Goal: Task Accomplishment & Management: Manage account settings

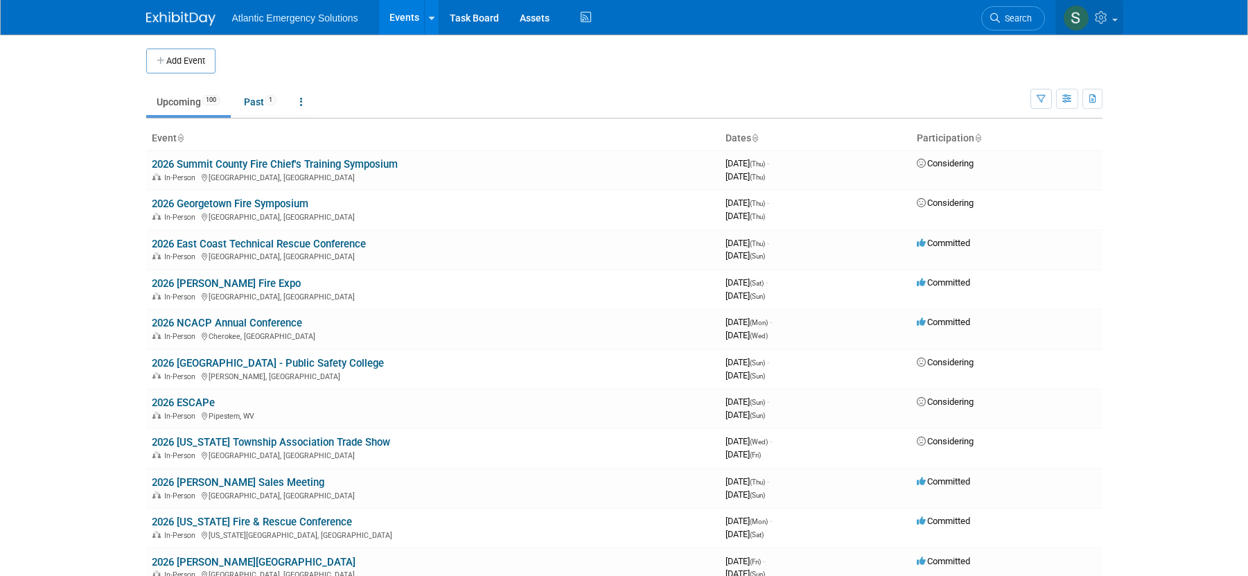
click at [1113, 17] on link at bounding box center [1090, 17] width 68 height 35
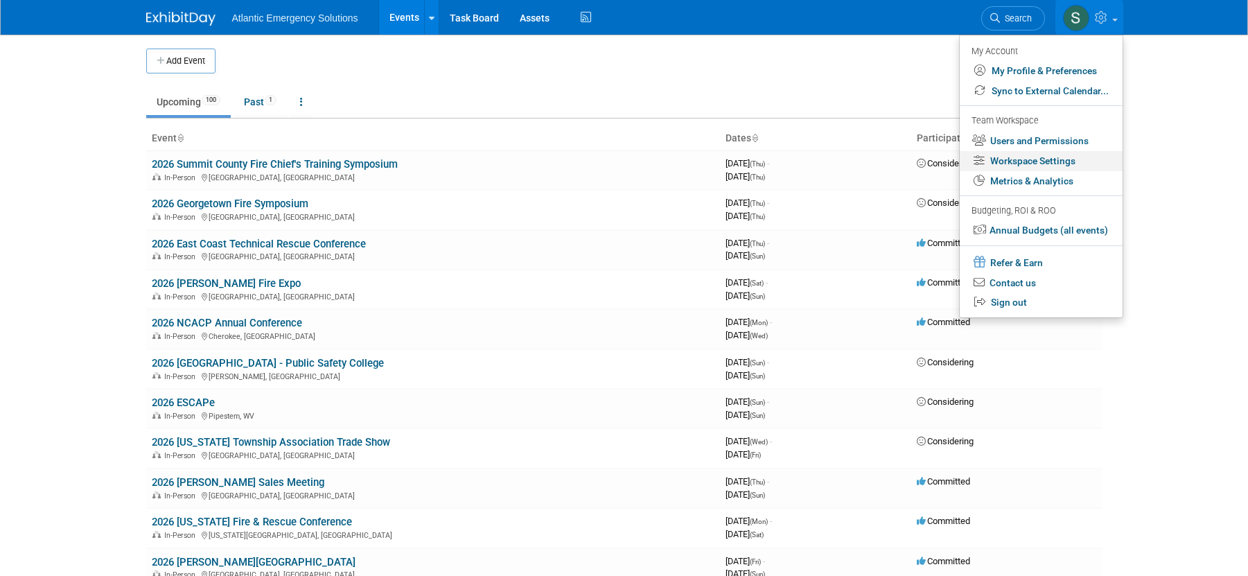
click at [1062, 161] on link "Workspace Settings" at bounding box center [1041, 161] width 163 height 20
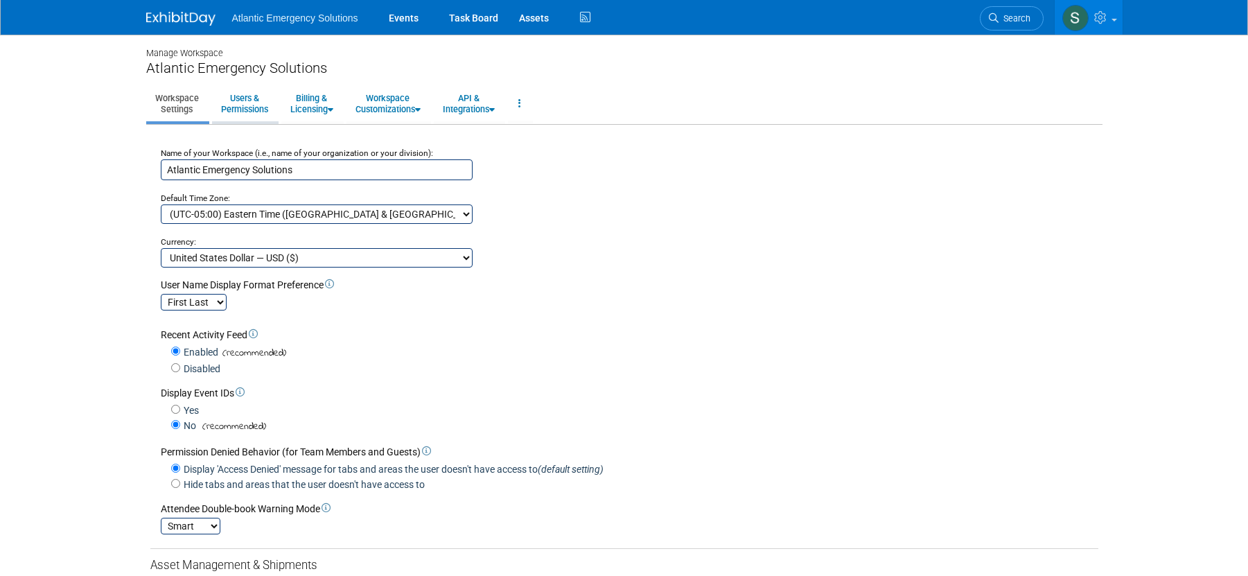
click at [264, 104] on link "Users & Permissions" at bounding box center [244, 104] width 65 height 34
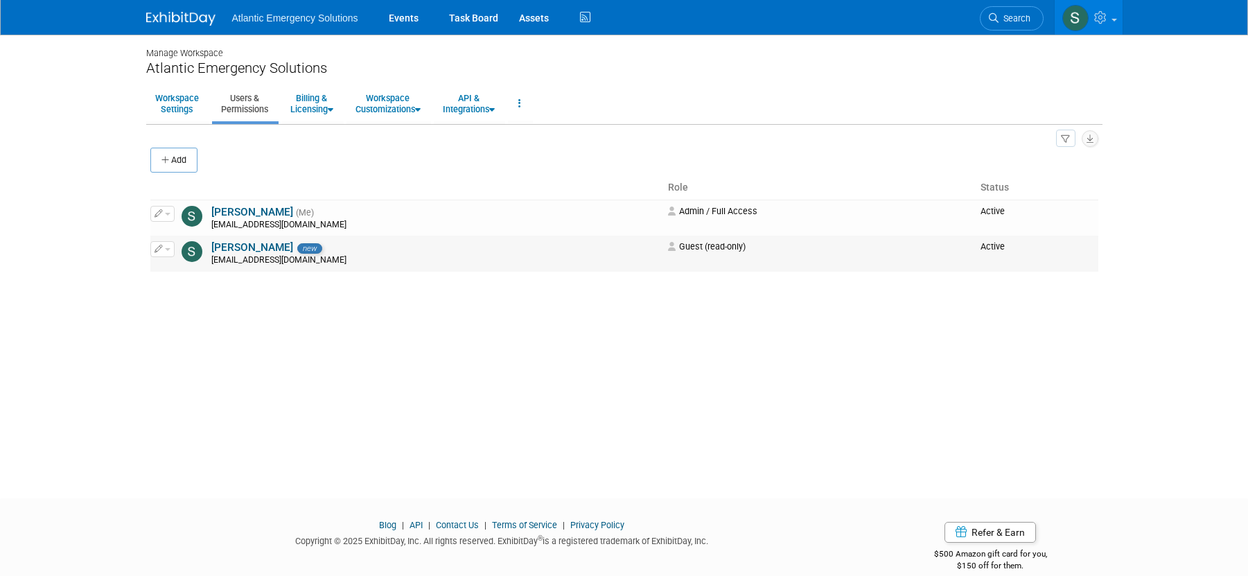
click at [169, 250] on span "button" at bounding box center [168, 249] width 6 height 3
click at [182, 271] on link "Edit" at bounding box center [206, 271] width 110 height 19
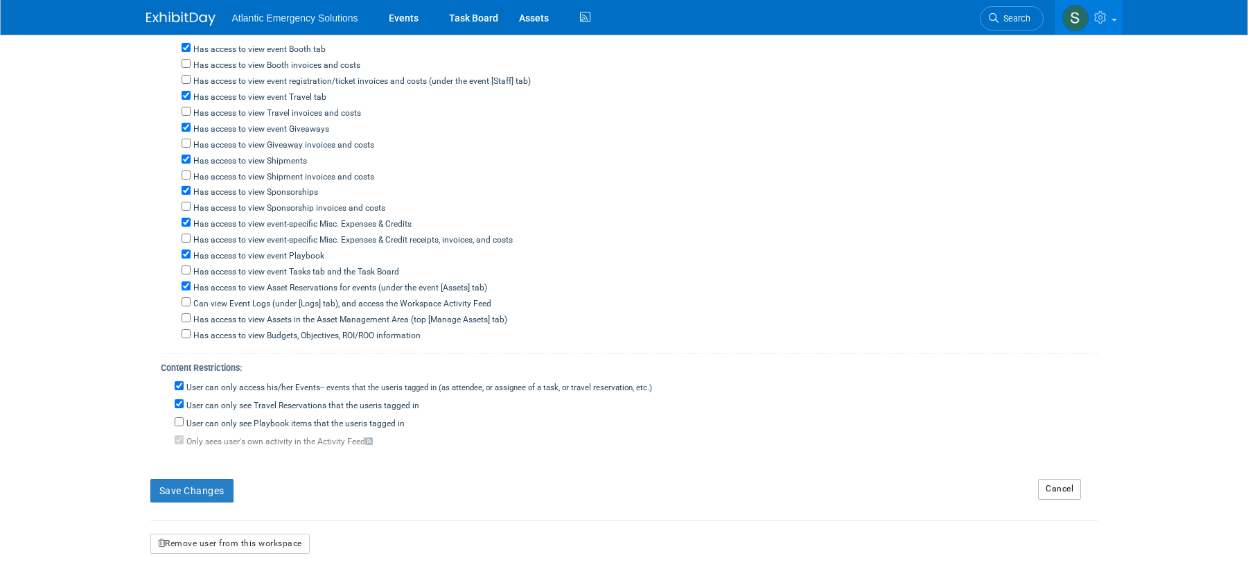
scroll to position [642, 0]
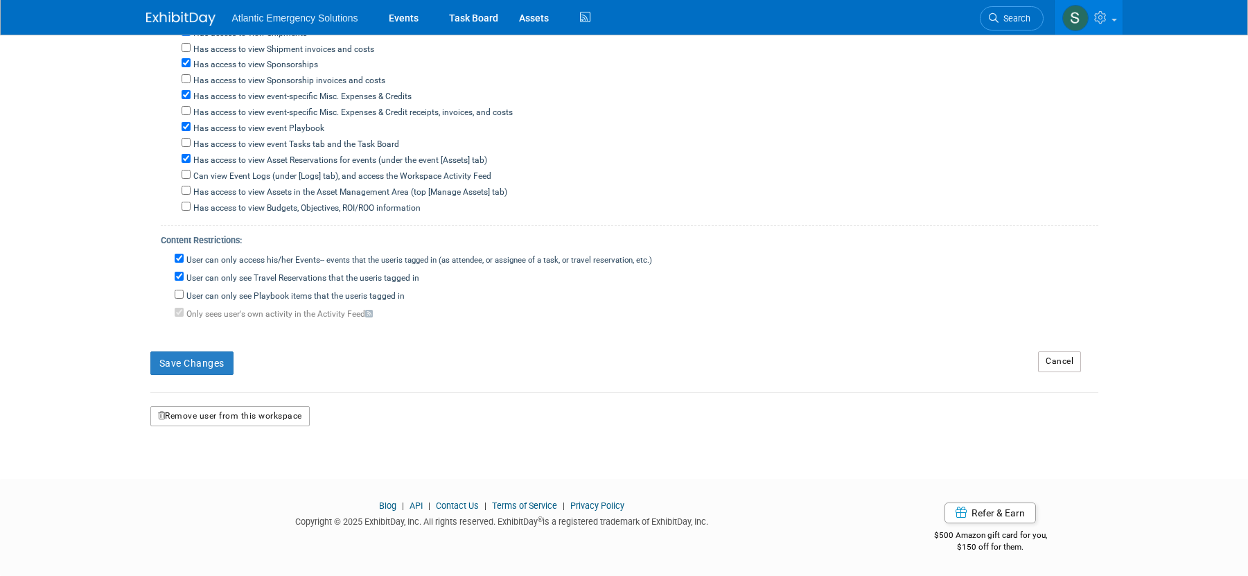
click at [215, 417] on button "Remove user from this workspace" at bounding box center [229, 416] width 159 height 21
click at [259, 473] on link "No" at bounding box center [260, 475] width 37 height 22
click at [438, 374] on div "Save Changes" at bounding box center [584, 358] width 888 height 34
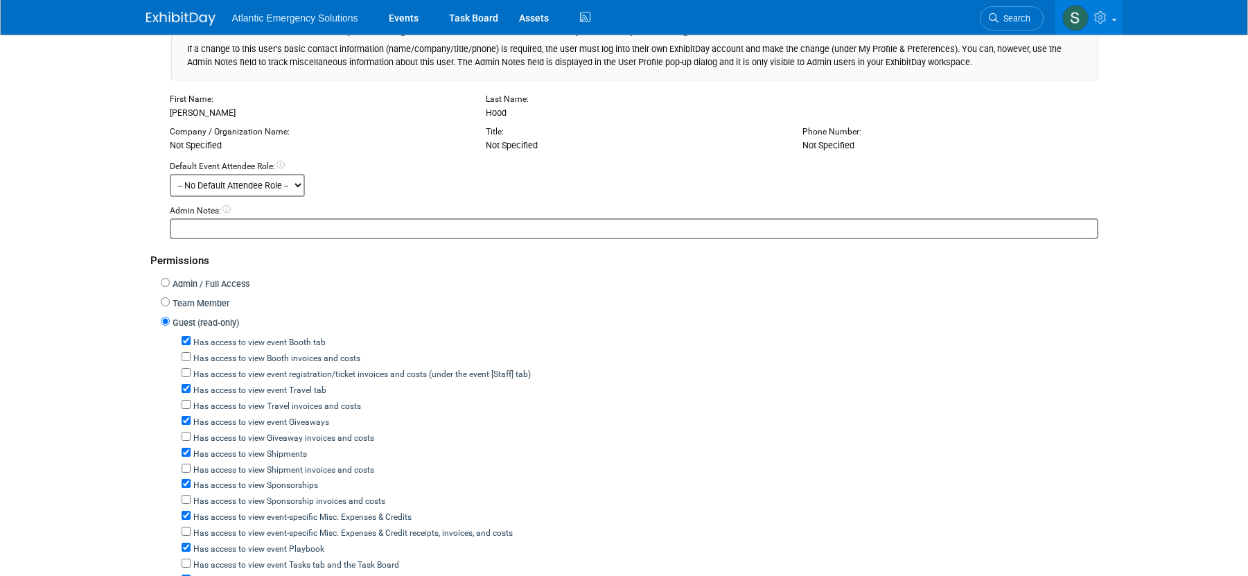
scroll to position [0, 0]
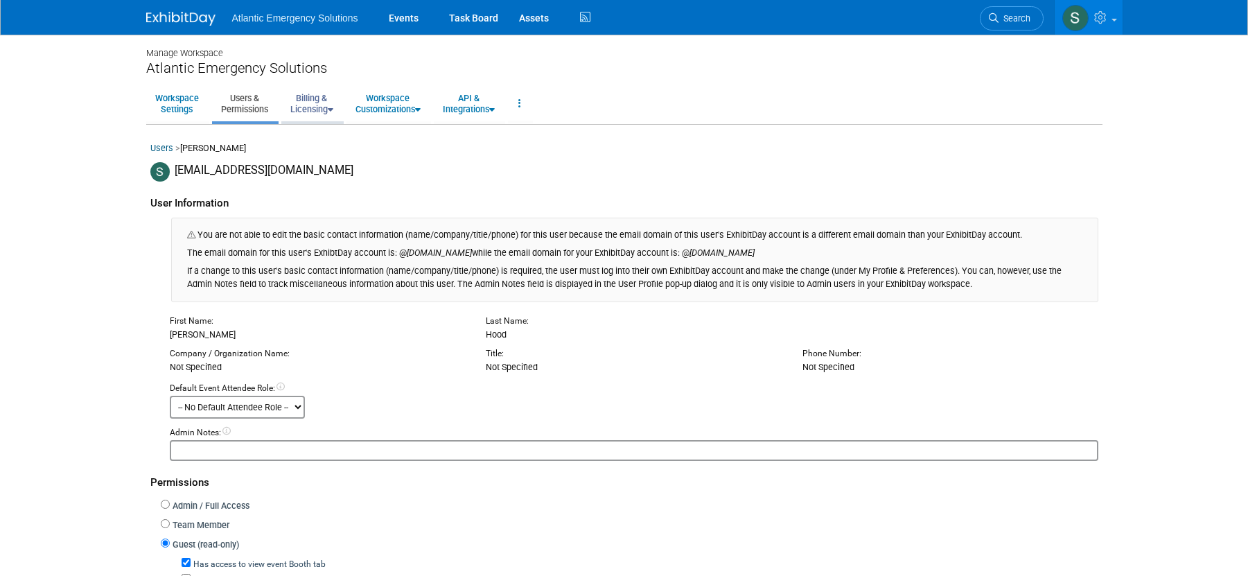
click at [321, 101] on link "Billing & Licensing" at bounding box center [311, 104] width 61 height 34
click at [387, 101] on link "Workspace Customizations" at bounding box center [388, 104] width 83 height 34
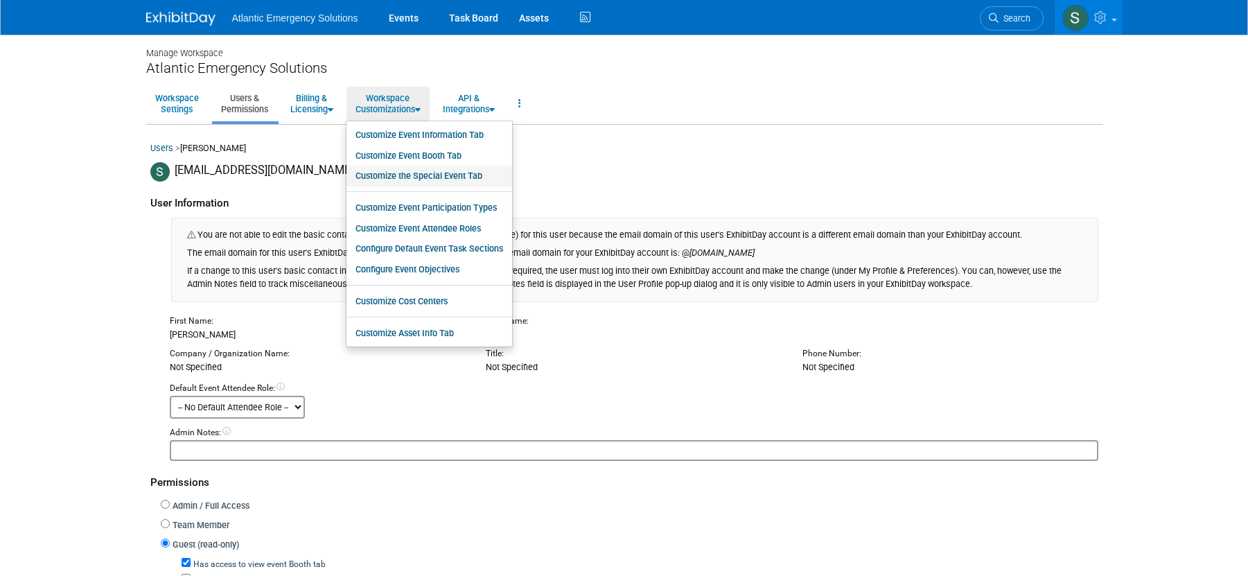
click at [439, 177] on link "Customize the Special Event Tab" at bounding box center [430, 176] width 166 height 21
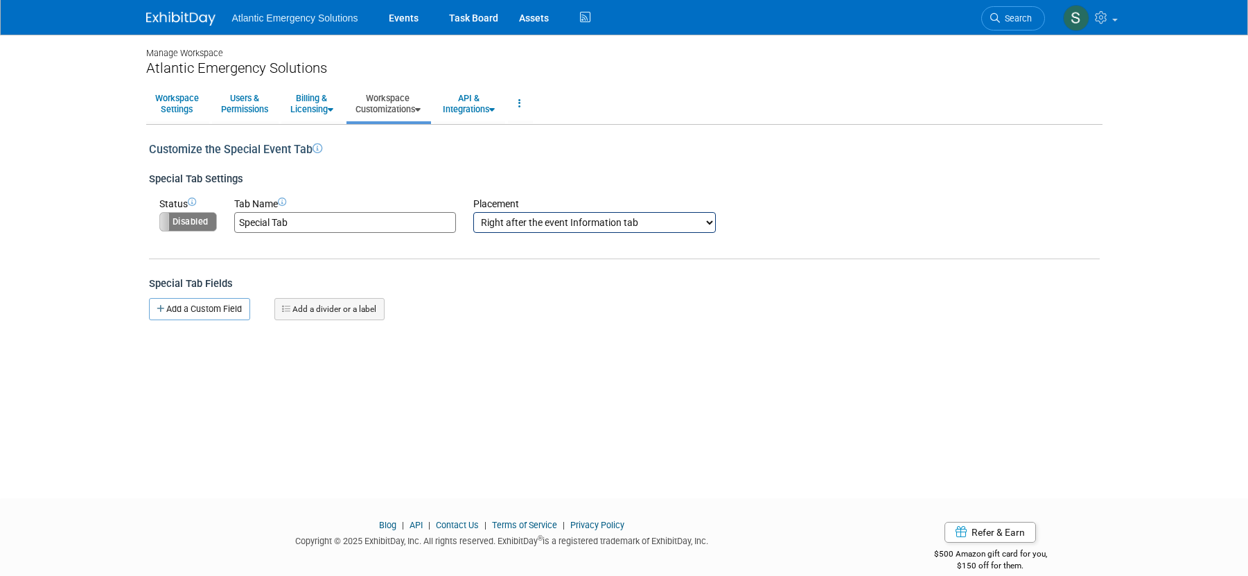
click at [316, 146] on icon at bounding box center [318, 148] width 10 height 10
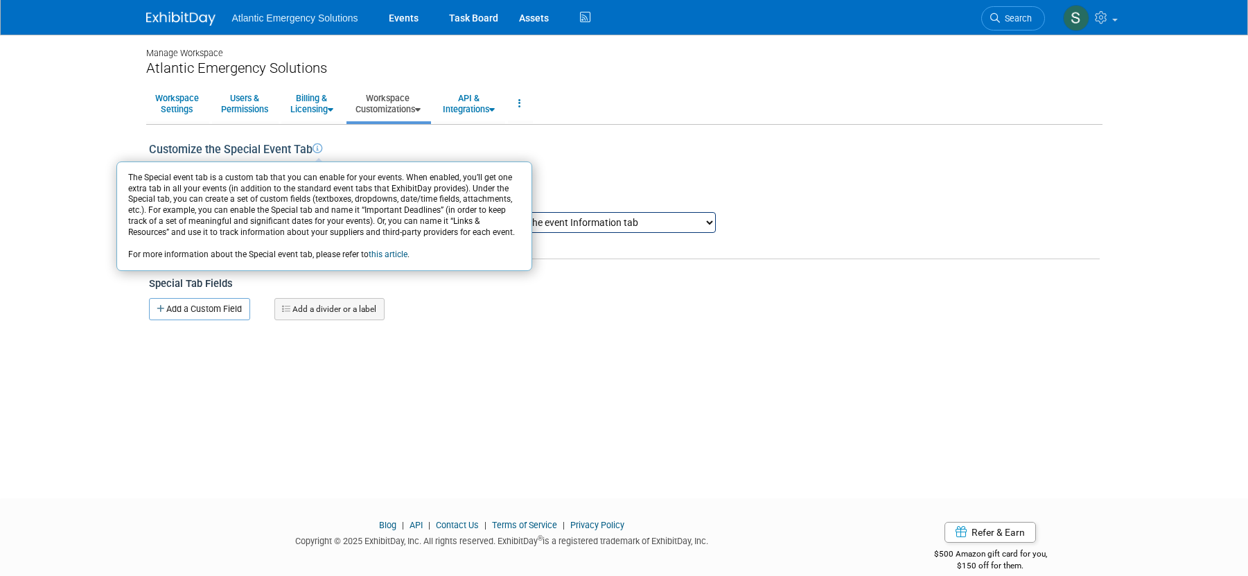
click at [315, 148] on icon at bounding box center [318, 148] width 10 height 10
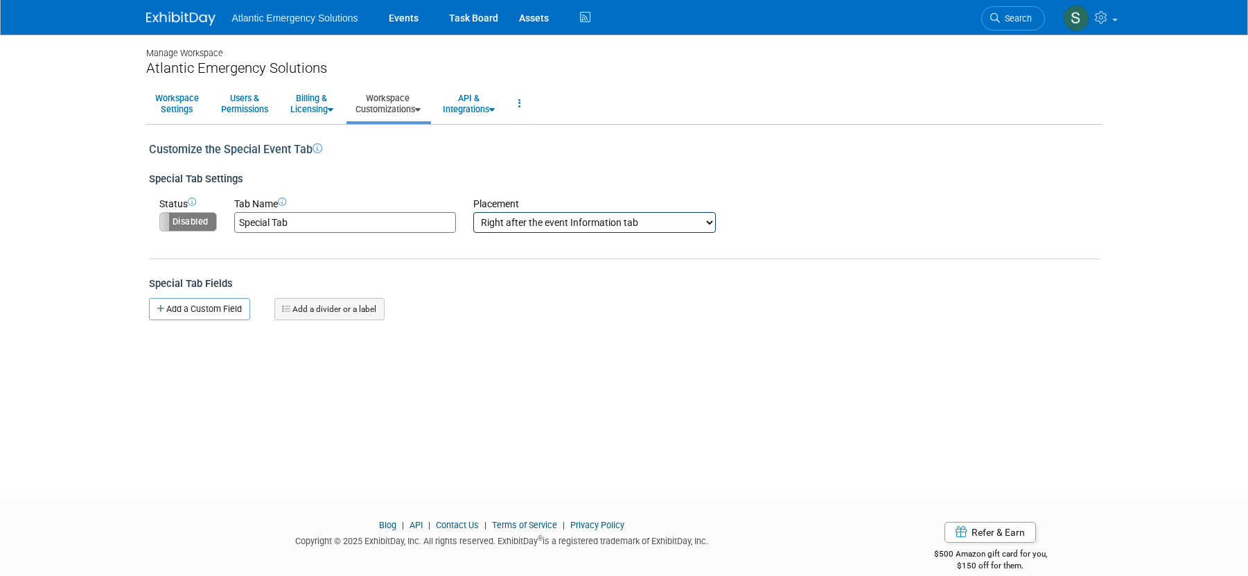
click at [421, 110] on icon at bounding box center [418, 109] width 6 height 9
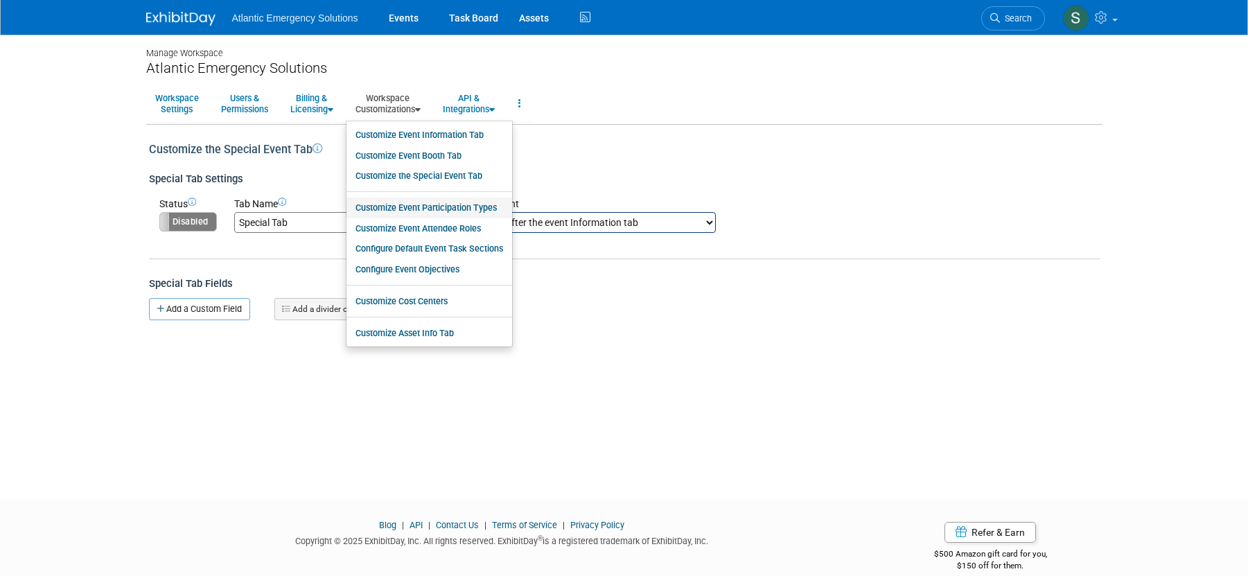
click at [450, 209] on link "Customize Event Participation Types" at bounding box center [430, 208] width 166 height 21
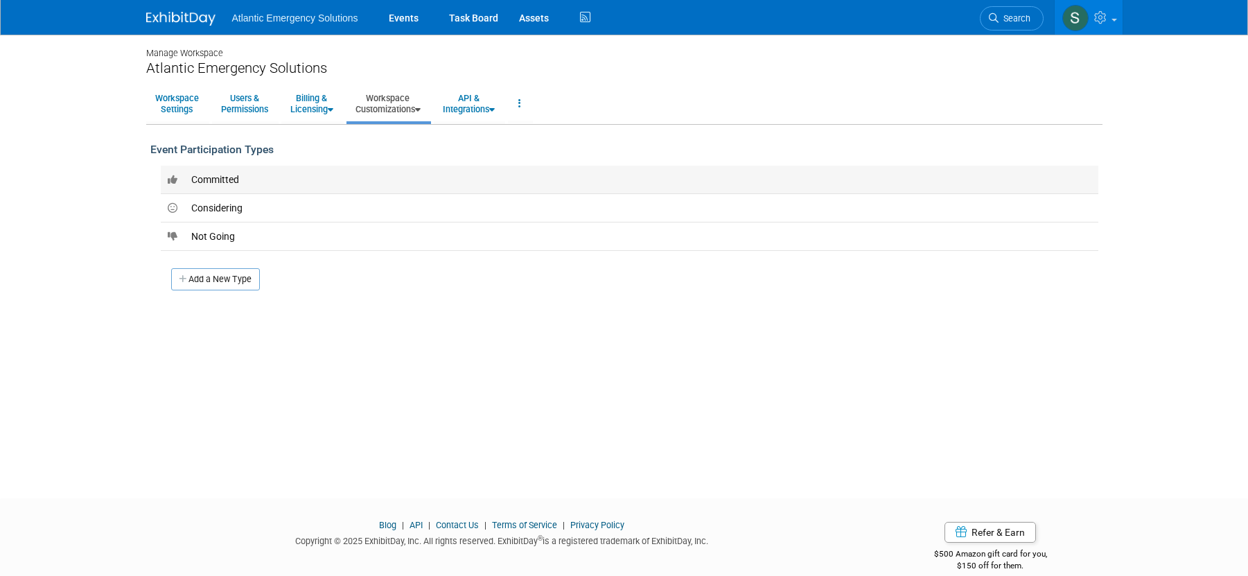
click at [207, 181] on span "Committed" at bounding box center [215, 179] width 48 height 11
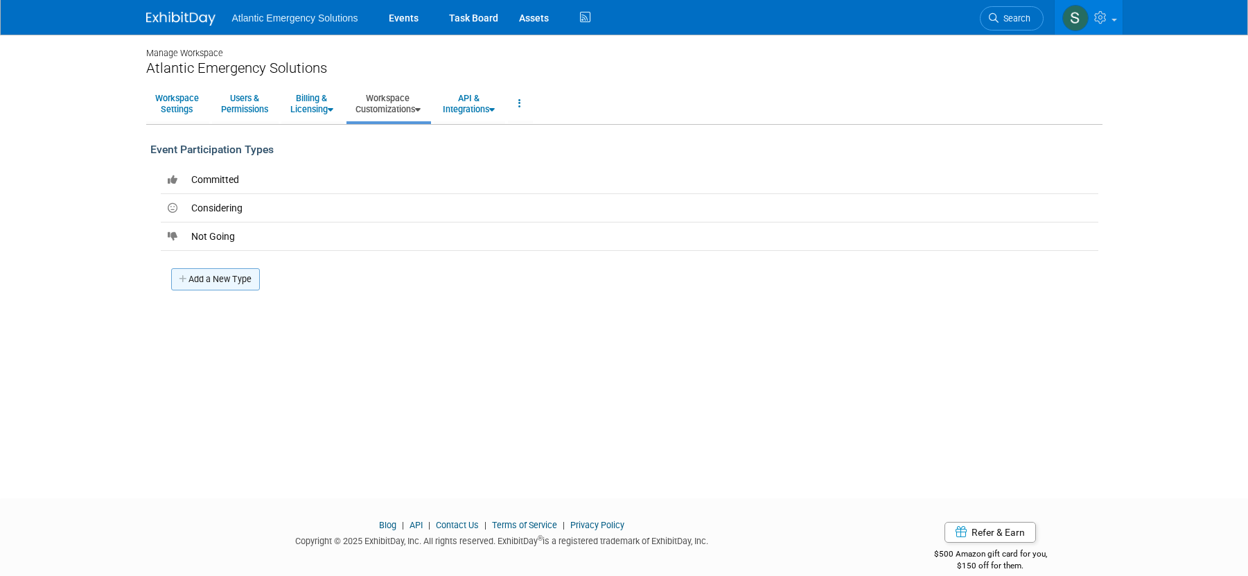
click at [216, 279] on link "Add a New Type" at bounding box center [215, 279] width 89 height 22
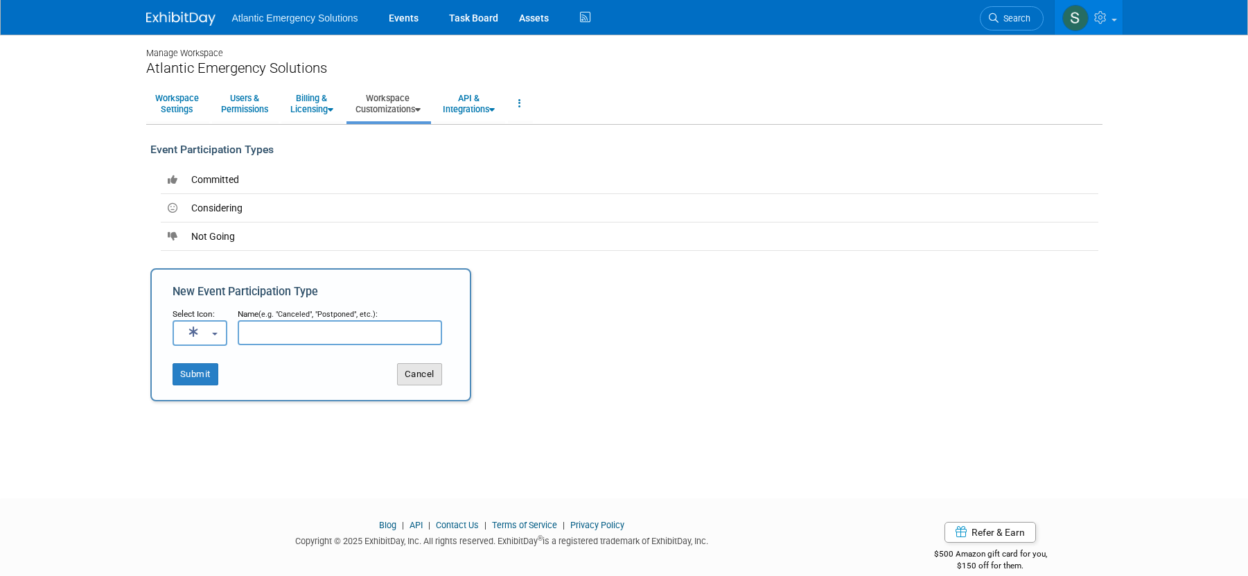
click at [408, 378] on button "Cancel" at bounding box center [419, 374] width 45 height 22
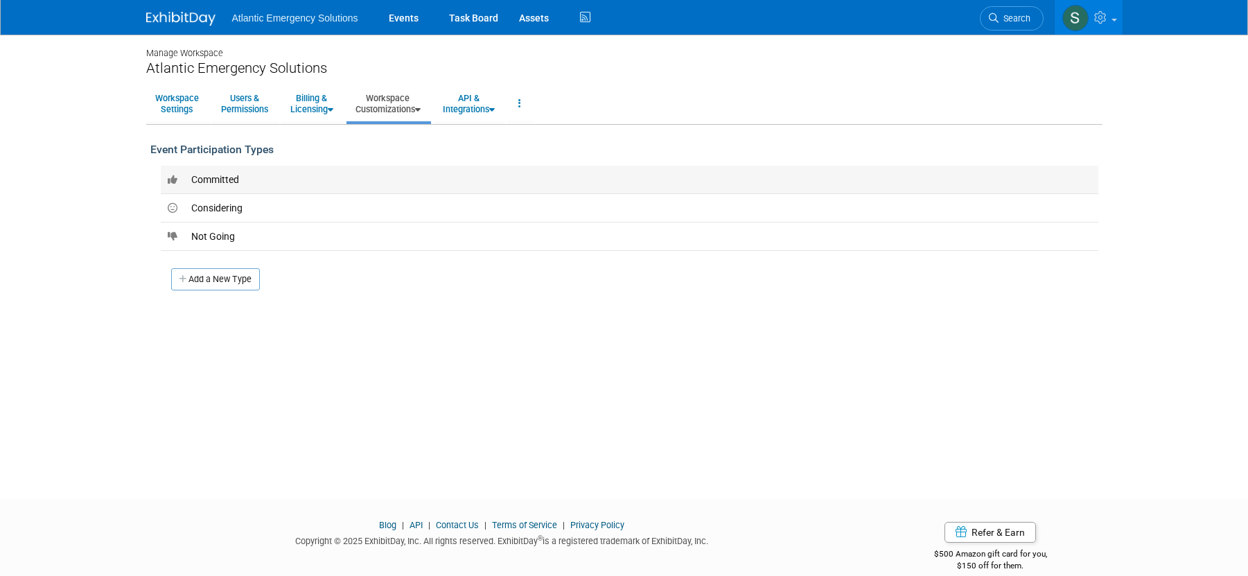
click at [241, 174] on td "Committed" at bounding box center [641, 180] width 914 height 28
click at [231, 180] on span "Committed" at bounding box center [215, 179] width 48 height 11
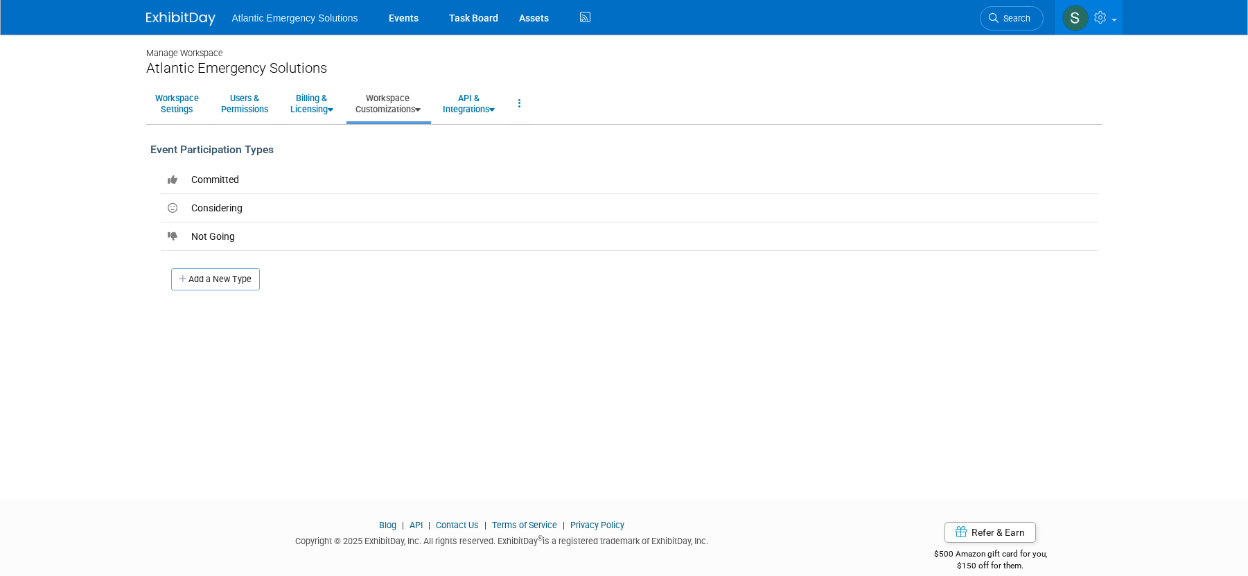
click at [353, 265] on div "Add a New Type" at bounding box center [624, 271] width 948 height 40
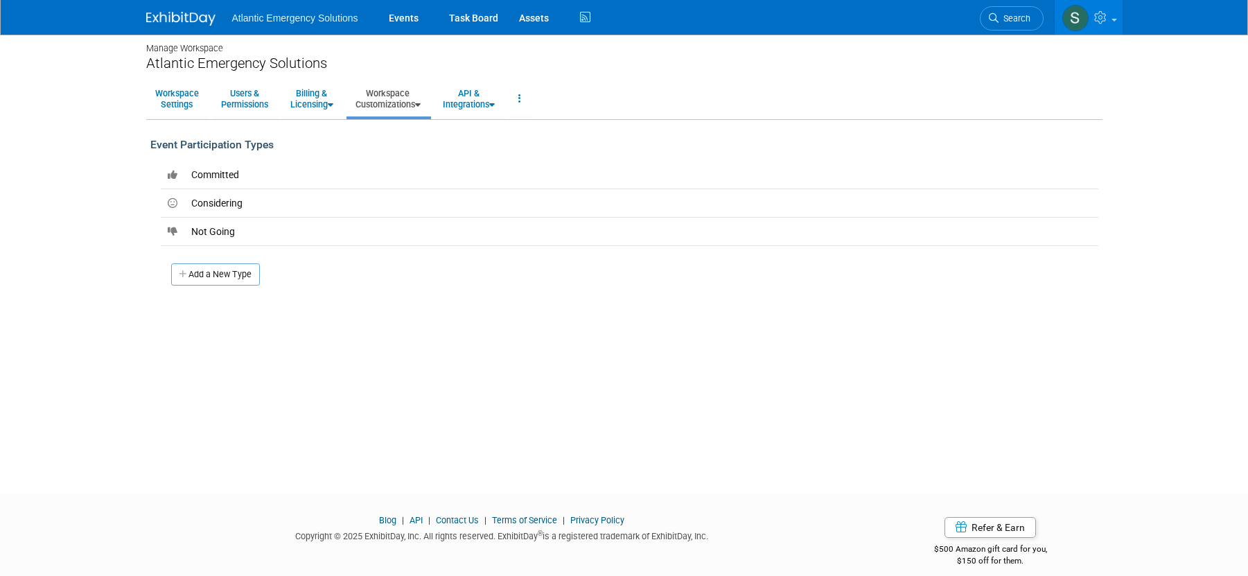
click at [421, 103] on icon at bounding box center [418, 104] width 6 height 9
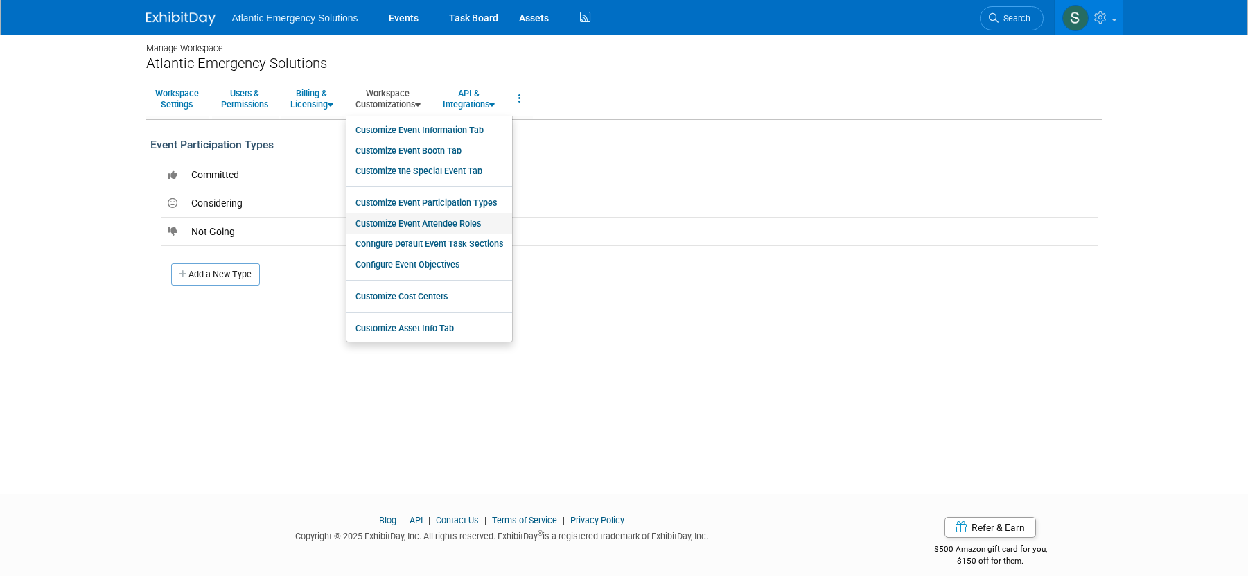
click at [452, 225] on link "Customize Event Attendee Roles" at bounding box center [430, 223] width 166 height 21
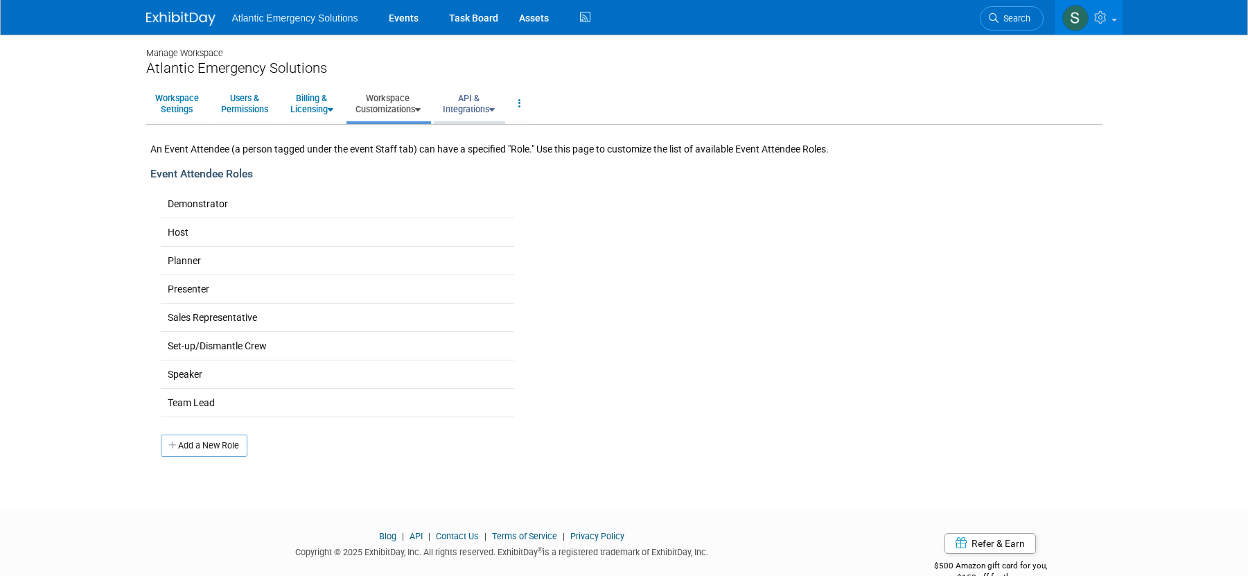
click at [489, 103] on link "API & Integrations" at bounding box center [469, 104] width 70 height 34
click at [415, 105] on link "Workspace Customizations" at bounding box center [388, 104] width 83 height 34
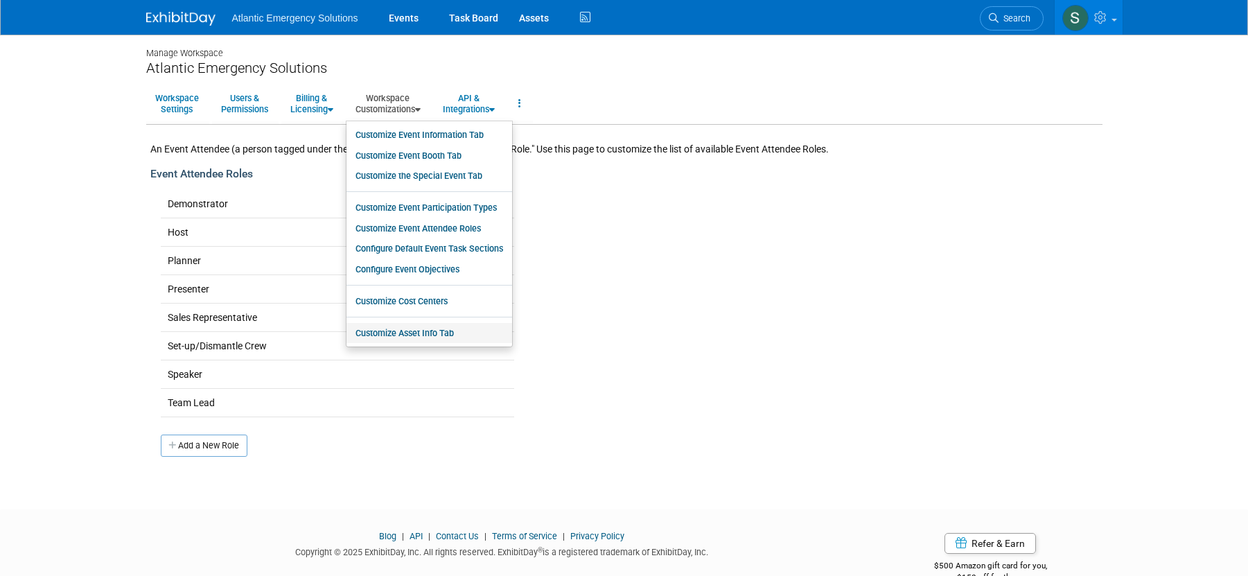
scroll to position [1, 0]
click at [423, 299] on link "Customize Cost Centers" at bounding box center [430, 301] width 166 height 21
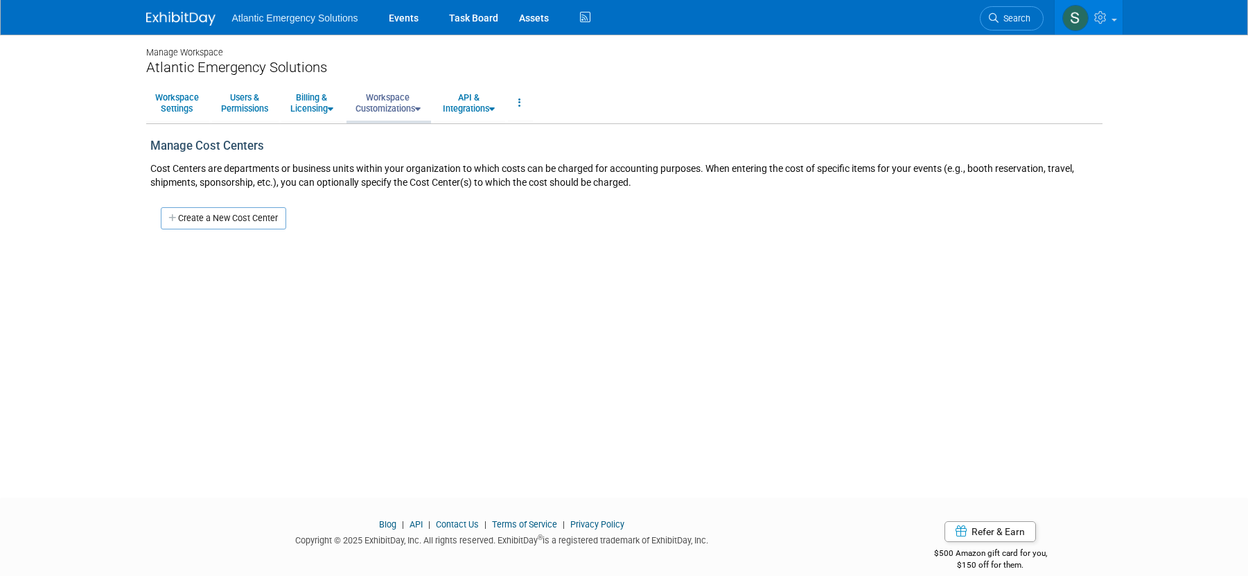
click at [420, 106] on link "Workspace Customizations" at bounding box center [388, 103] width 83 height 34
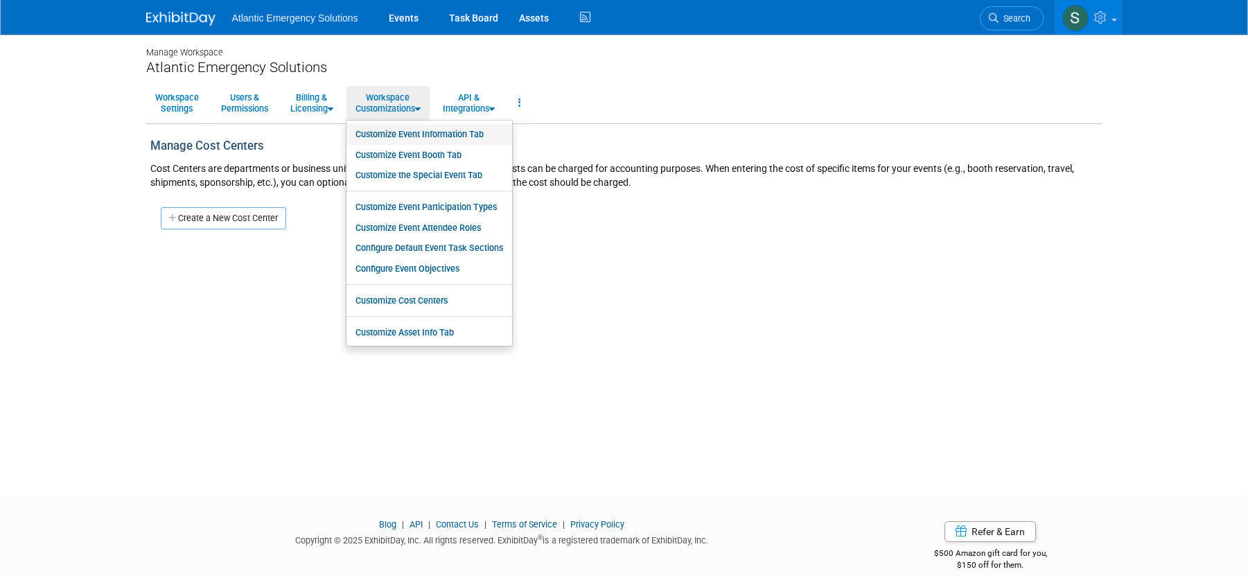
click at [451, 132] on link "Customize Event Information Tab" at bounding box center [430, 134] width 166 height 21
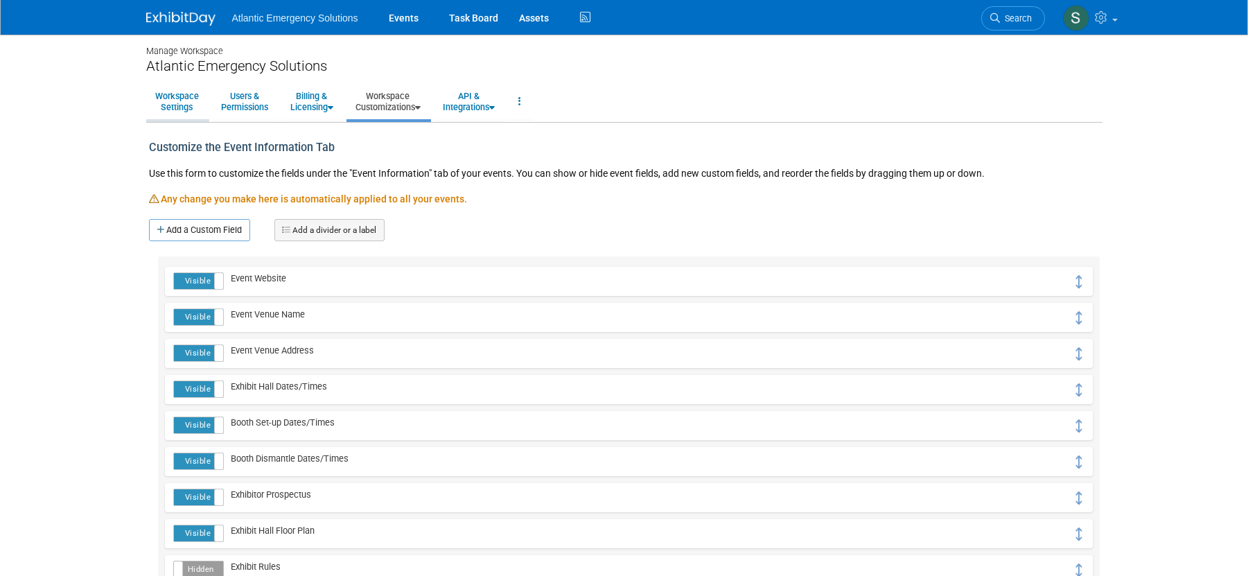
scroll to position [1, 0]
click at [179, 102] on link "Workspace Settings" at bounding box center [177, 102] width 62 height 34
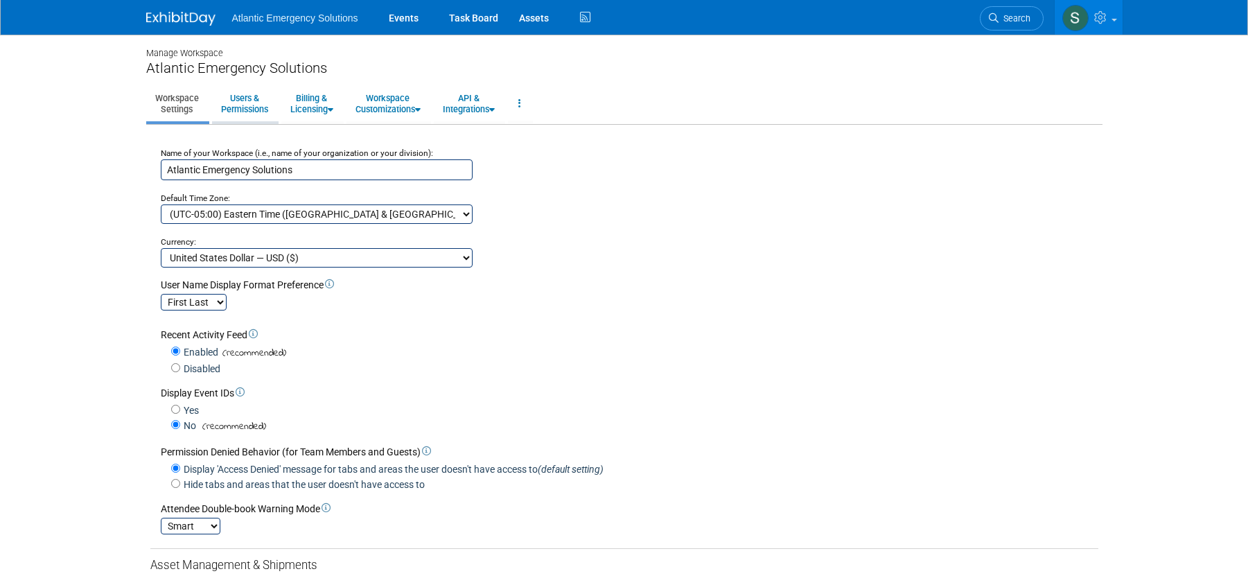
click at [252, 107] on link "Users & Permissions" at bounding box center [244, 104] width 65 height 34
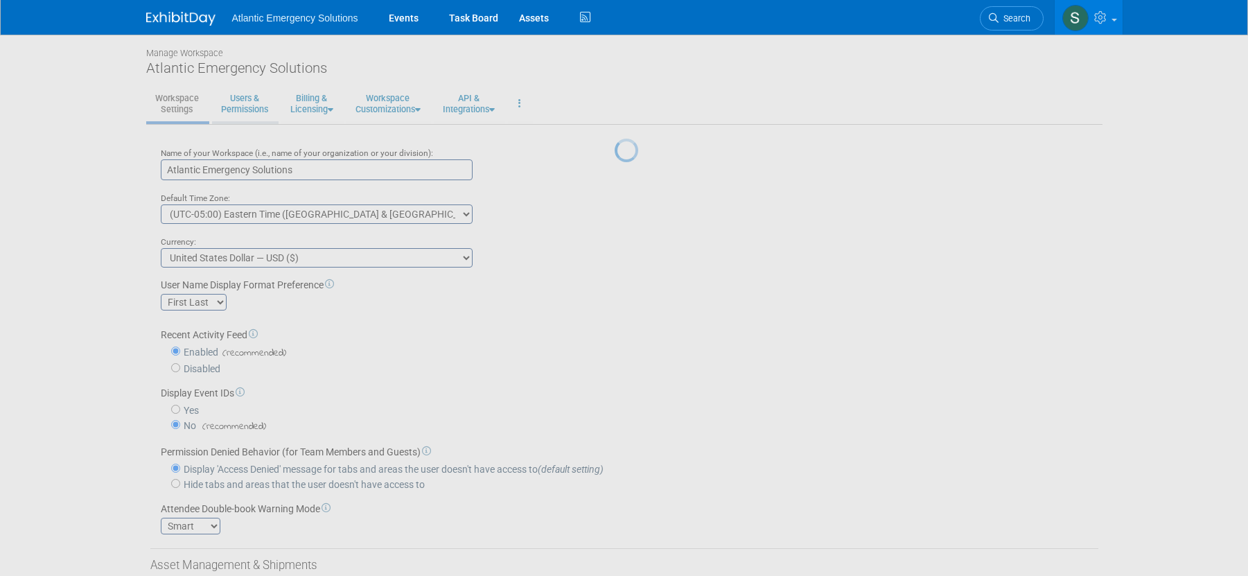
scroll to position [3, 0]
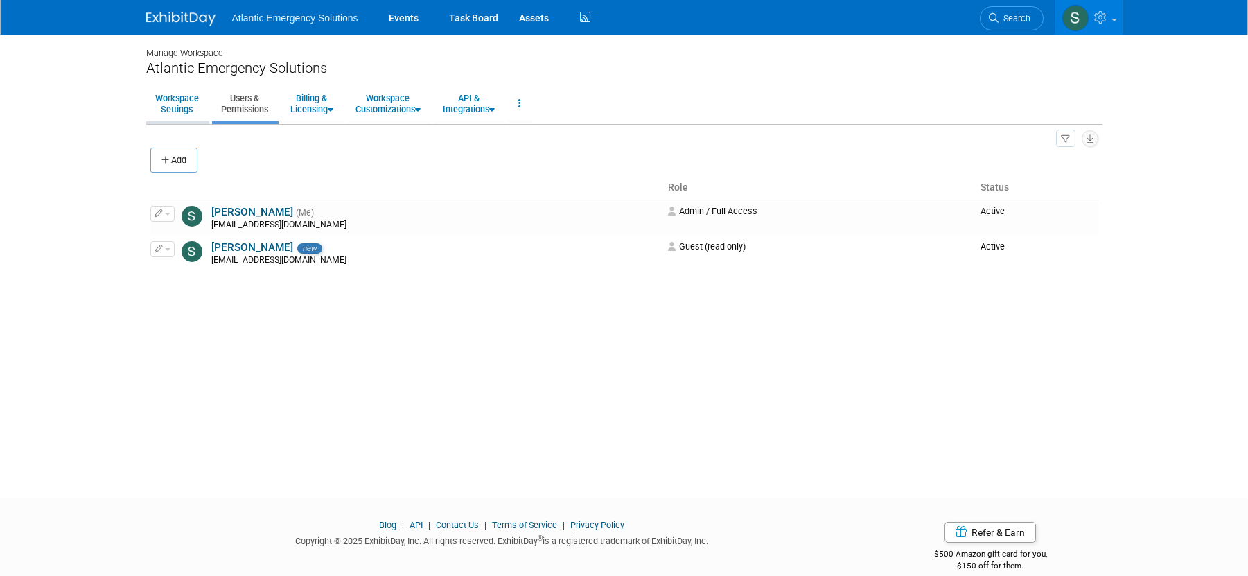
click at [185, 100] on link "Workspace Settings" at bounding box center [177, 104] width 62 height 34
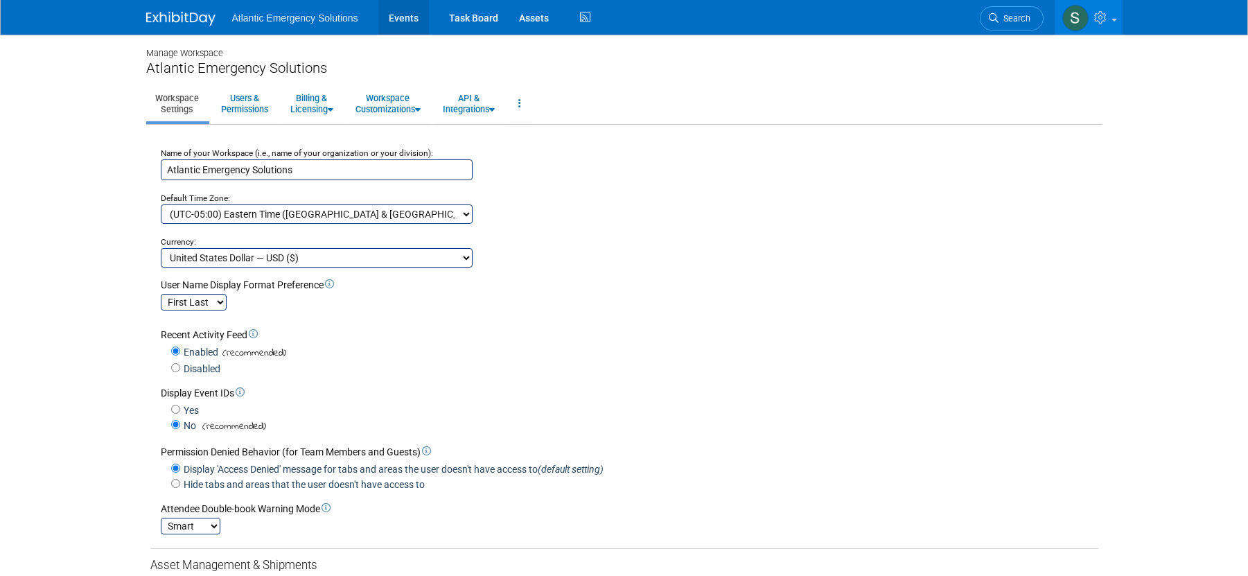
click at [411, 17] on link "Events" at bounding box center [403, 17] width 51 height 35
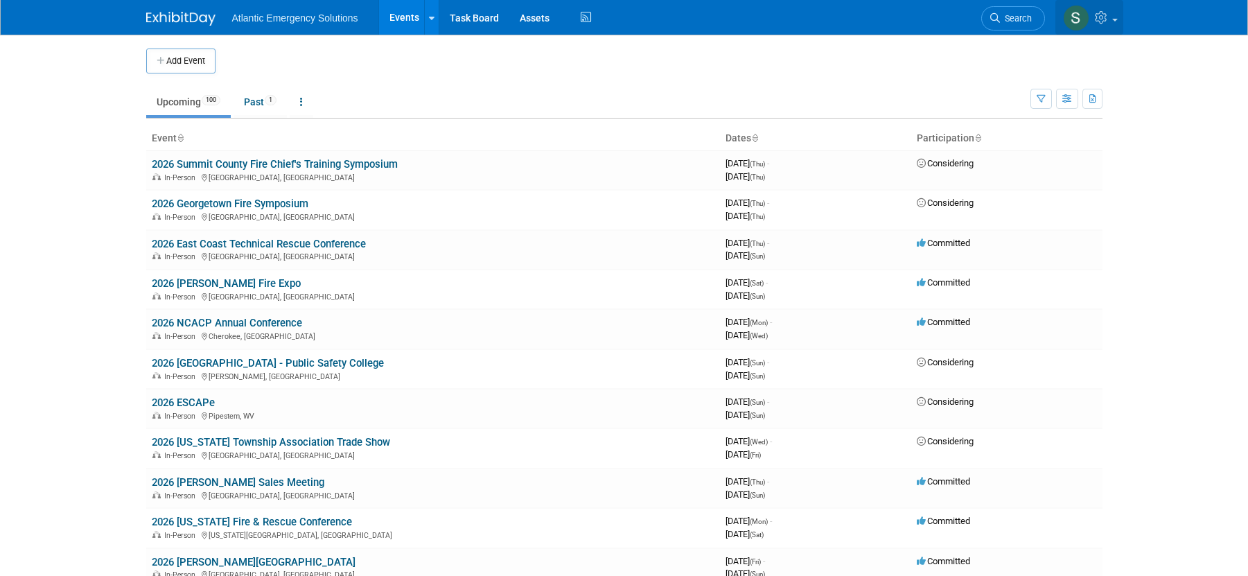
click at [1112, 20] on span at bounding box center [1115, 20] width 6 height 3
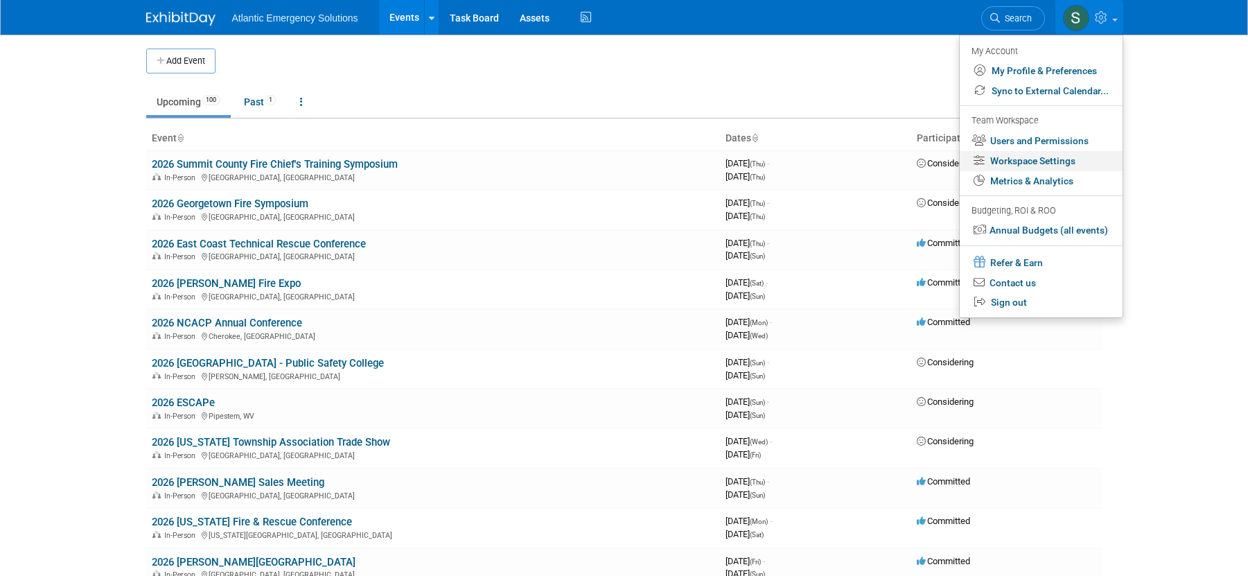
click at [1053, 156] on link "Workspace Settings" at bounding box center [1041, 161] width 163 height 20
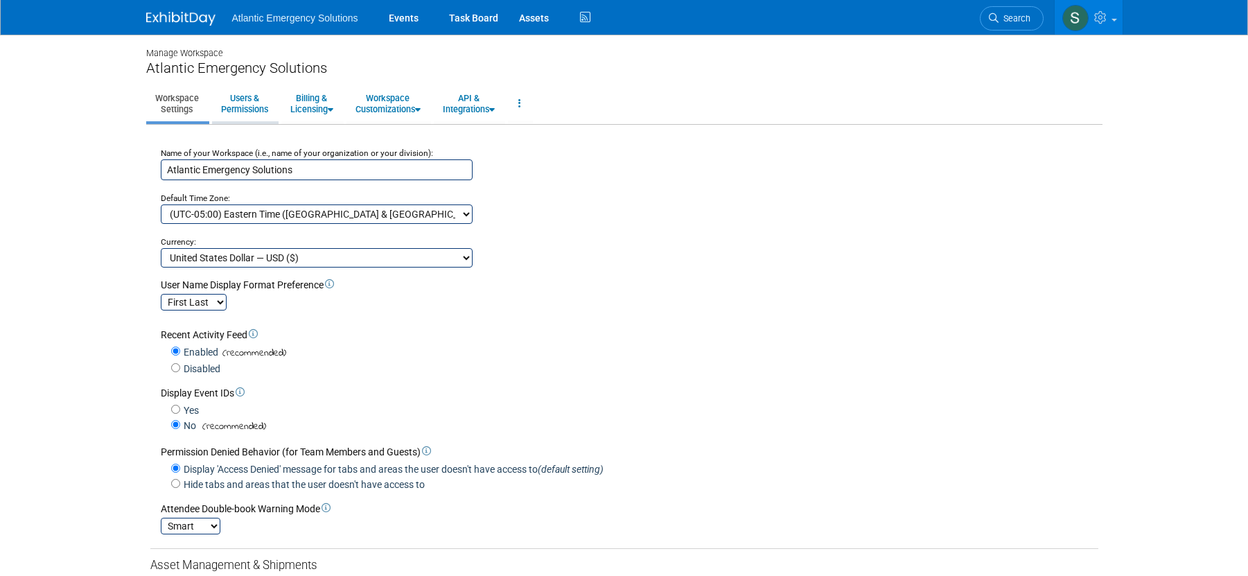
click at [251, 100] on link "Users & Permissions" at bounding box center [244, 104] width 65 height 34
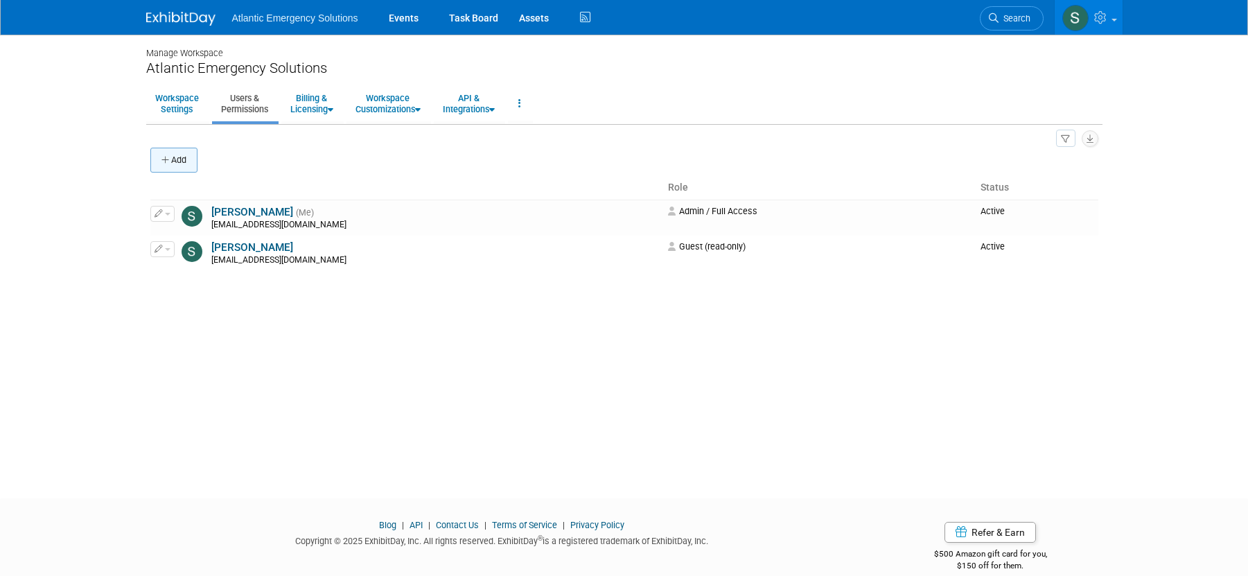
click at [184, 163] on button "Add" at bounding box center [173, 160] width 47 height 25
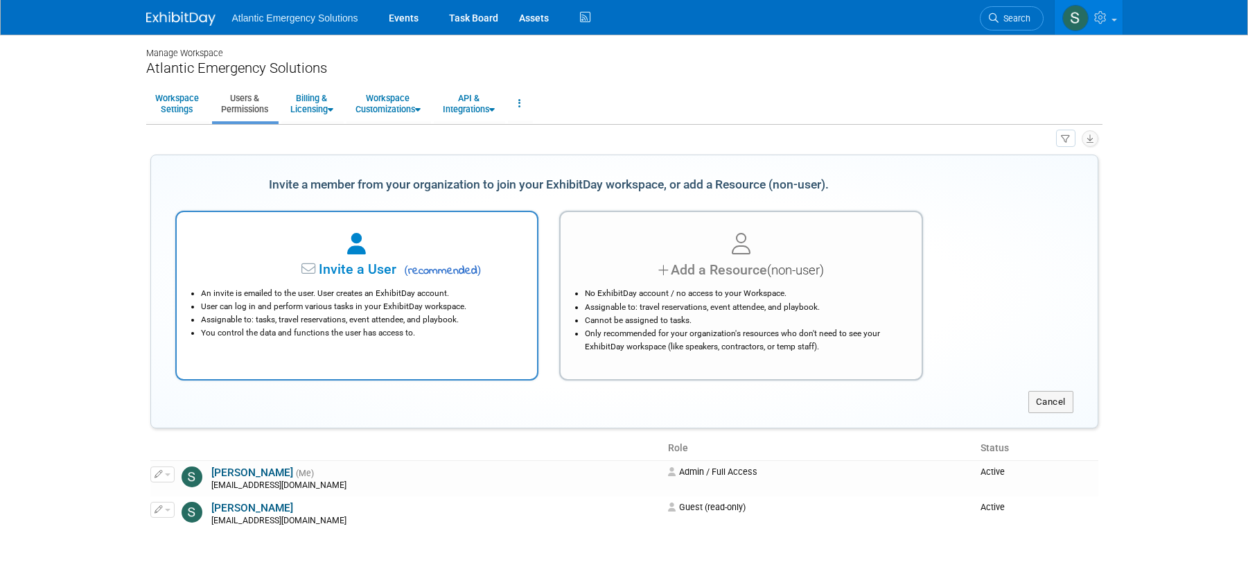
click at [360, 261] on span "Invite a User" at bounding box center [314, 269] width 164 height 16
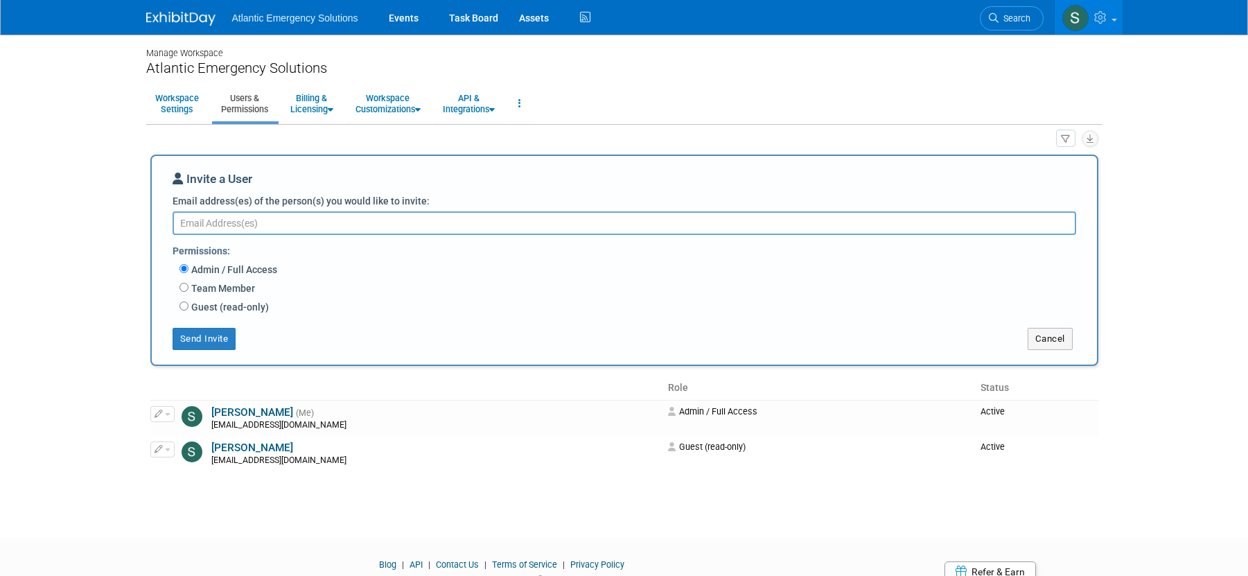
click at [288, 219] on textarea "Email address(es) of the person(s) you would like to invite:" at bounding box center [625, 223] width 904 height 24
type textarea "mlownik@atlanticemergency.com"
click at [199, 336] on button "Send Invite" at bounding box center [205, 339] width 64 height 22
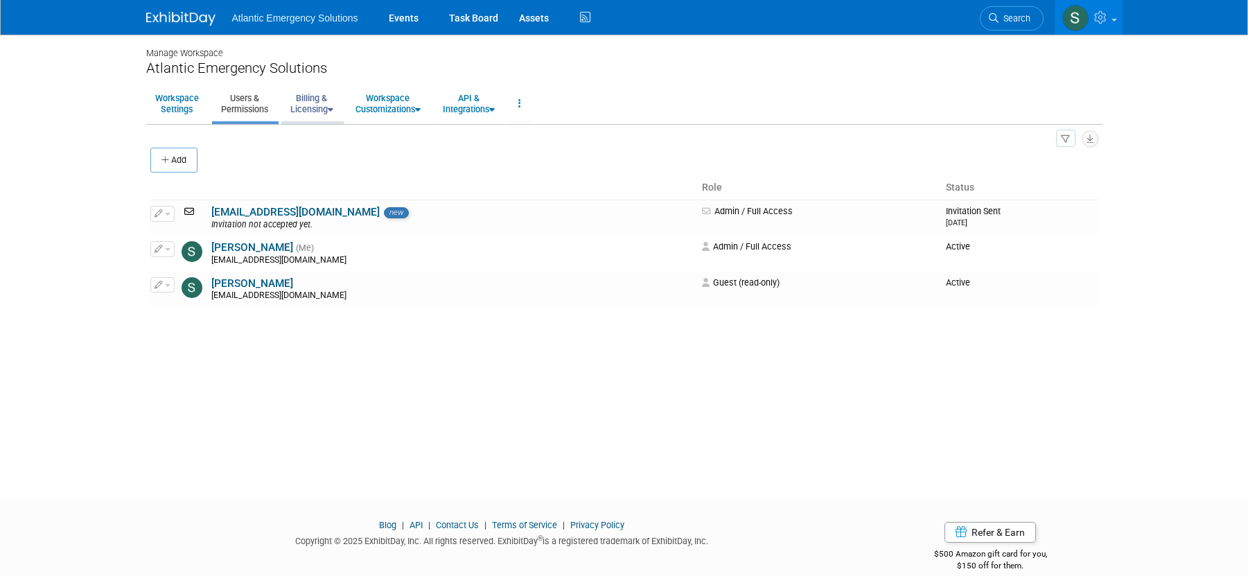
click at [326, 102] on link "Billing & Licensing" at bounding box center [311, 104] width 61 height 34
click at [233, 108] on link "Users & Permissions" at bounding box center [244, 104] width 65 height 34
click at [304, 100] on link "Billing & Licensing" at bounding box center [311, 104] width 61 height 34
click at [410, 100] on link "Workspace Customizations" at bounding box center [388, 104] width 83 height 34
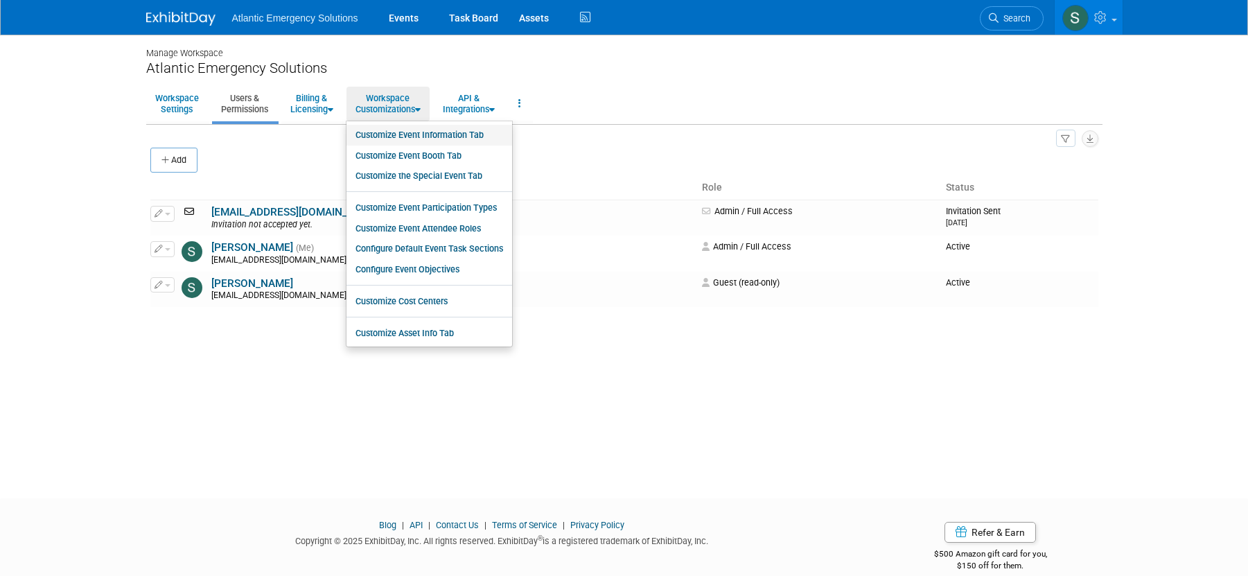
click at [409, 134] on link "Customize Event Information Tab" at bounding box center [430, 135] width 166 height 21
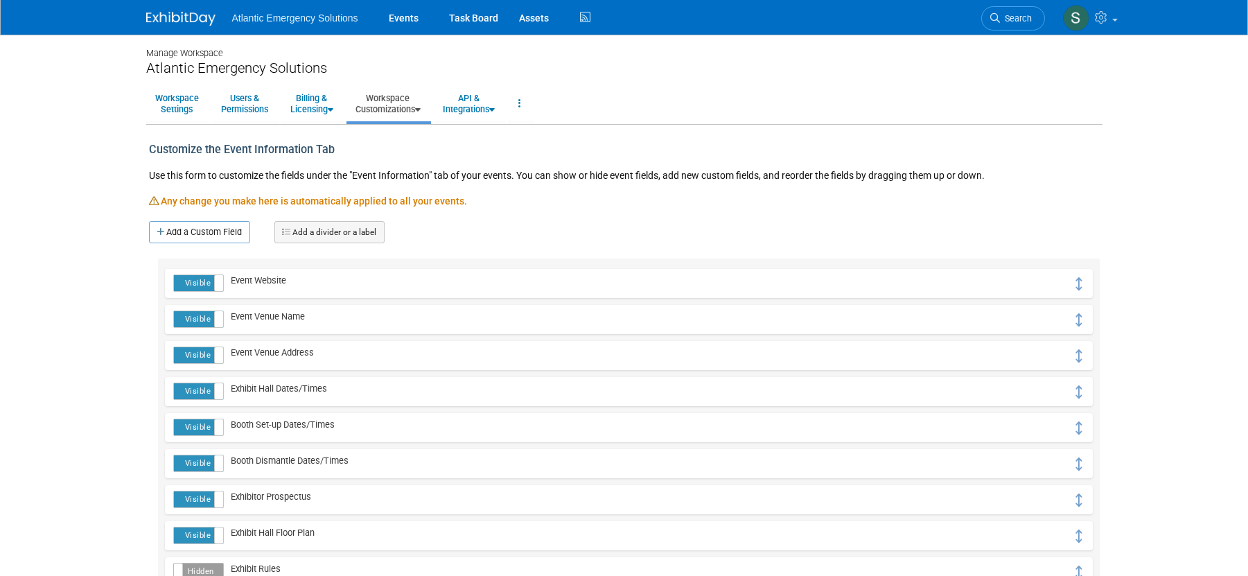
click at [421, 112] on icon at bounding box center [418, 109] width 6 height 9
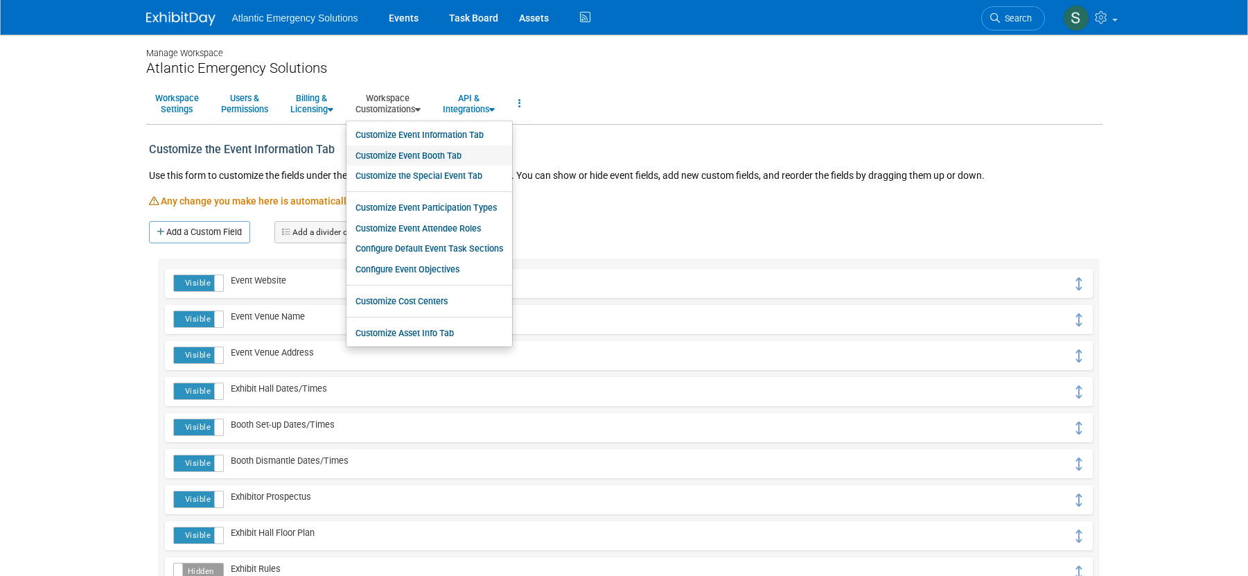
click at [430, 154] on link "Customize Event Booth Tab" at bounding box center [430, 156] width 166 height 21
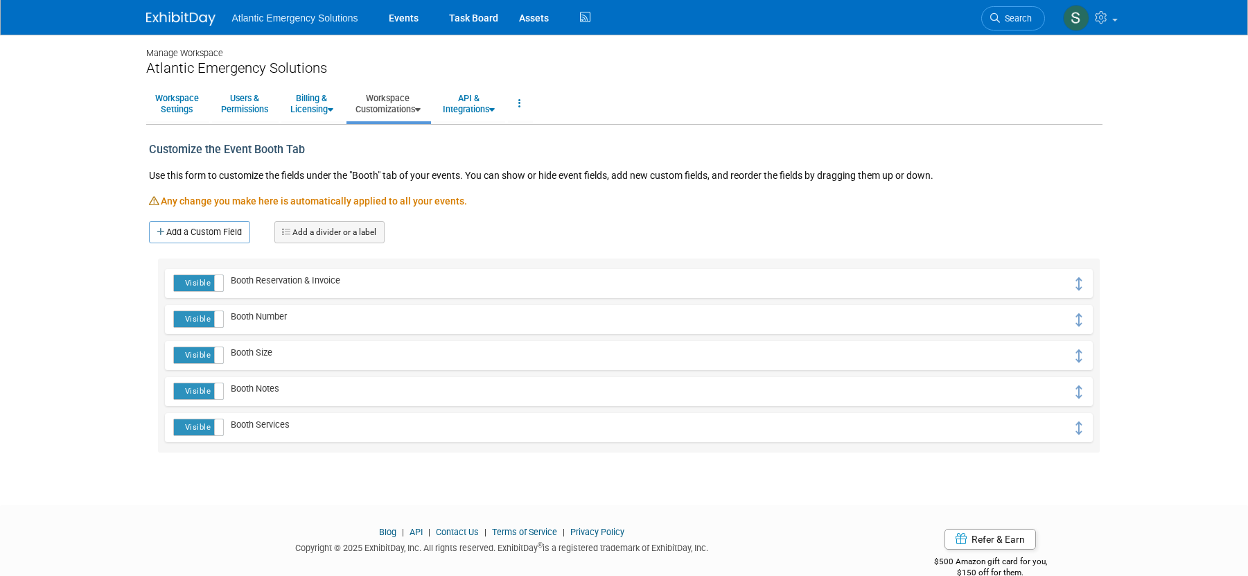
click at [421, 107] on icon at bounding box center [418, 109] width 6 height 9
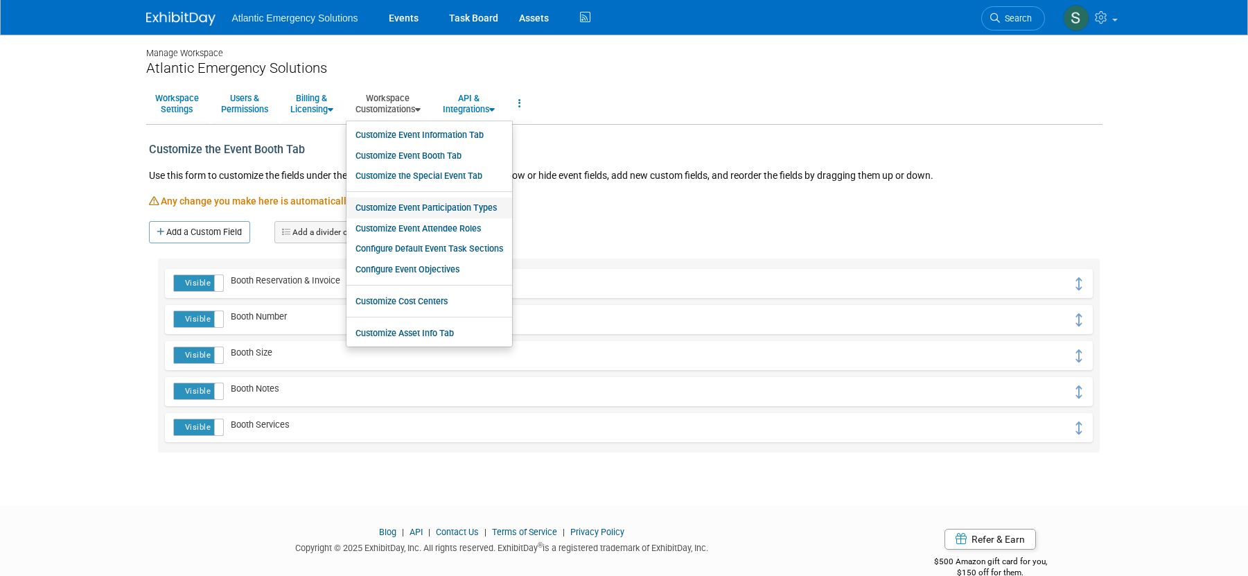
click at [434, 209] on link "Customize Event Participation Types" at bounding box center [430, 208] width 166 height 21
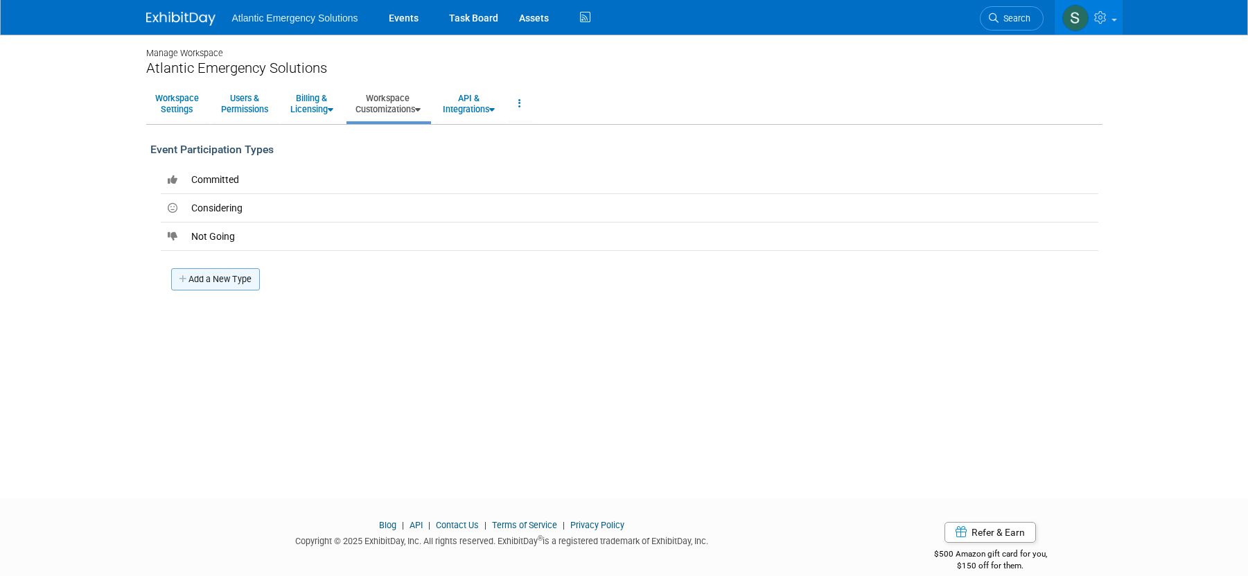
click at [243, 279] on link "Add a New Type" at bounding box center [215, 279] width 89 height 22
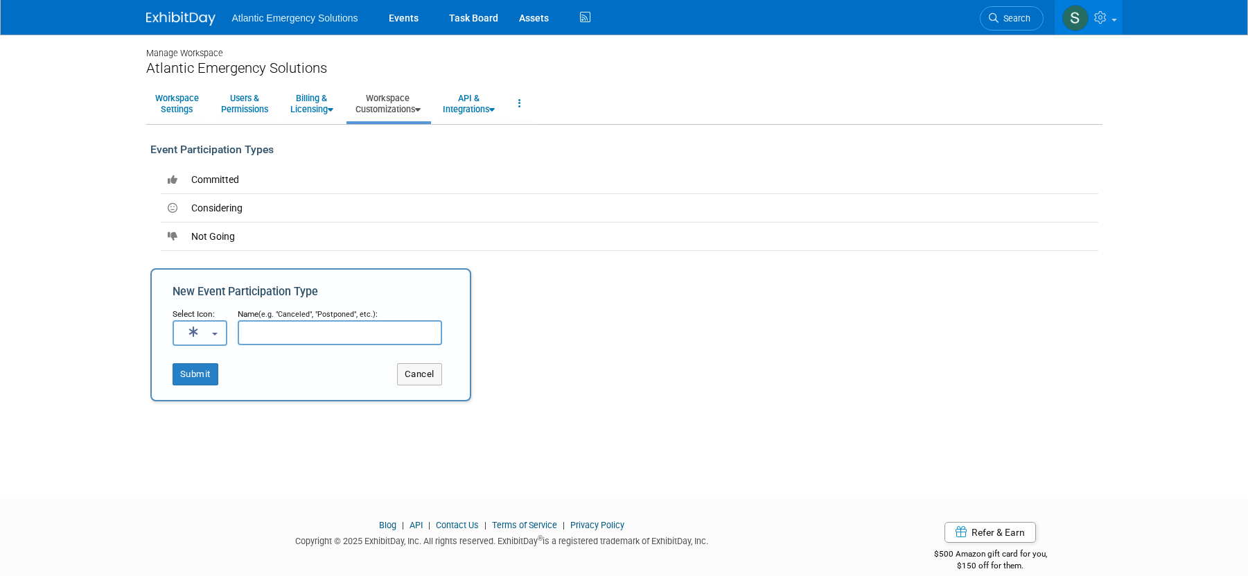
click at [217, 338] on button "button" at bounding box center [200, 333] width 55 height 26
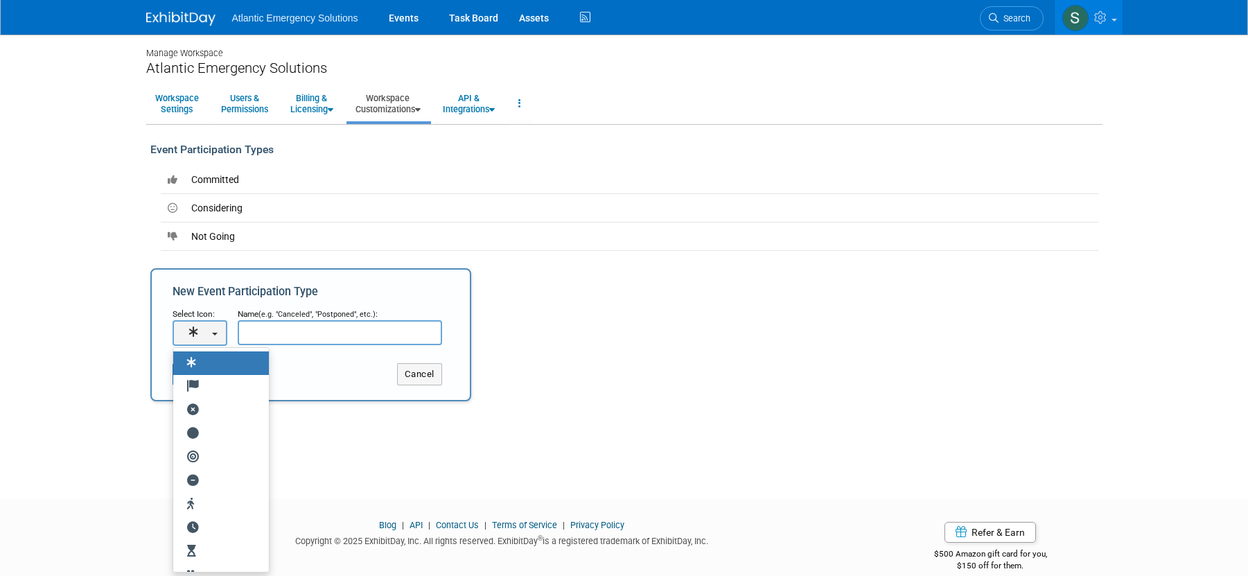
click at [595, 420] on div "Manage Workspace Atlantic Emergency Solutions Workspace Settings Users & Permis…" at bounding box center [624, 254] width 977 height 439
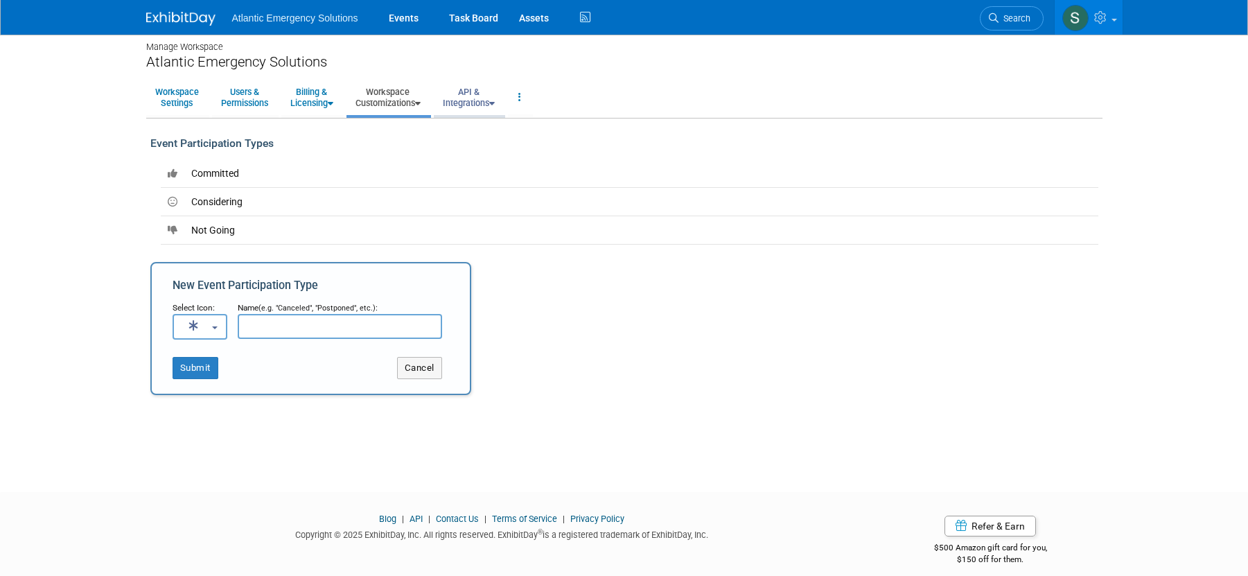
scroll to position [10, 0]
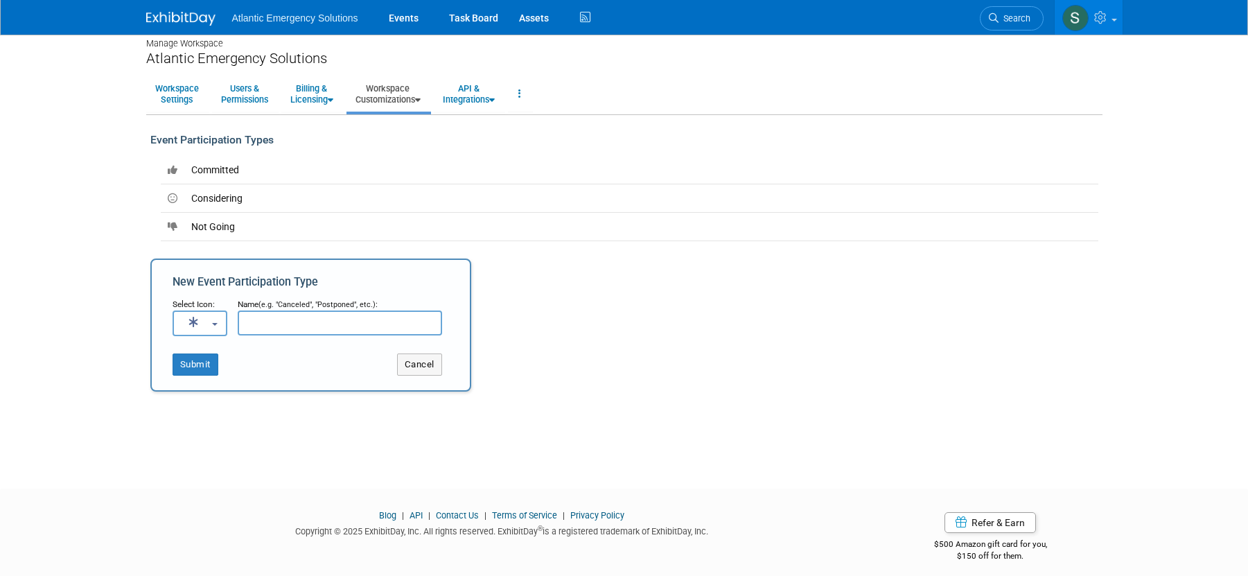
click at [421, 97] on icon at bounding box center [418, 100] width 6 height 9
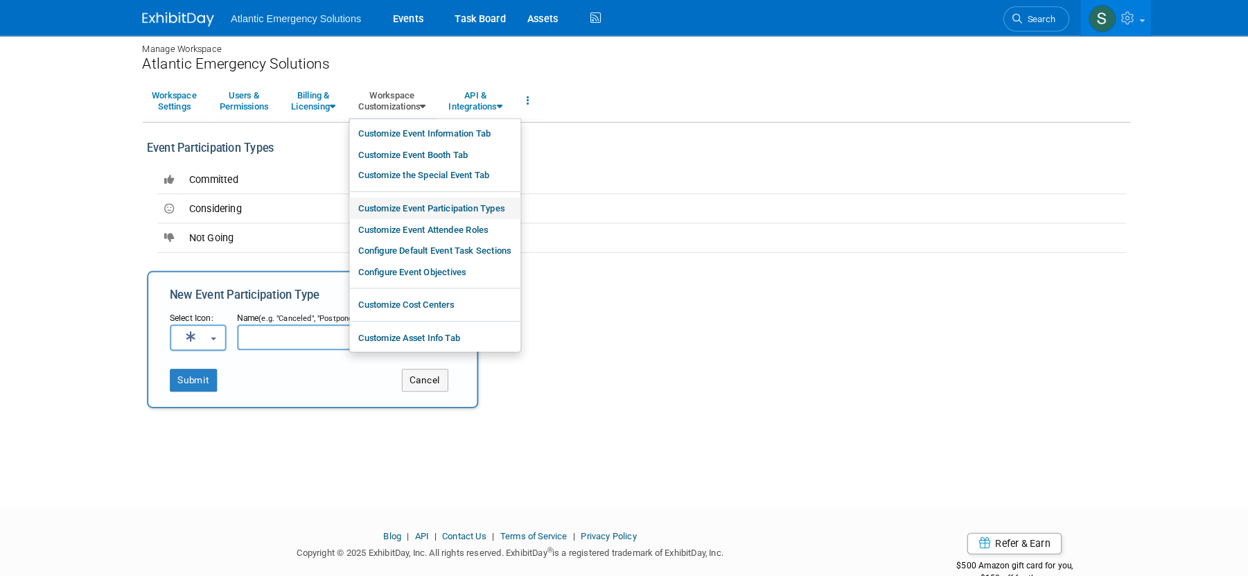
scroll to position [0, 0]
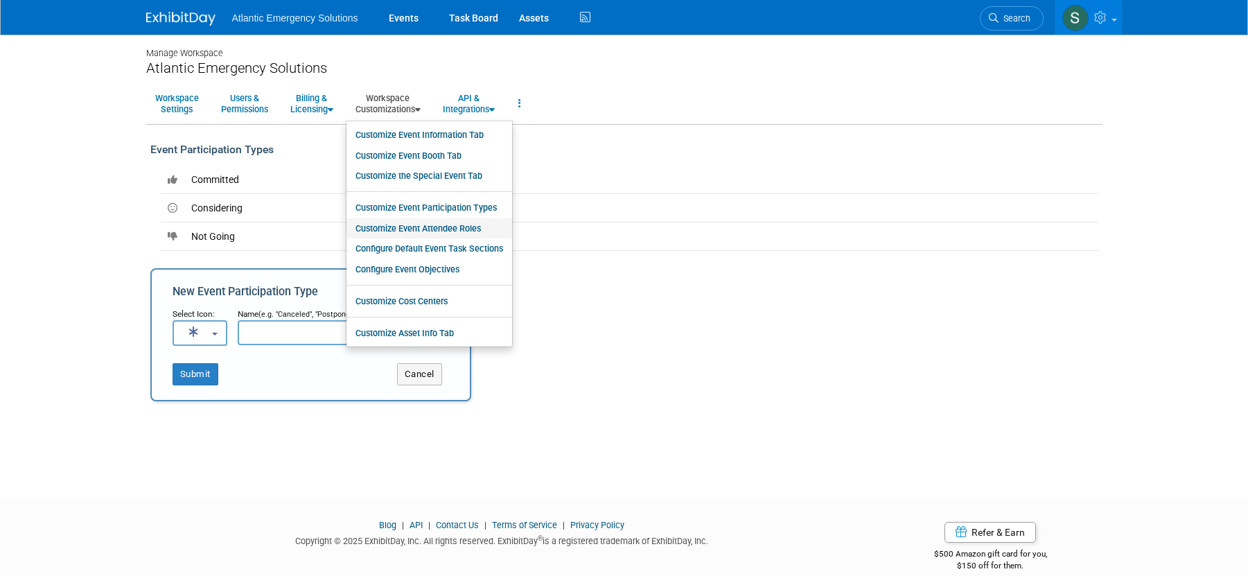
click at [462, 231] on link "Customize Event Attendee Roles" at bounding box center [430, 228] width 166 height 21
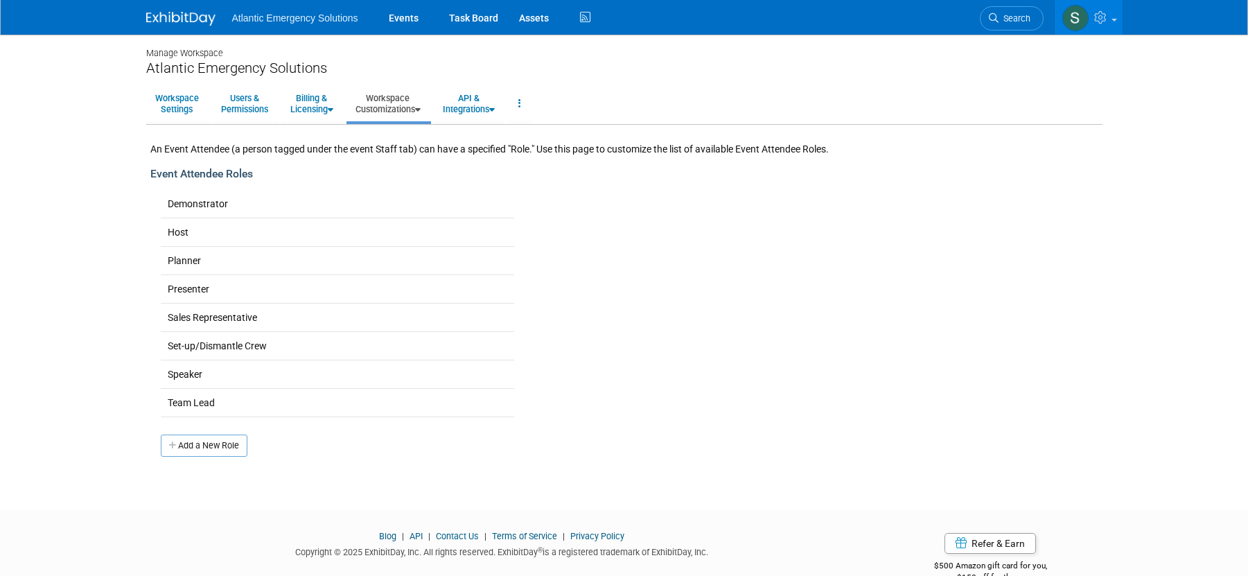
click at [426, 114] on link "Workspace Customizations" at bounding box center [388, 104] width 83 height 34
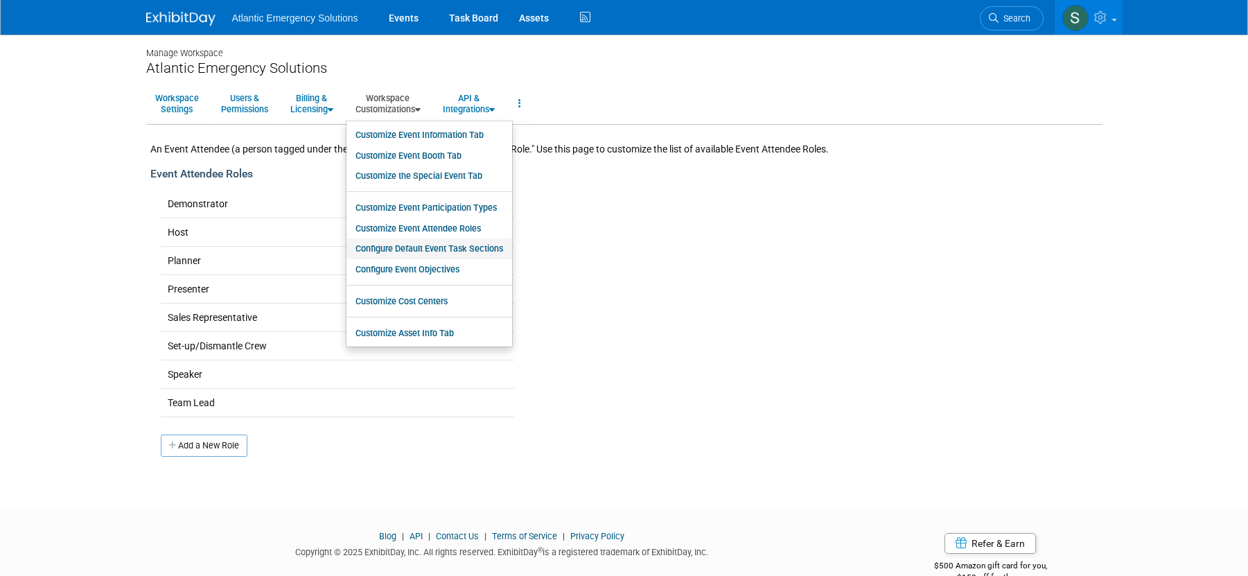
click at [433, 245] on link "Configure Default Event Task Sections" at bounding box center [430, 248] width 166 height 21
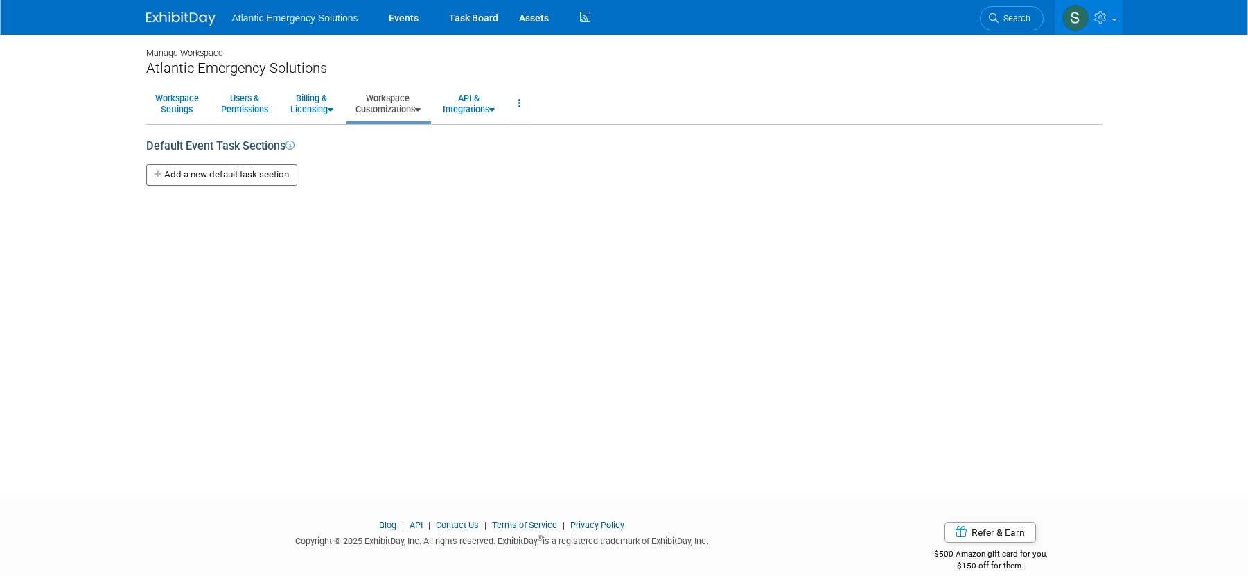
click at [289, 144] on icon at bounding box center [290, 145] width 9 height 9
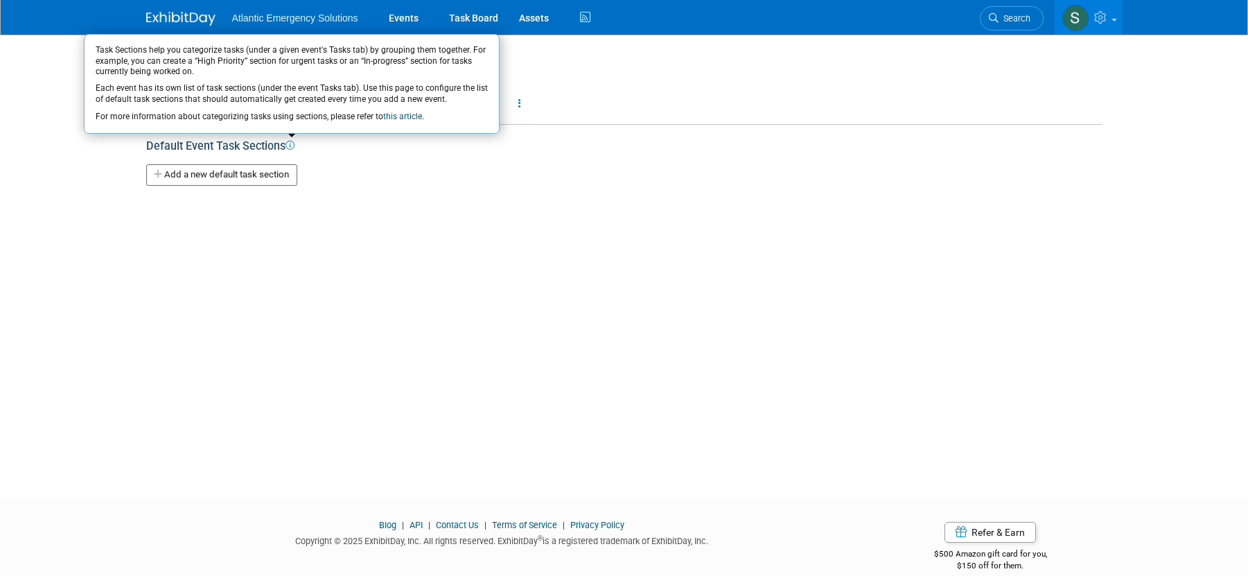
click at [217, 172] on button "Add a new default task section" at bounding box center [221, 174] width 151 height 21
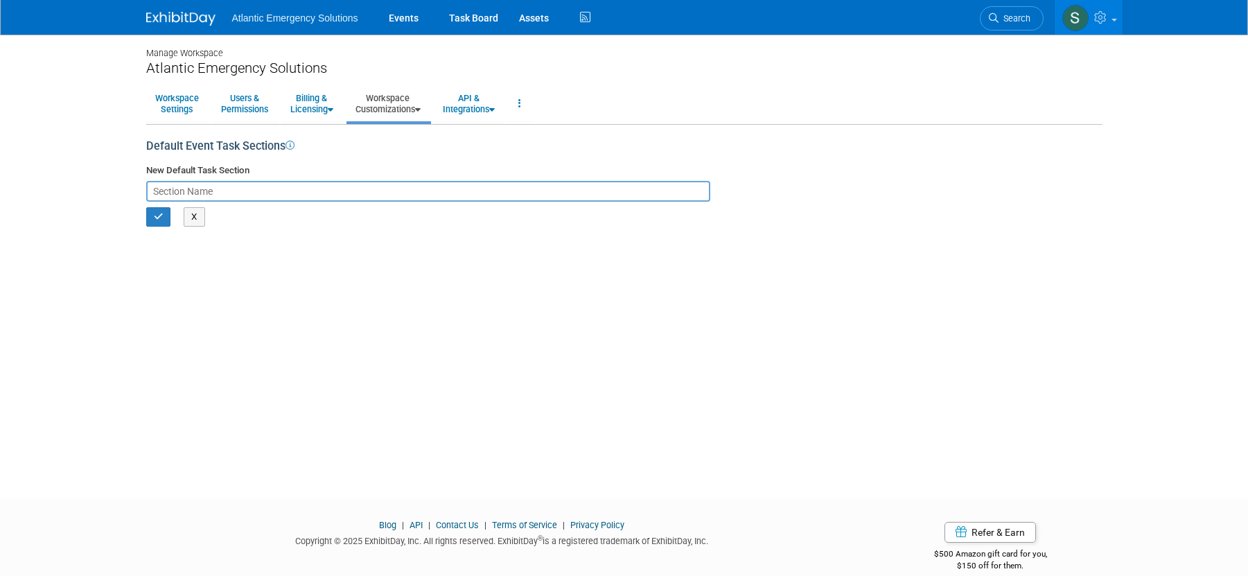
click at [235, 190] on input "text" at bounding box center [428, 191] width 564 height 21
click at [157, 216] on icon "button" at bounding box center [159, 216] width 10 height 9
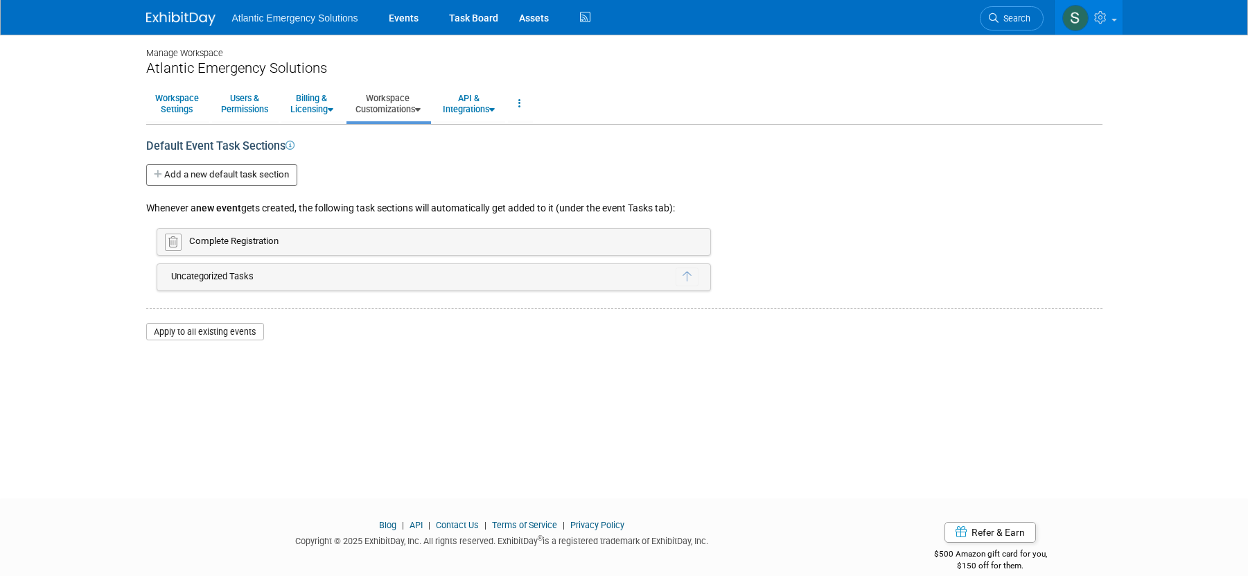
click at [209, 173] on button "Add a new default task section" at bounding box center [221, 174] width 151 height 21
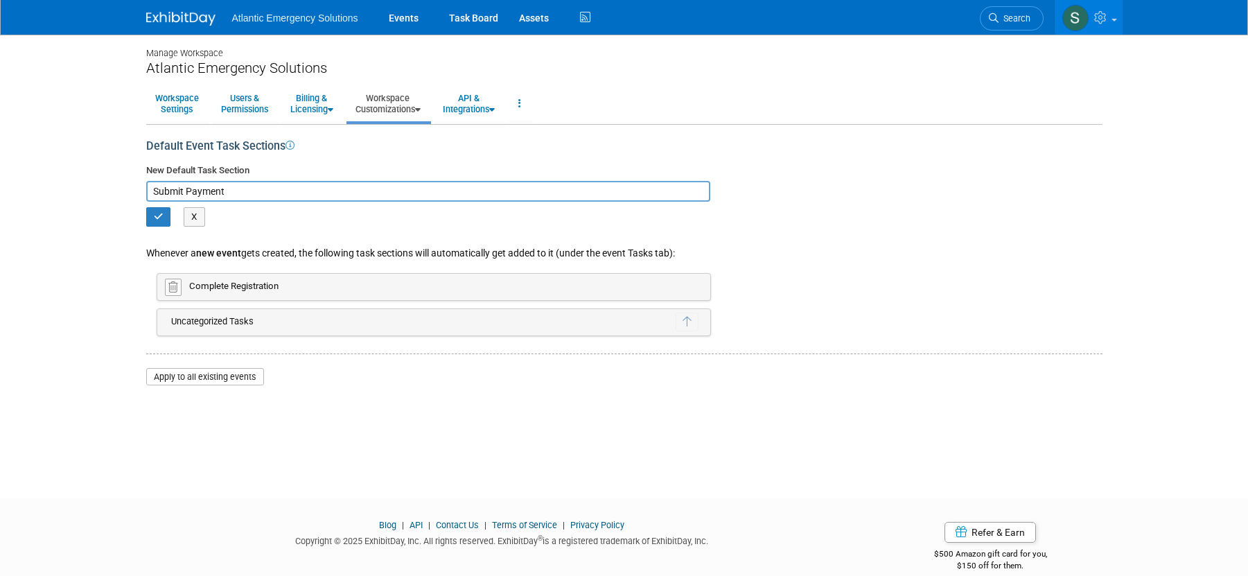
scroll to position [5, 0]
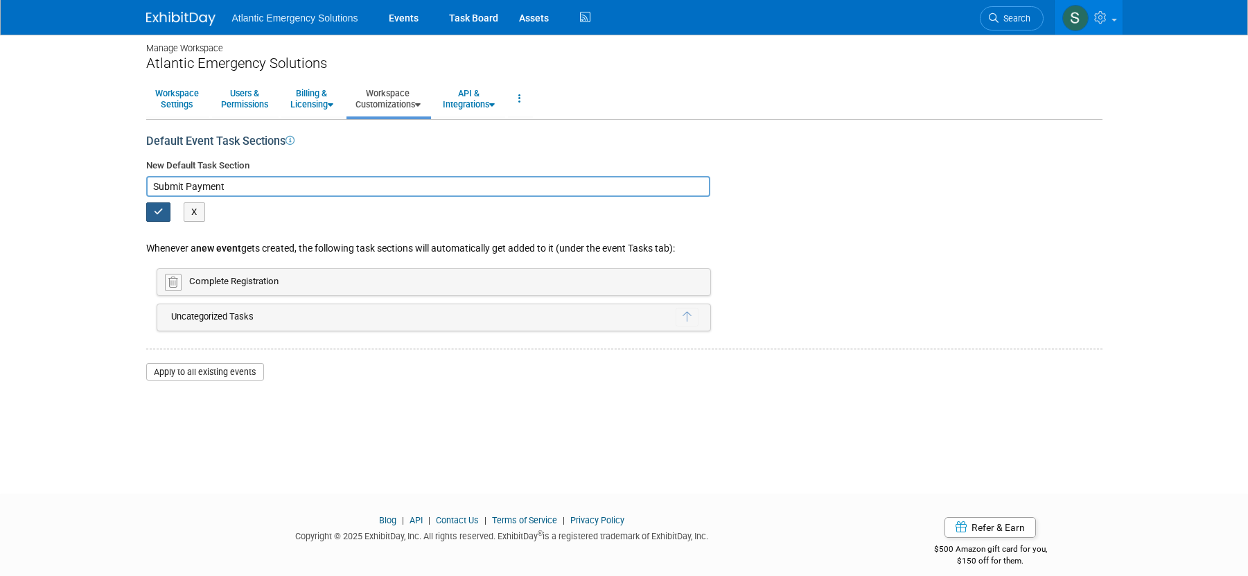
type input "Submit Payment"
click at [155, 212] on icon "button" at bounding box center [159, 211] width 10 height 9
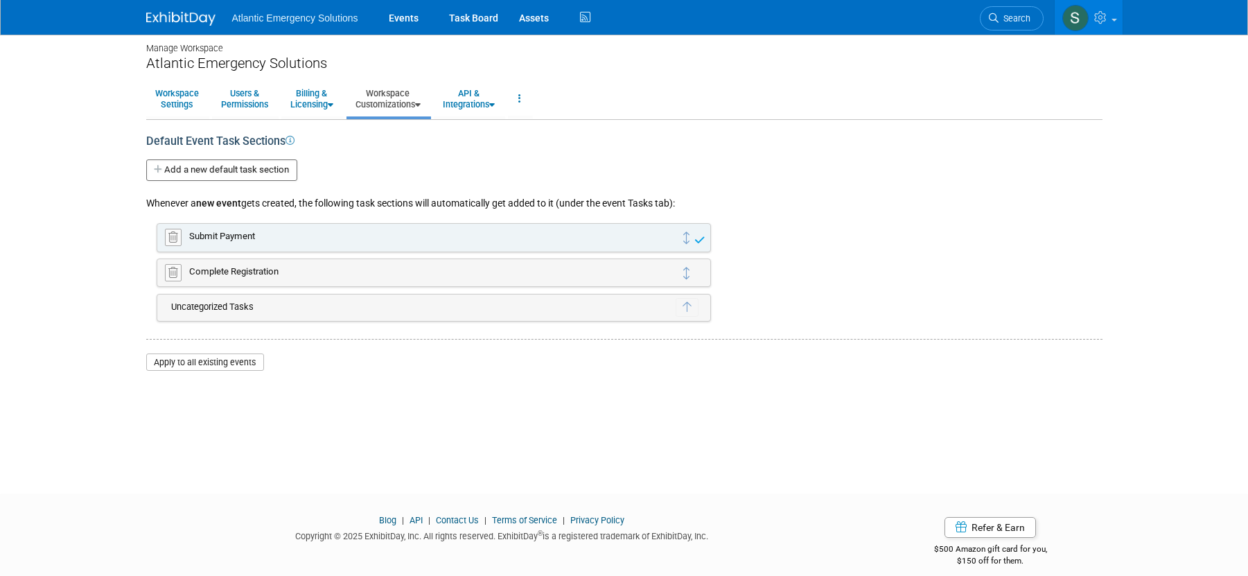
click at [199, 170] on button "Add a new default task section" at bounding box center [221, 169] width 151 height 21
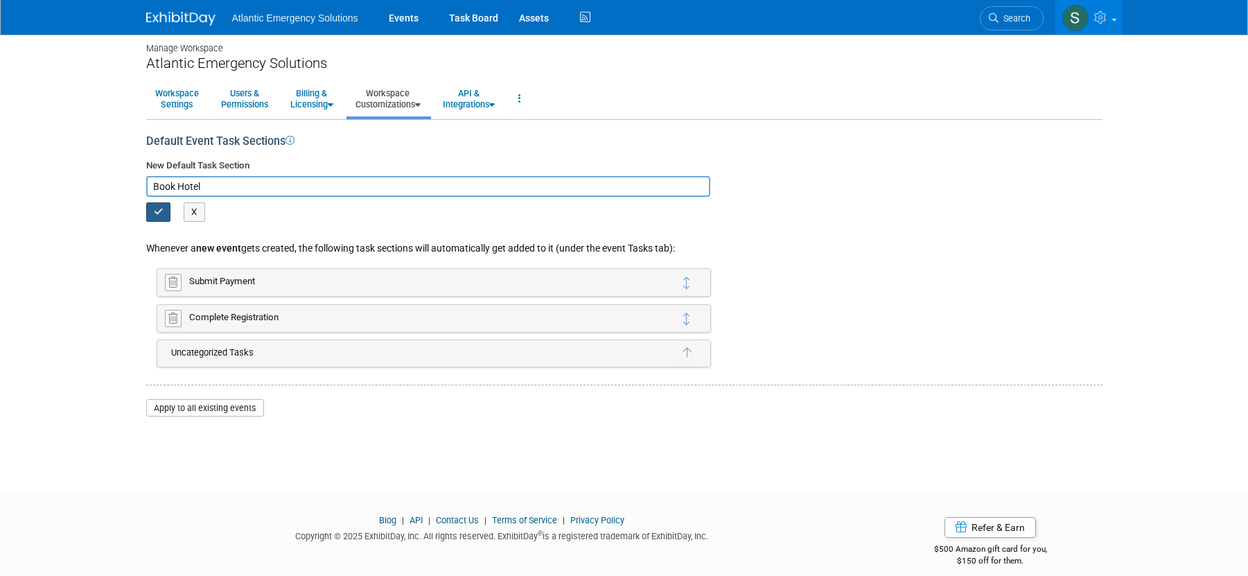
type input "Book Hotel"
click at [164, 209] on button "button" at bounding box center [158, 211] width 25 height 19
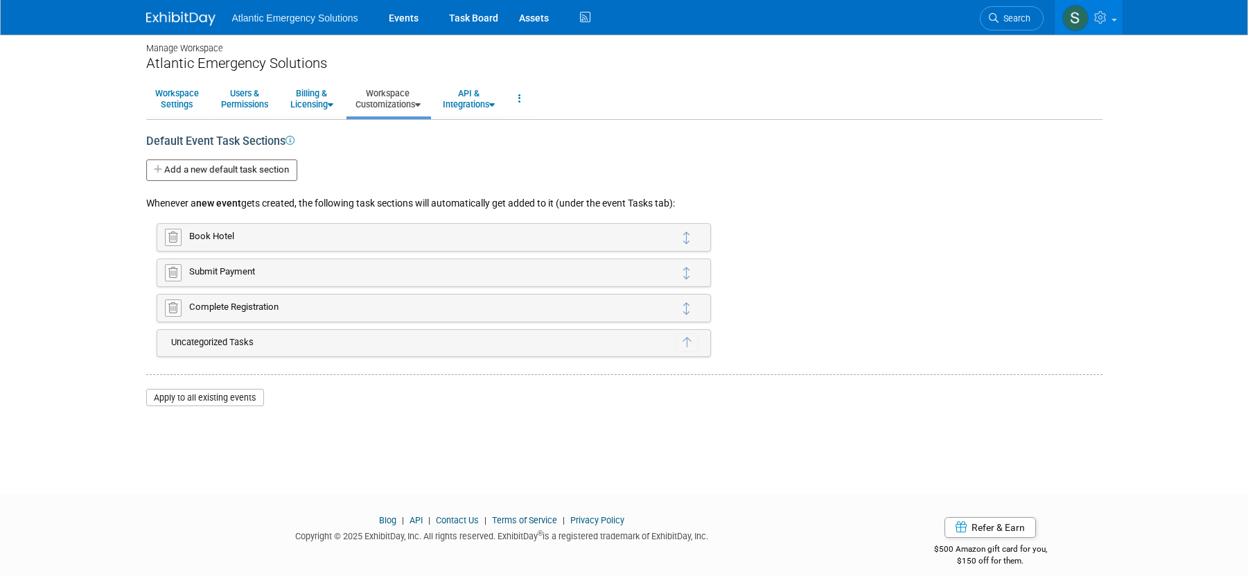
click at [179, 171] on button "Add a new default task section" at bounding box center [221, 169] width 151 height 21
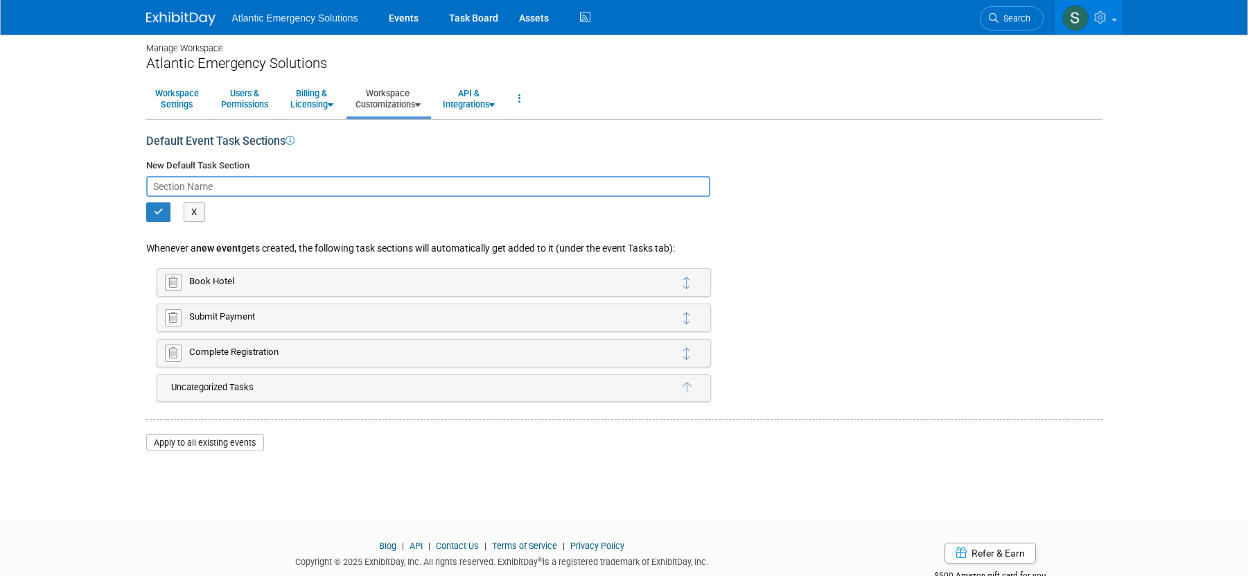
click at [843, 298] on div "Book Hotel X new events existing event(s) X" at bounding box center [630, 318] width 946 height 106
click at [189, 212] on button "X" at bounding box center [194, 211] width 21 height 19
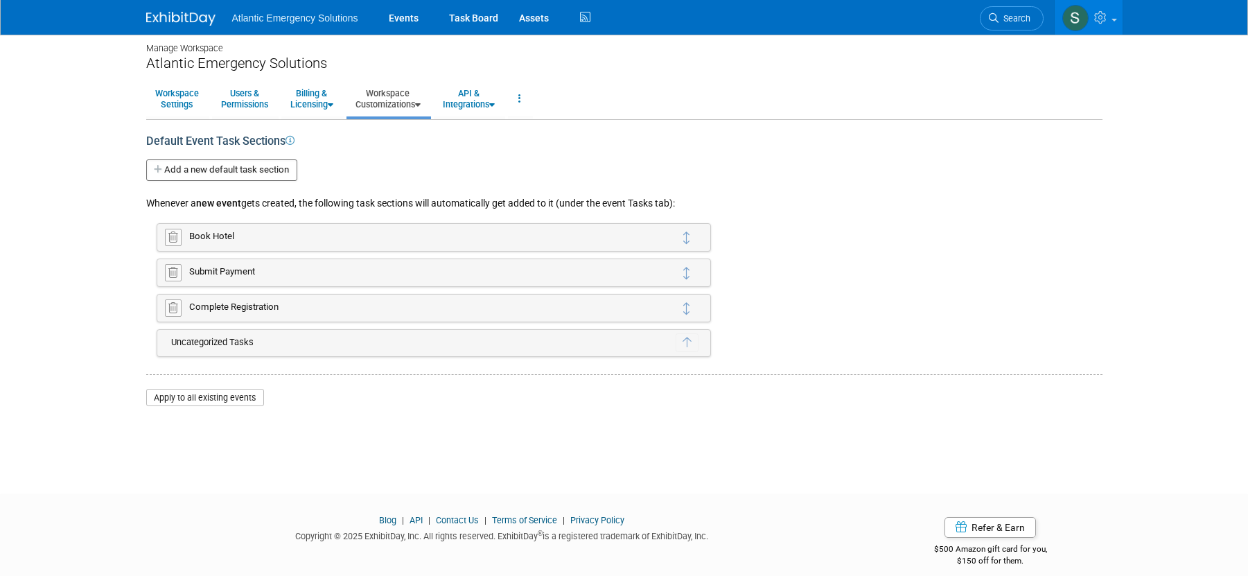
click at [216, 399] on button "Apply to all existing events" at bounding box center [205, 398] width 118 height 18
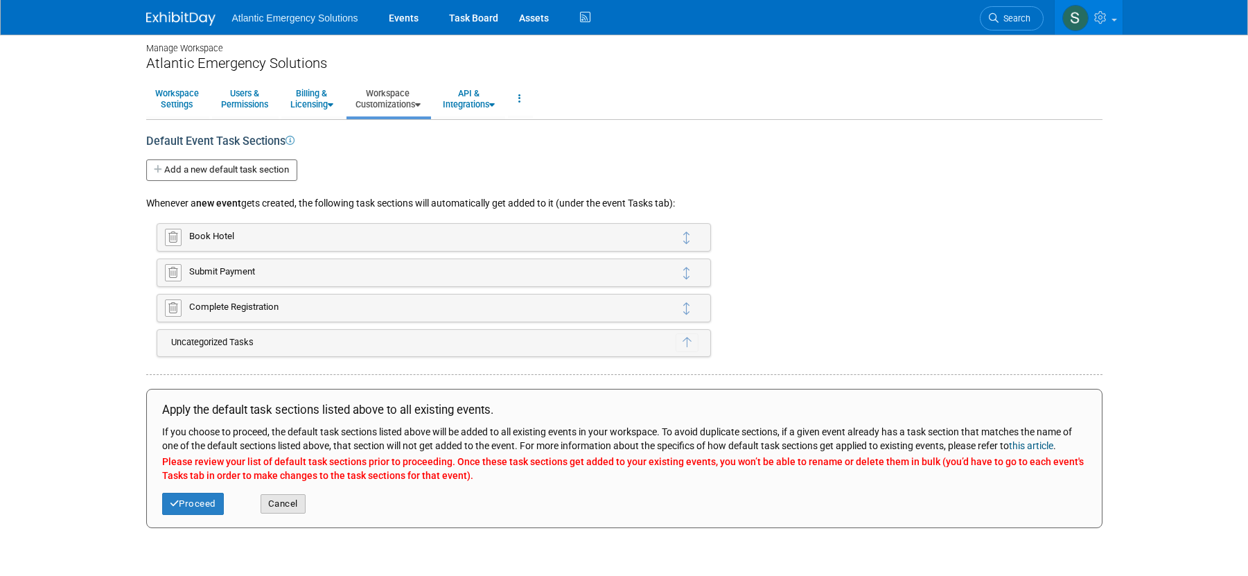
click at [285, 495] on button "Cancel" at bounding box center [283, 503] width 45 height 19
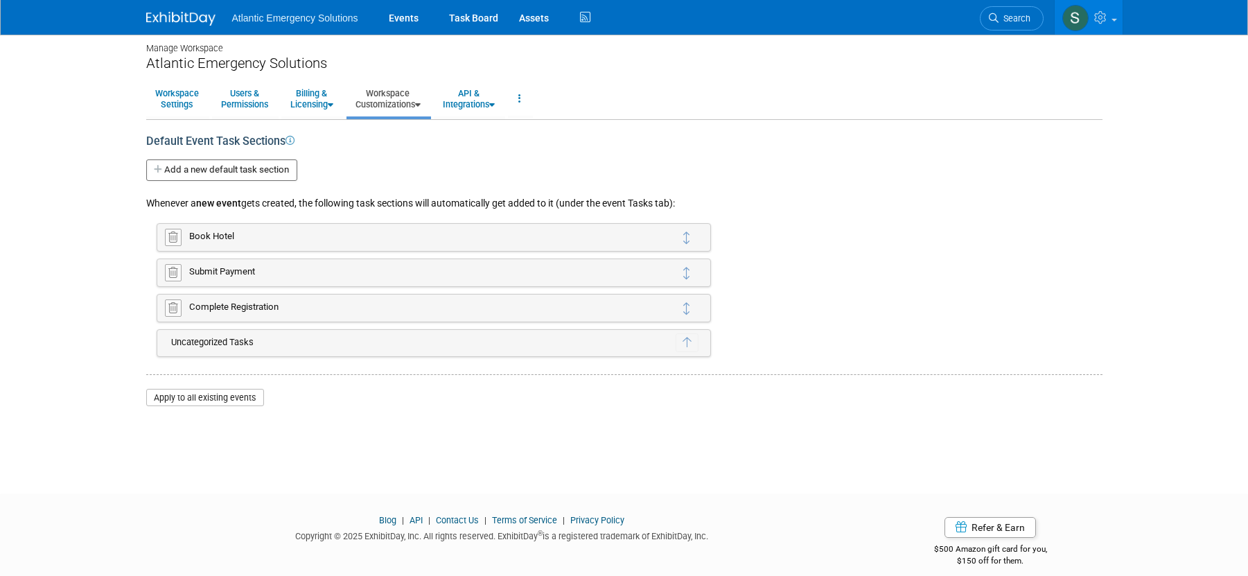
click at [539, 237] on div "Book Hotel" at bounding box center [431, 236] width 484 height 13
click at [208, 240] on div "Book Hotel" at bounding box center [431, 236] width 484 height 13
click at [209, 236] on div "Book Hotel" at bounding box center [431, 236] width 484 height 13
click at [213, 231] on div "Book Hotel" at bounding box center [431, 236] width 484 height 13
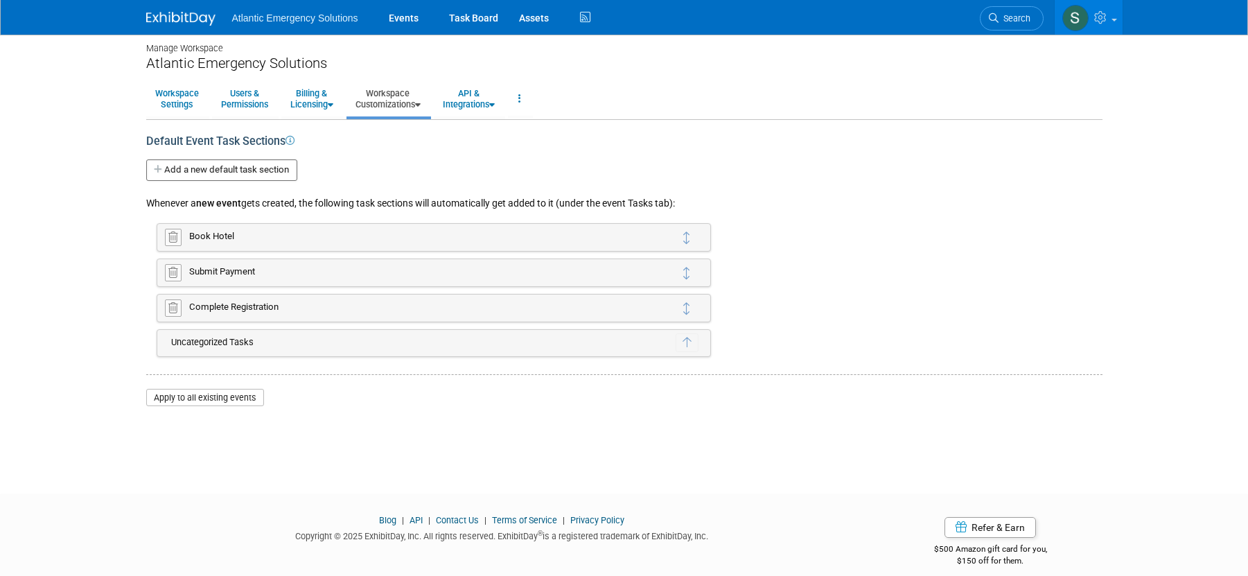
click at [211, 237] on div "Book Hotel" at bounding box center [431, 236] width 484 height 13
click at [199, 341] on td "Uncategorized Tasks" at bounding box center [419, 342] width 511 height 19
click at [225, 238] on div "Book Hotel" at bounding box center [431, 236] width 484 height 13
click at [421, 101] on icon at bounding box center [418, 104] width 6 height 9
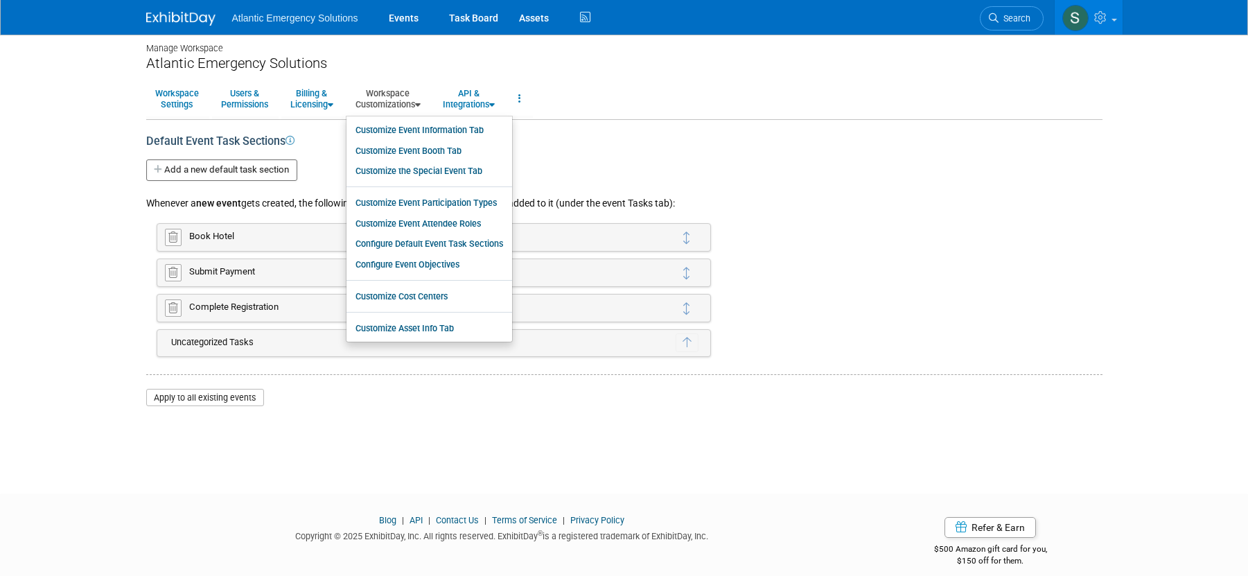
click at [133, 213] on body "Atlantic Emergency Solutions Events Task Board Assets Activity Feed" at bounding box center [624, 283] width 1248 height 576
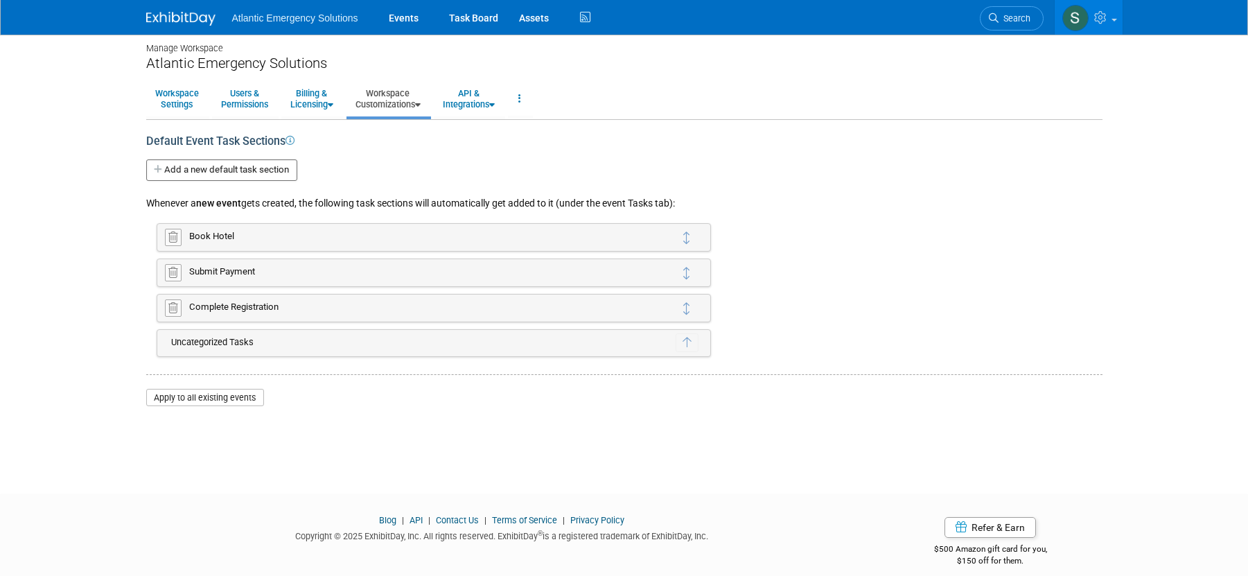
click at [160, 173] on icon at bounding box center [159, 169] width 10 height 9
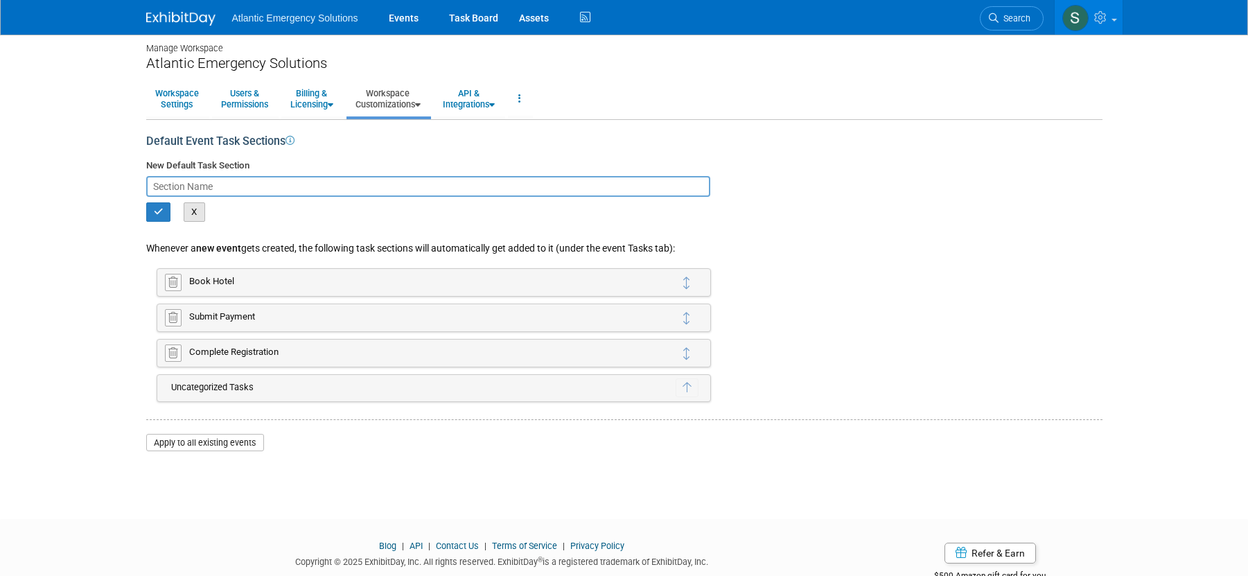
click at [193, 211] on button "X" at bounding box center [194, 211] width 21 height 19
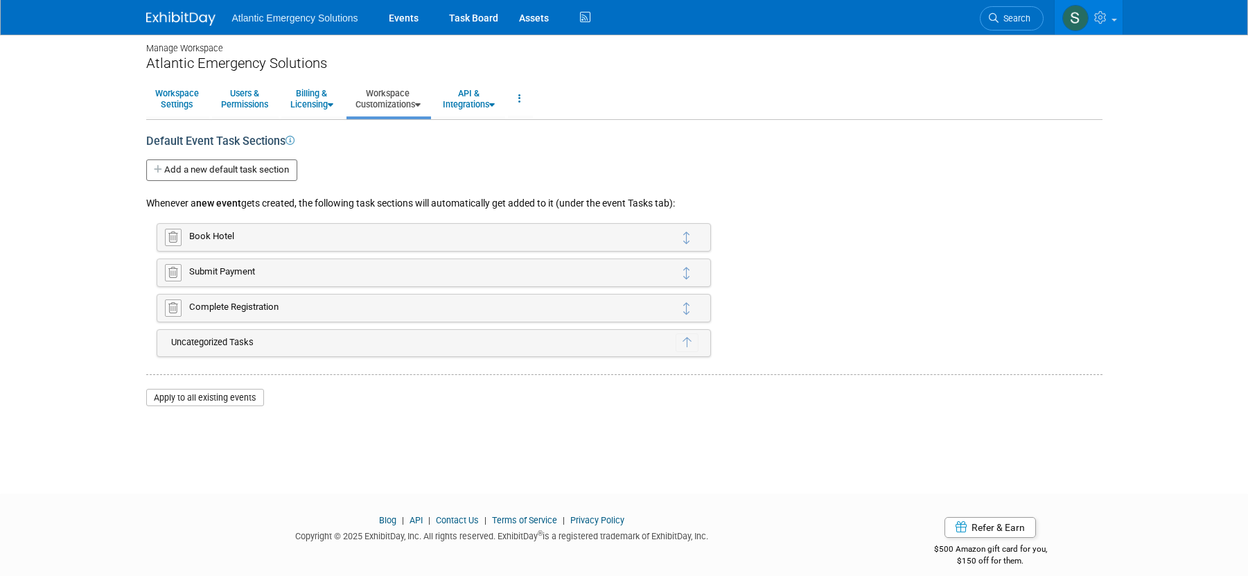
click at [201, 228] on td "Book Hotel X Are you sure you want to delete this default task section? Note: O…" at bounding box center [432, 236] width 487 height 19
click at [326, 430] on div "Manage Workspace Atlantic Emergency Solutions Workspace Settings Users & Permis…" at bounding box center [624, 249] width 977 height 439
click at [410, 13] on link "Events" at bounding box center [403, 17] width 51 height 35
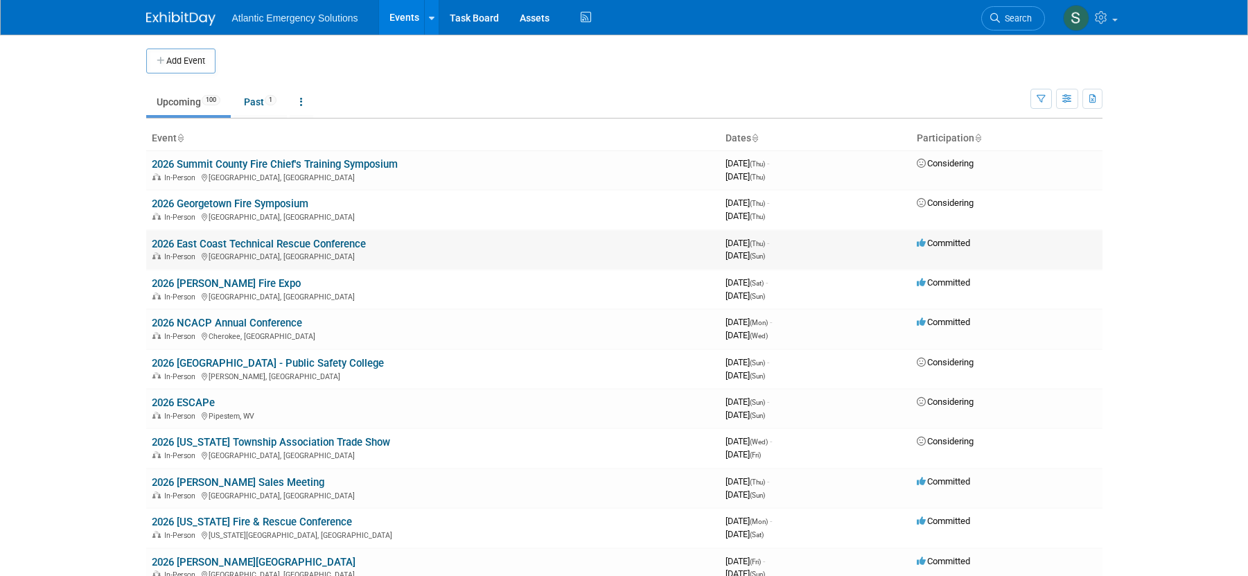
click at [249, 238] on link "2026 East Coast Technical Rescue Conference" at bounding box center [259, 244] width 214 height 12
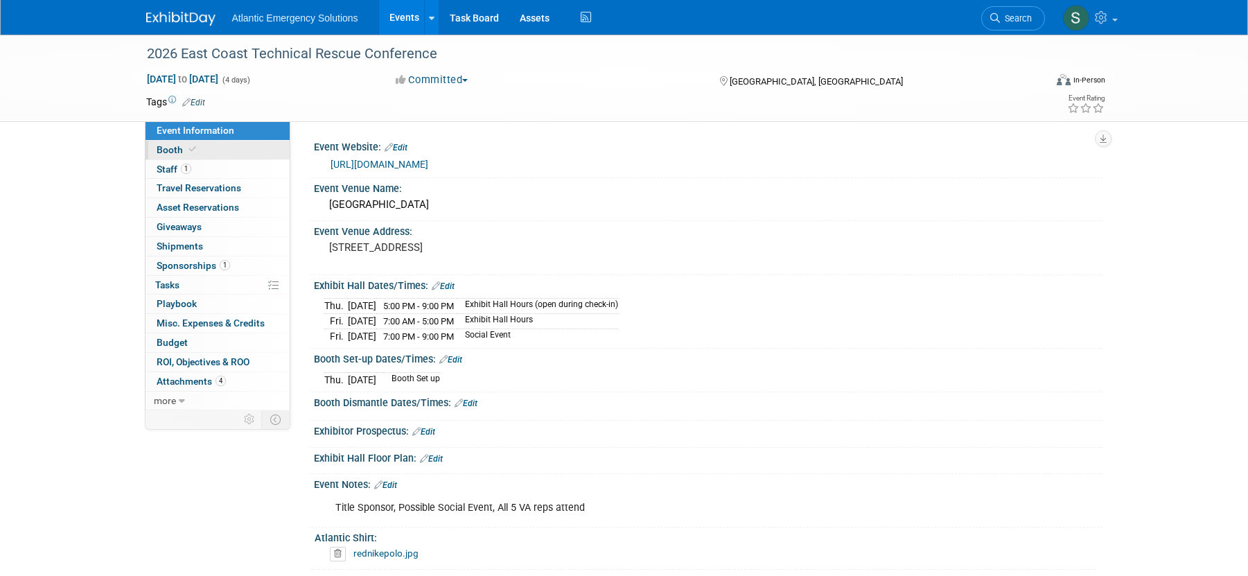
click at [166, 148] on span "Booth" at bounding box center [178, 149] width 42 height 11
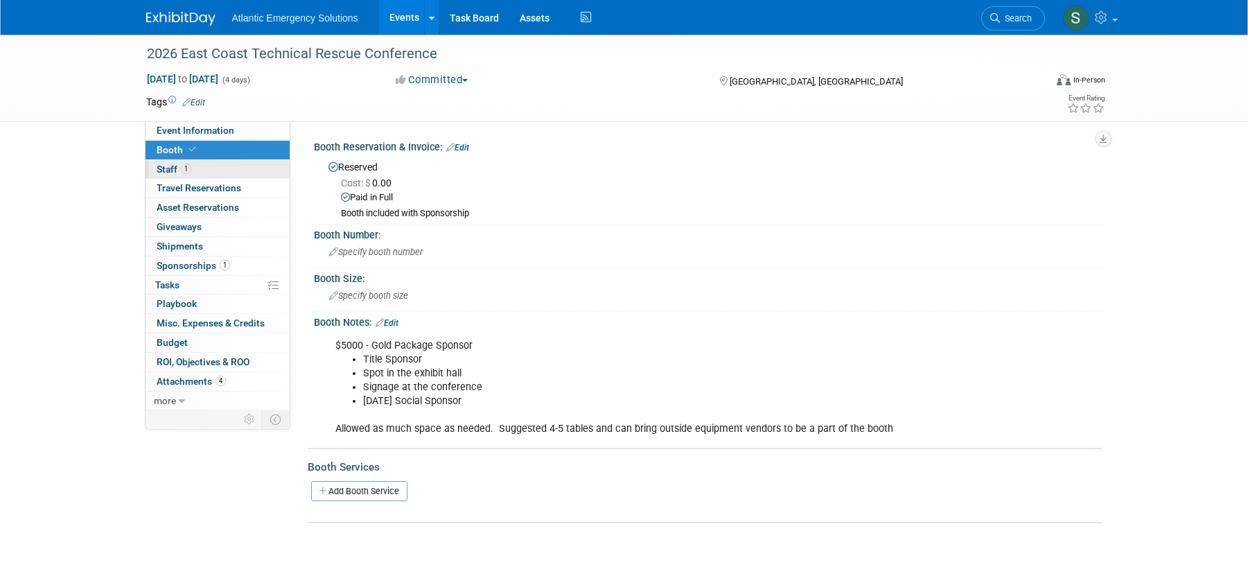
click at [164, 166] on span "Staff 1" at bounding box center [174, 169] width 35 height 11
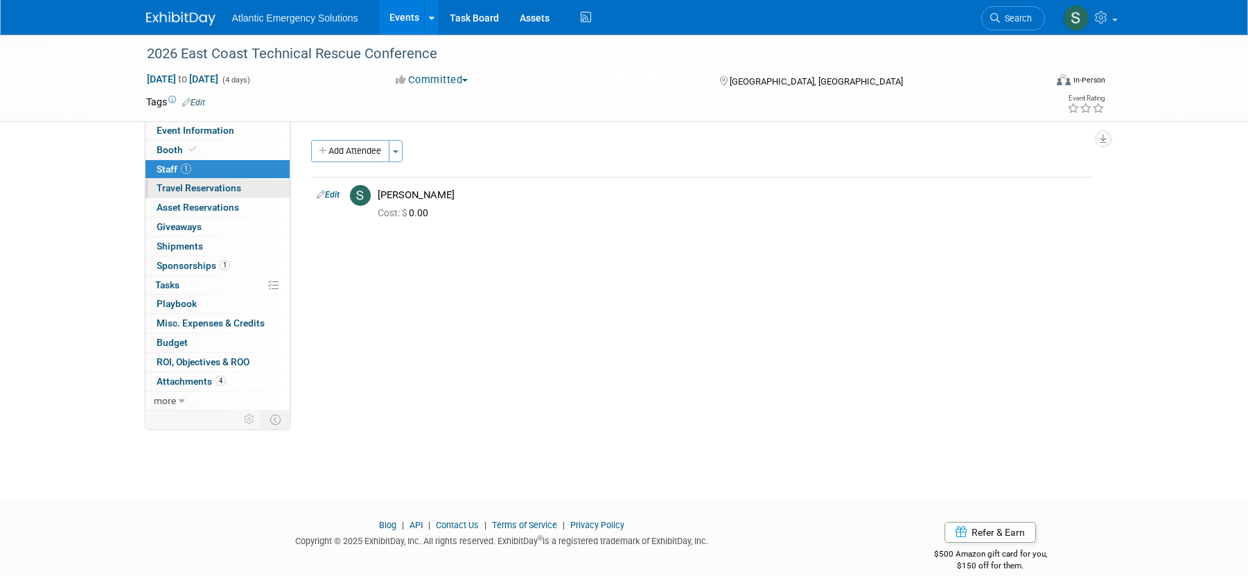
click at [173, 186] on span "Travel Reservations 0" at bounding box center [199, 187] width 85 height 11
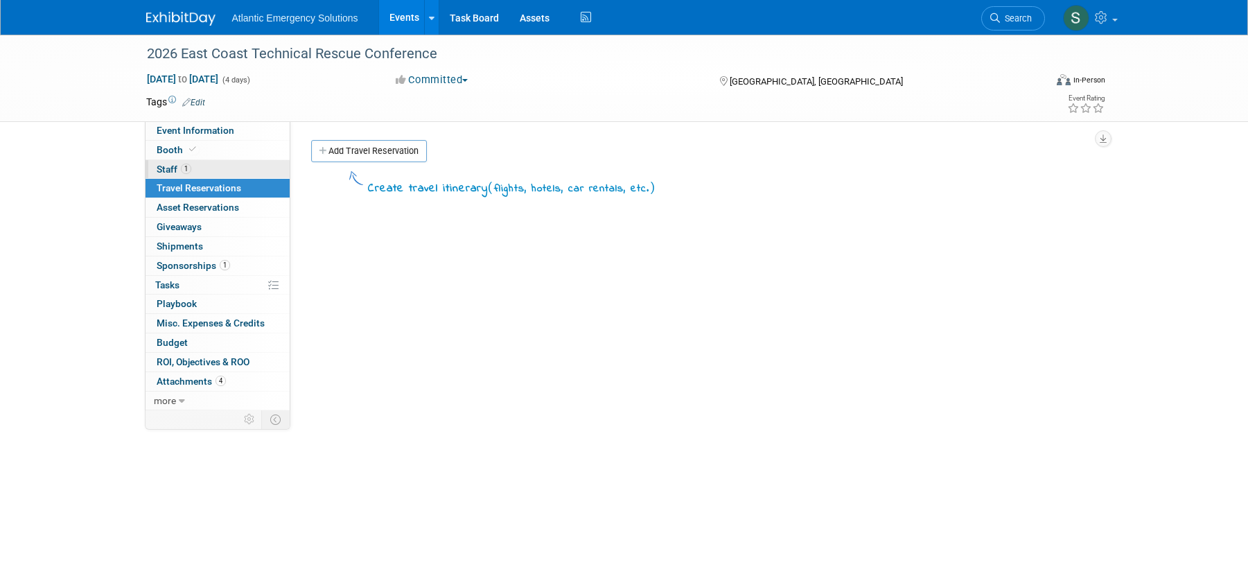
click at [175, 166] on span "Staff 1" at bounding box center [174, 169] width 35 height 11
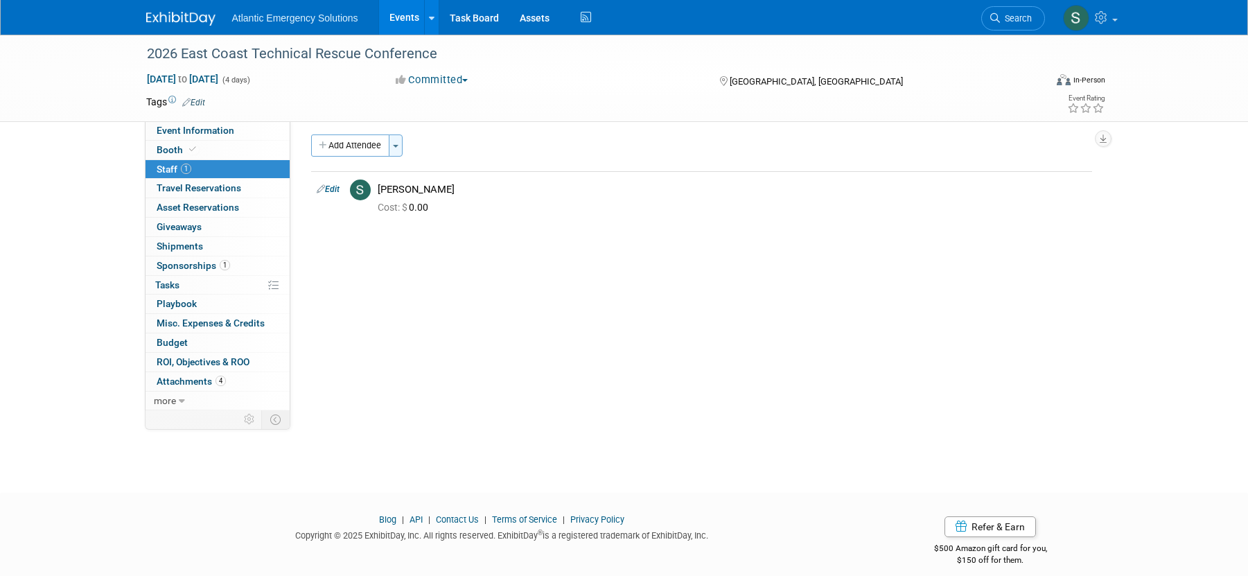
scroll to position [6, 0]
click at [399, 150] on button "Toggle Dropdown" at bounding box center [396, 145] width 14 height 22
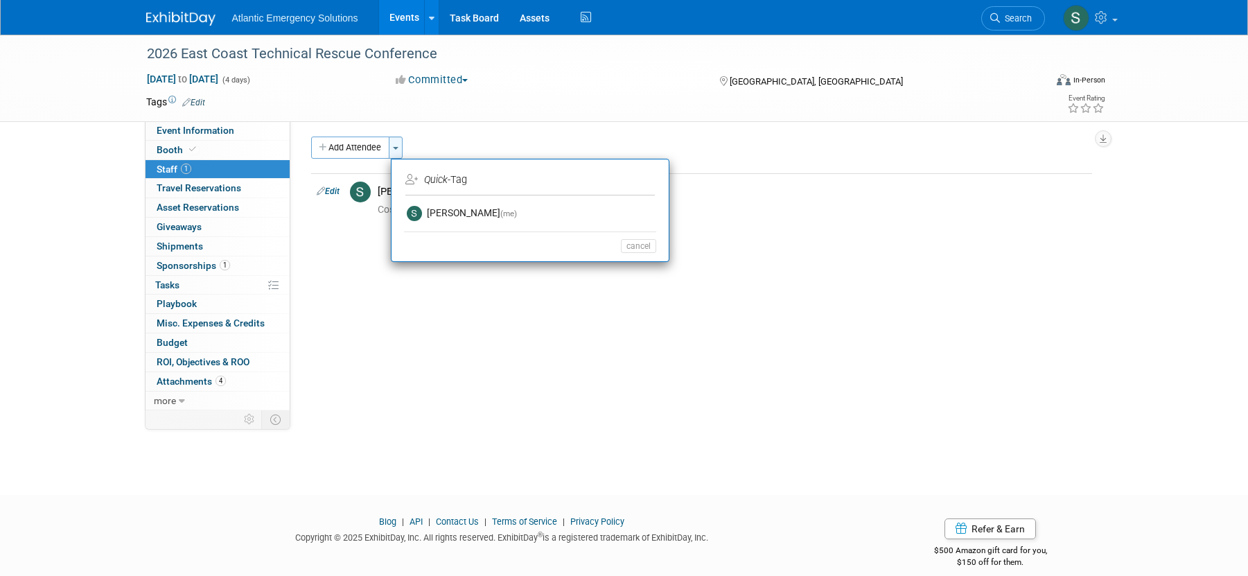
click at [399, 147] on button "Toggle Dropdown" at bounding box center [396, 148] width 14 height 22
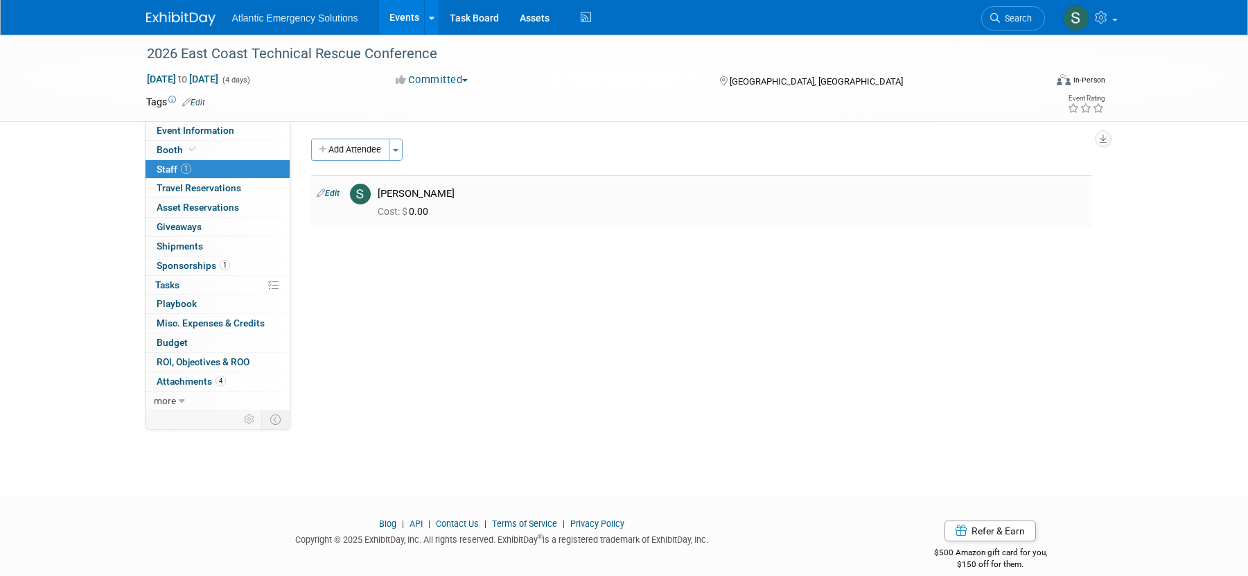
click at [326, 193] on link "Edit" at bounding box center [328, 194] width 23 height 10
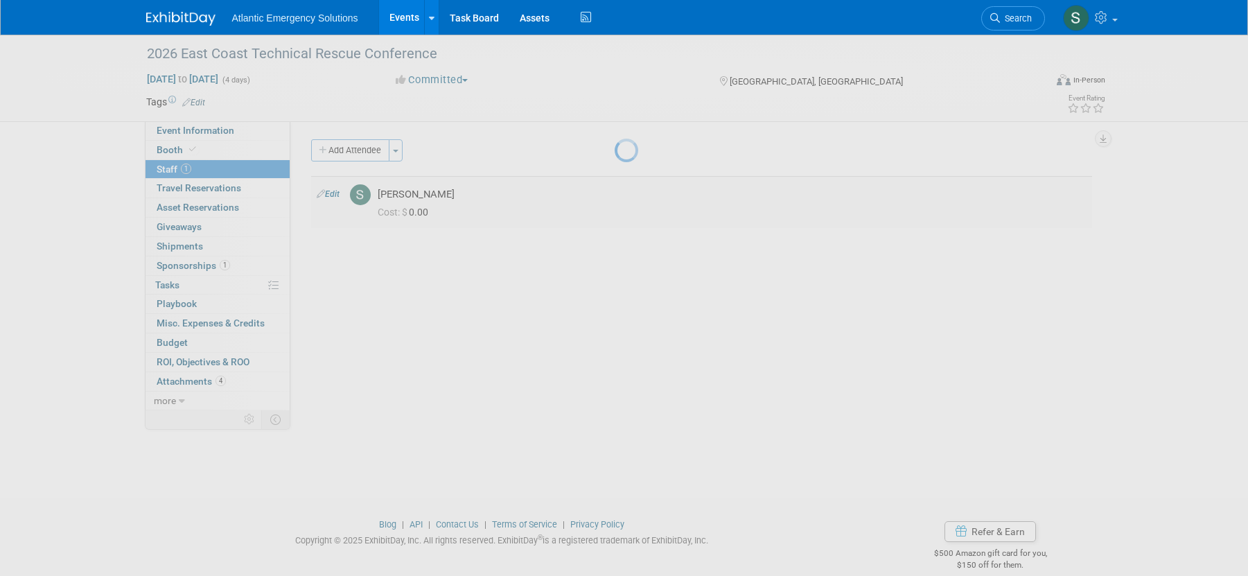
select select "052ab878-8086-4601-b263-cd4545548c04"
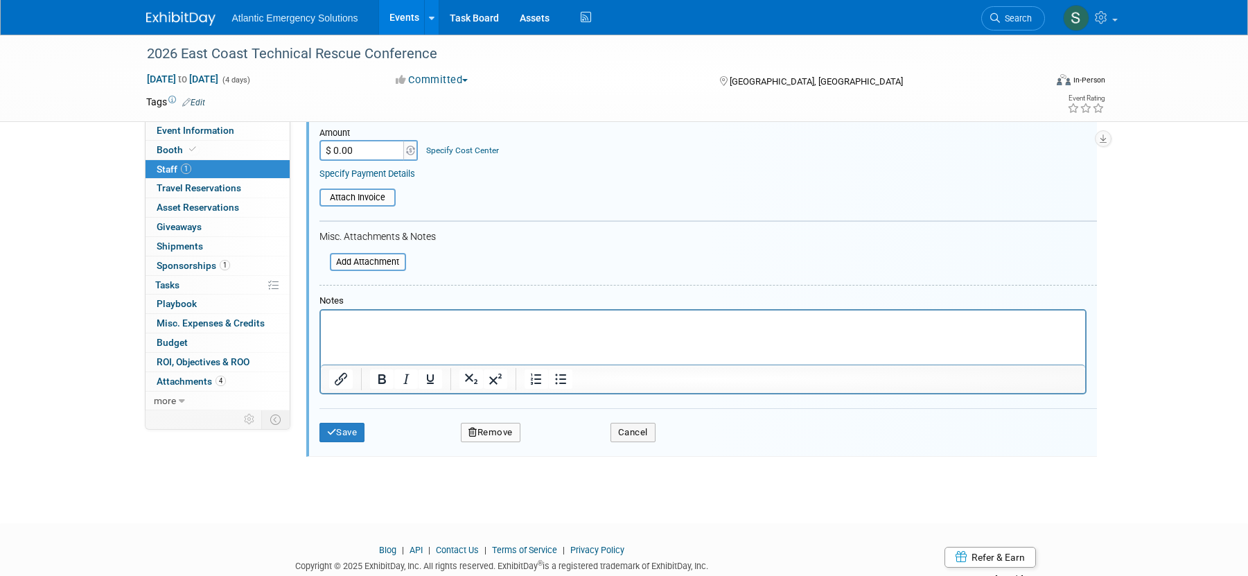
scroll to position [307, 0]
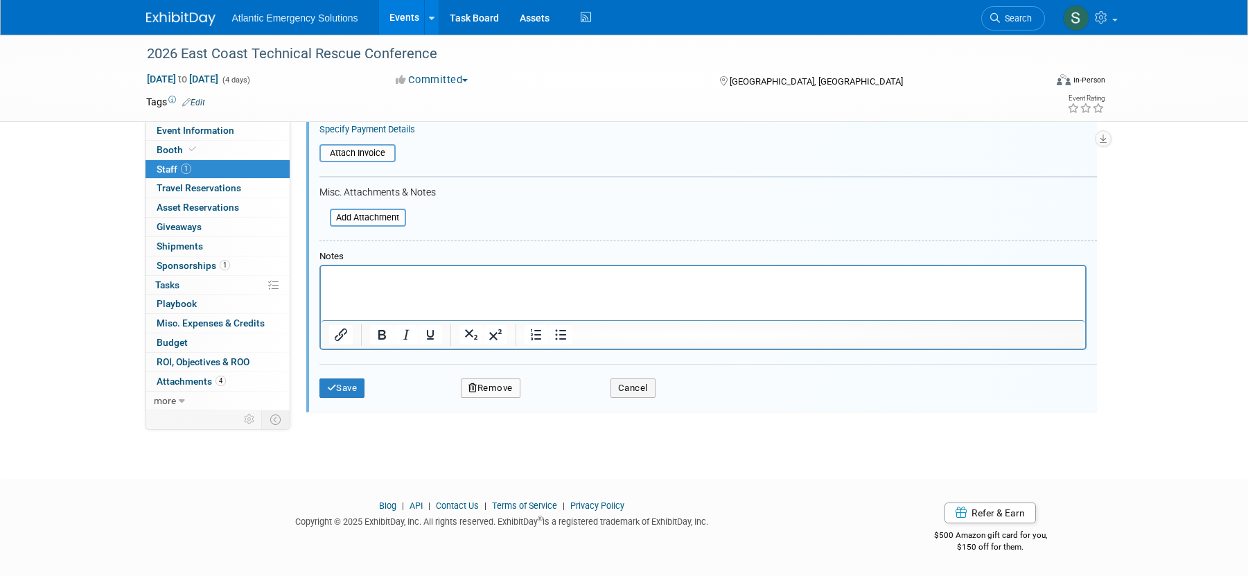
click at [50, 346] on div "2026 East Coast Technical Rescue Conference Jan 8, 2026 to Jan 11, 2026 (4 days…" at bounding box center [624, 91] width 1248 height 726
click at [644, 392] on button "Cancel" at bounding box center [633, 387] width 45 height 19
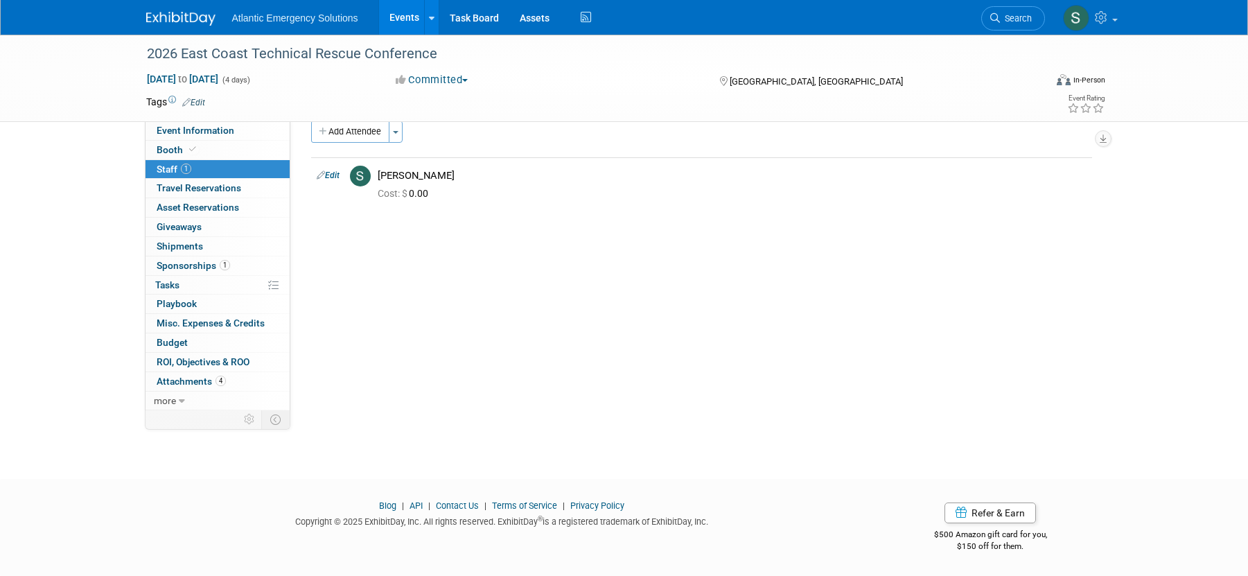
scroll to position [0, 0]
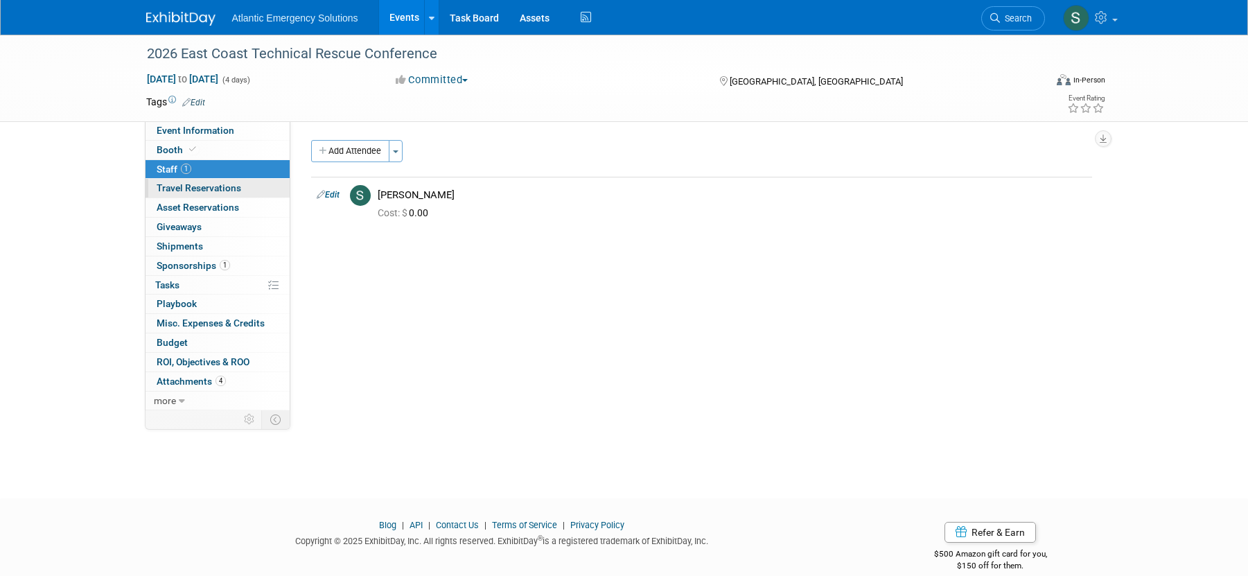
click at [193, 186] on span "Travel Reservations 0" at bounding box center [199, 187] width 85 height 11
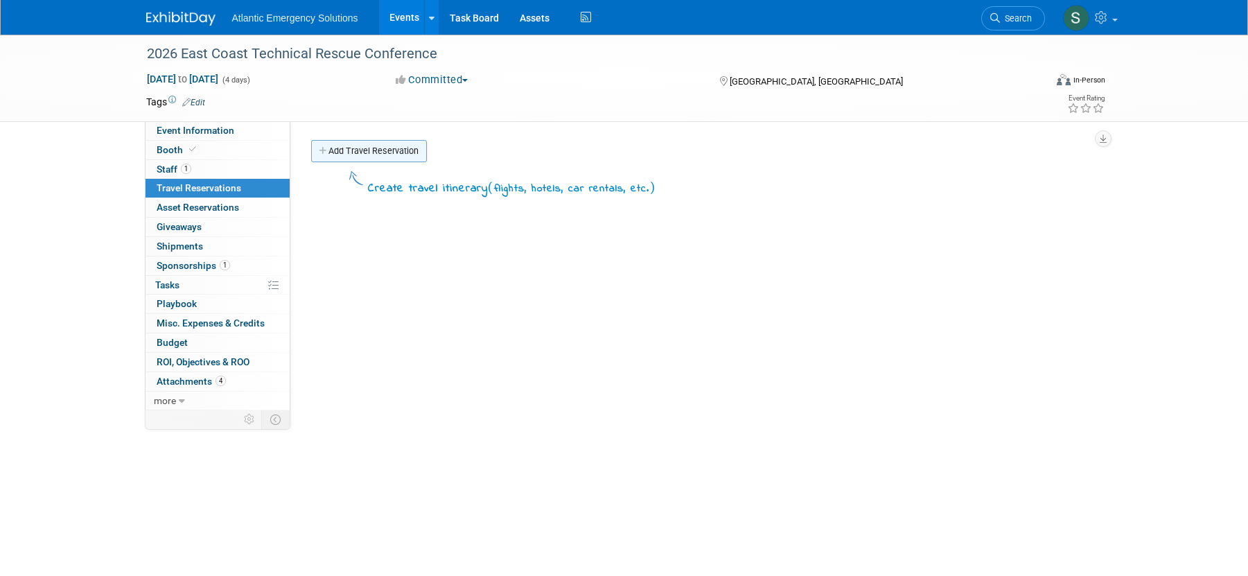
click at [384, 150] on link "Add Travel Reservation" at bounding box center [369, 151] width 116 height 22
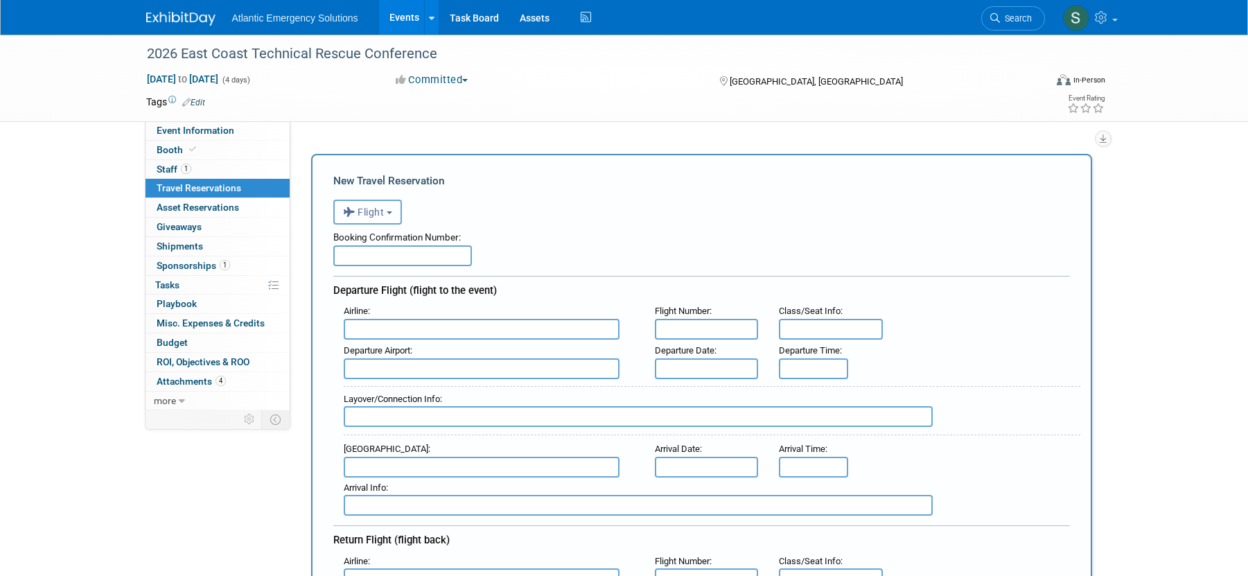
click at [385, 207] on span "Flight" at bounding box center [364, 212] width 42 height 11
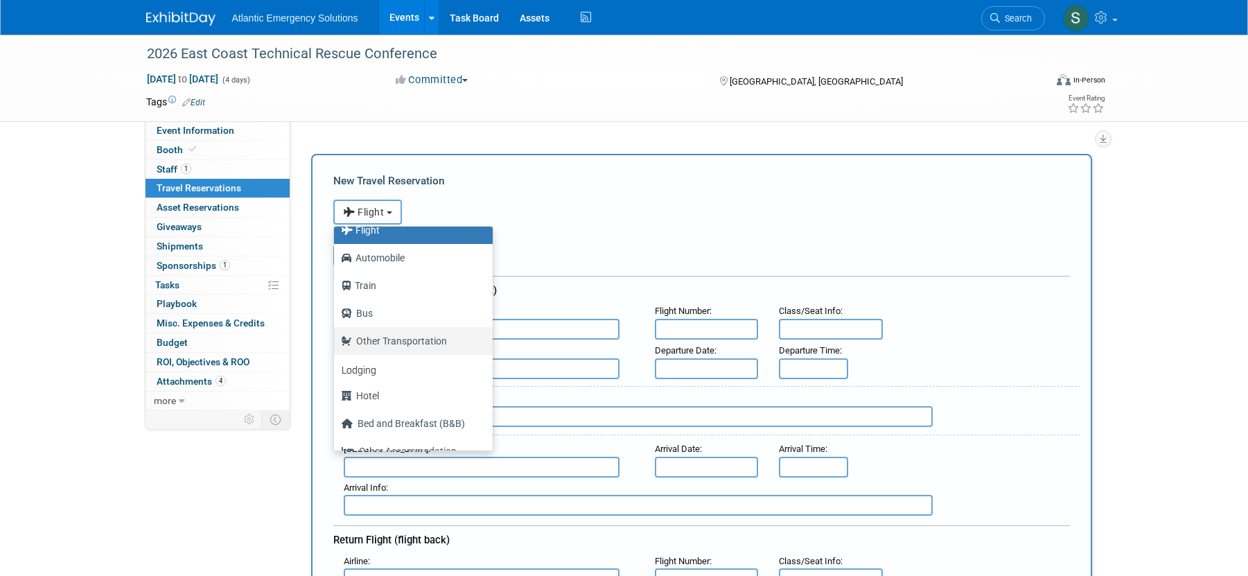
scroll to position [42, 0]
click at [373, 397] on label "Hotel" at bounding box center [410, 394] width 138 height 22
click at [336, 397] on input "Hotel" at bounding box center [331, 392] width 9 height 9
select select "6"
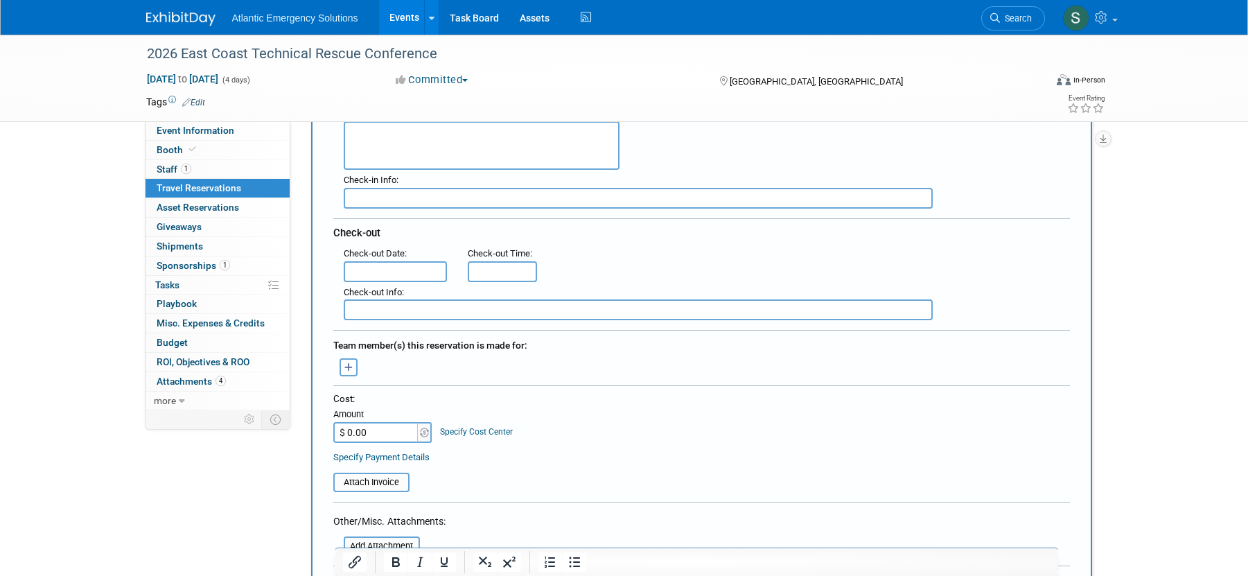
scroll to position [0, 0]
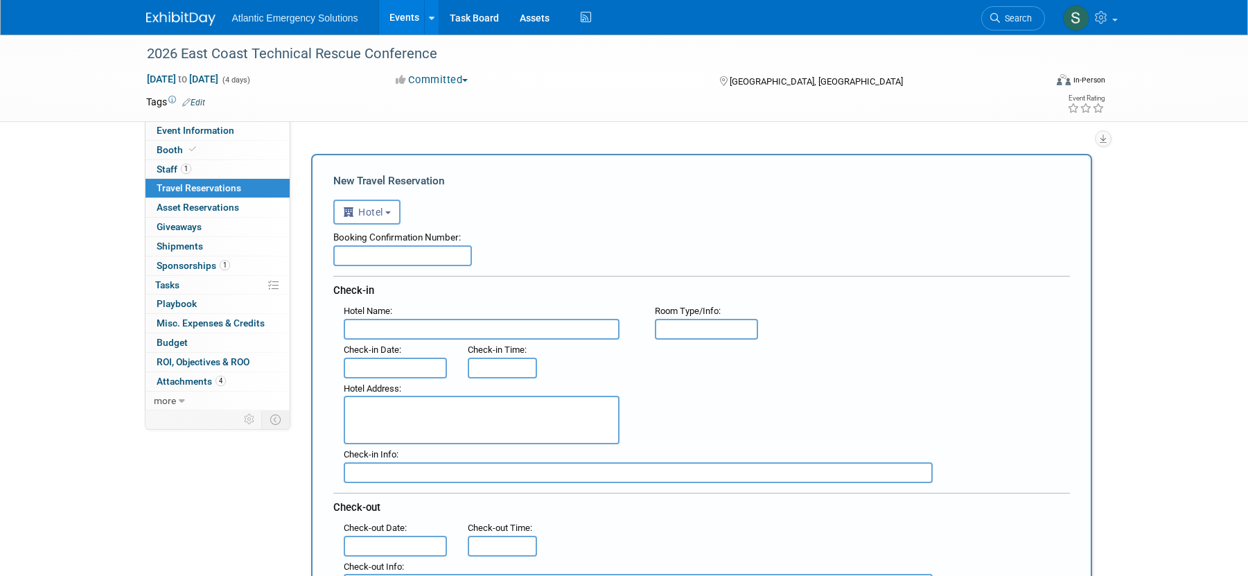
click at [404, 327] on input "text" at bounding box center [482, 329] width 276 height 21
type input "Sheraton Norfolk Waterside Hotel"
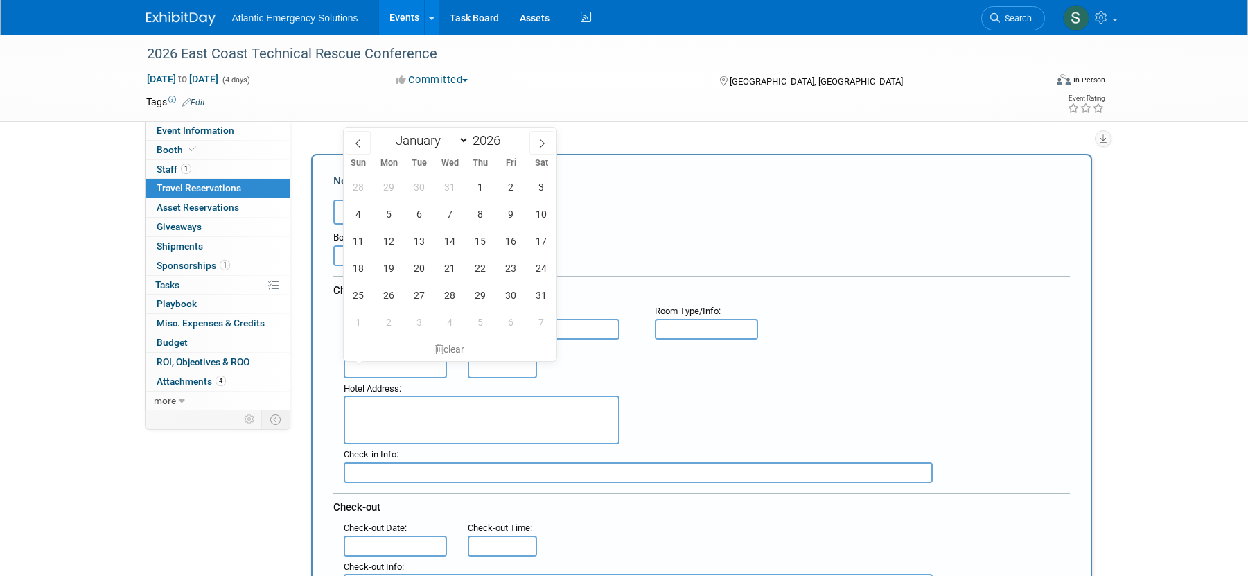
click at [877, 415] on div "Hotel Address :" at bounding box center [706, 411] width 747 height 67
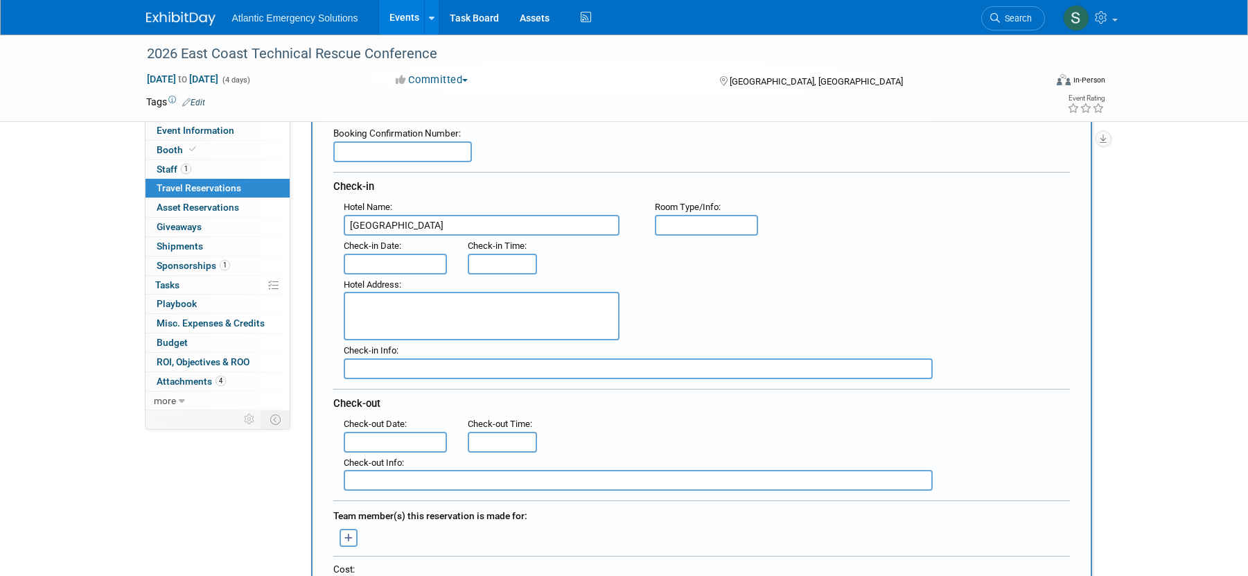
scroll to position [157, 0]
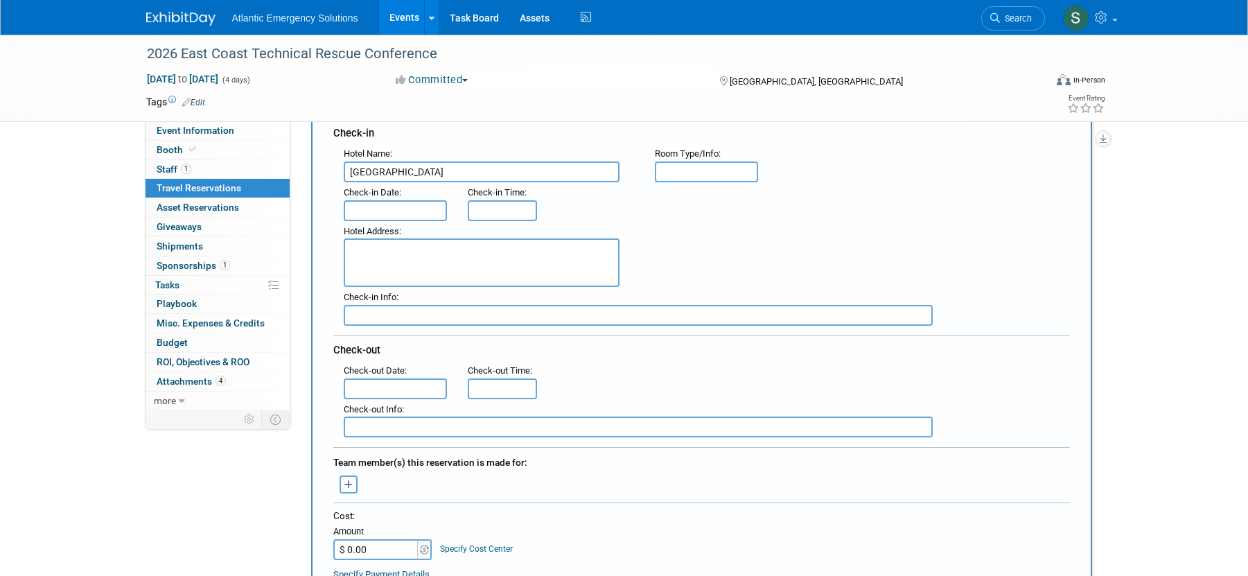
click at [412, 211] on input "text" at bounding box center [396, 210] width 104 height 21
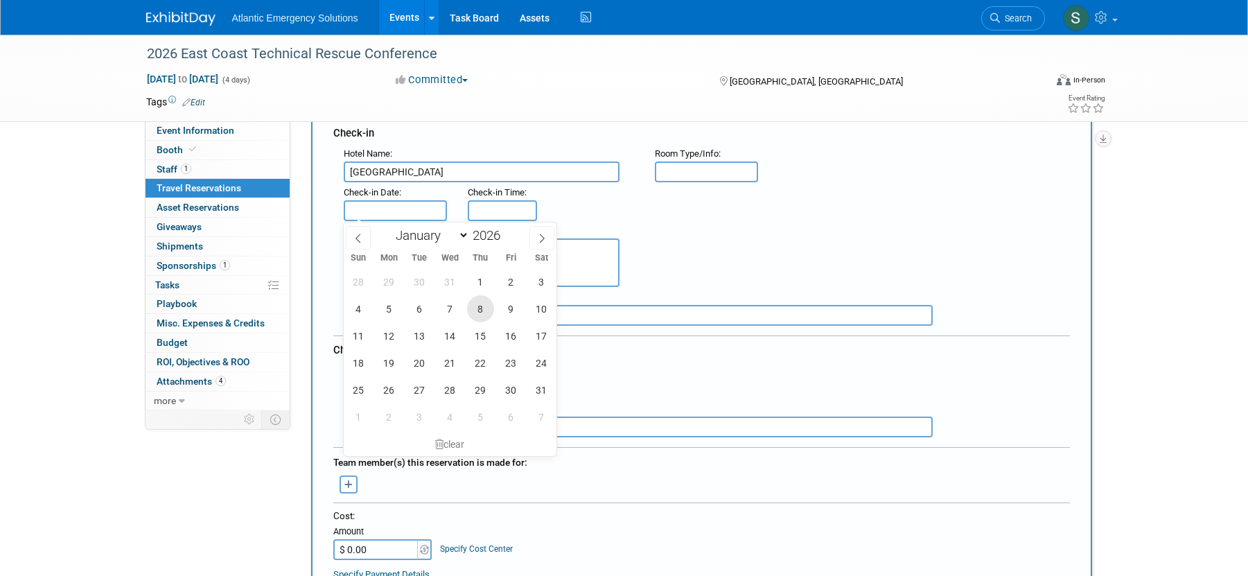
click at [480, 311] on span "8" at bounding box center [480, 308] width 27 height 27
type input "Jan 8, 2026"
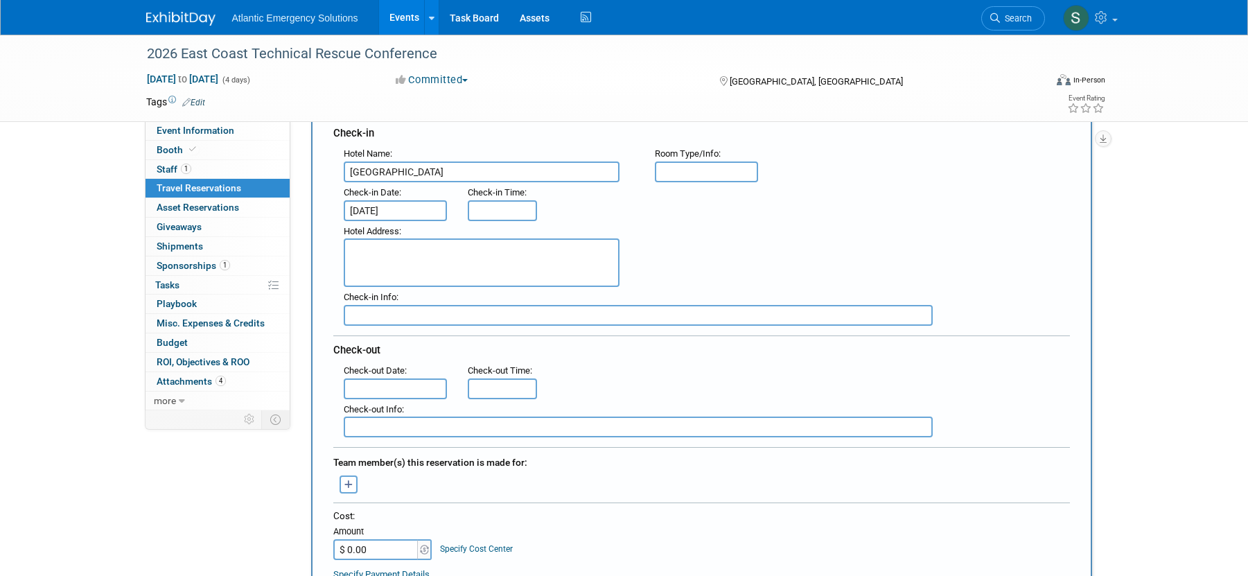
click at [387, 249] on textarea at bounding box center [482, 262] width 276 height 49
type textarea "777 Waterside Drive Norfolk, VA 23510"
click at [394, 387] on input "text" at bounding box center [396, 388] width 104 height 21
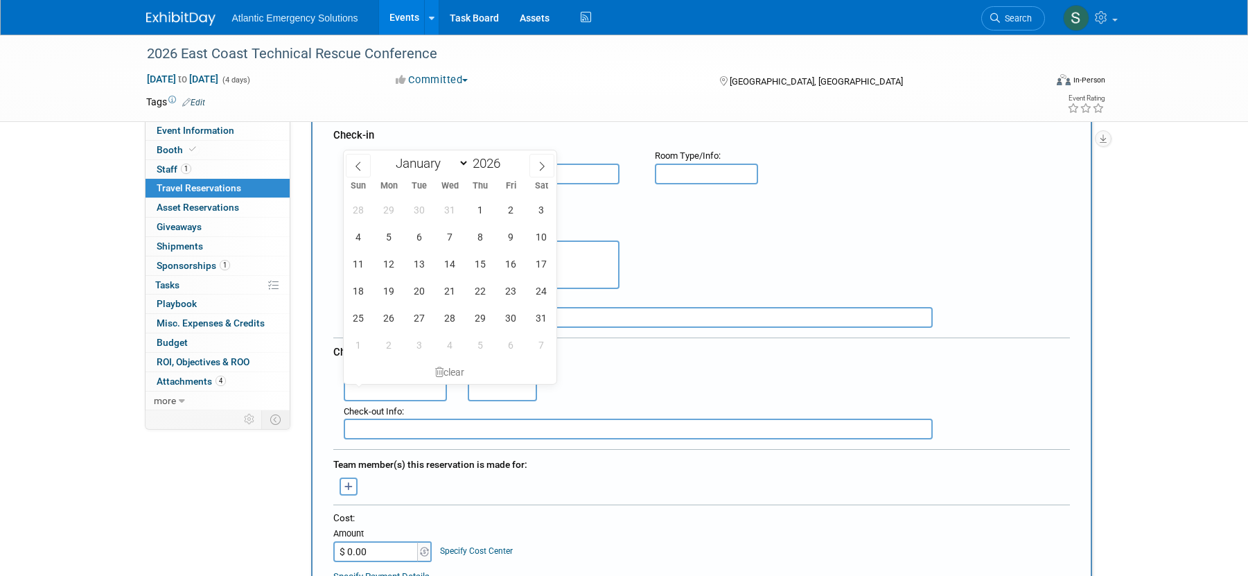
scroll to position [156, 0]
click at [547, 235] on span "10" at bounding box center [541, 235] width 27 height 27
type input "Jan 10, 2026"
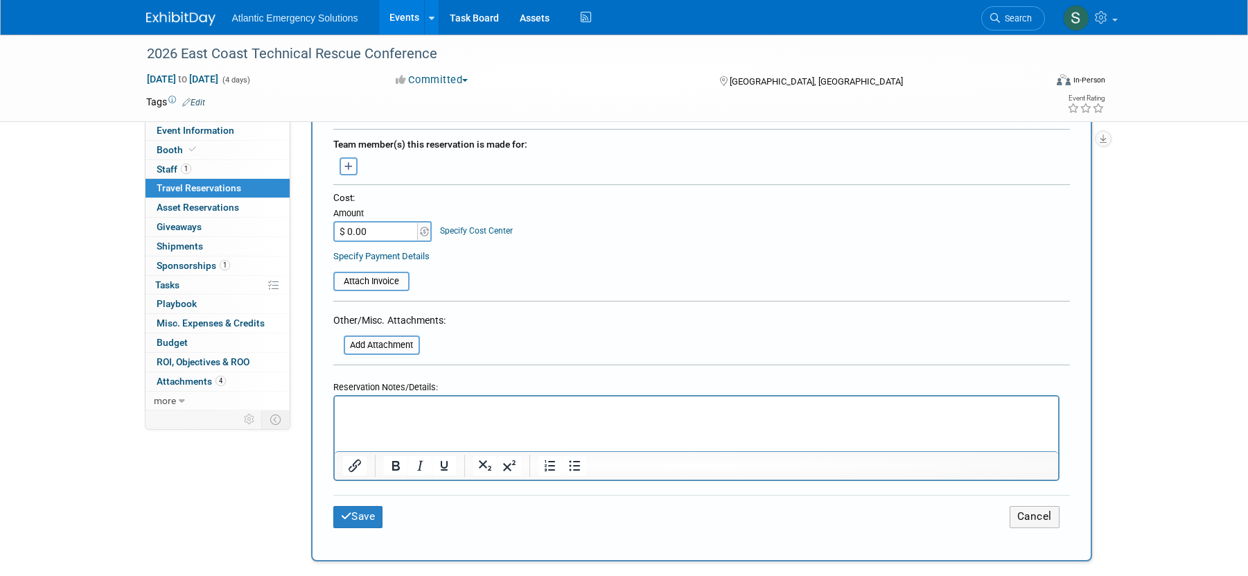
scroll to position [476, 0]
click at [360, 520] on button "Save" at bounding box center [358, 515] width 50 height 21
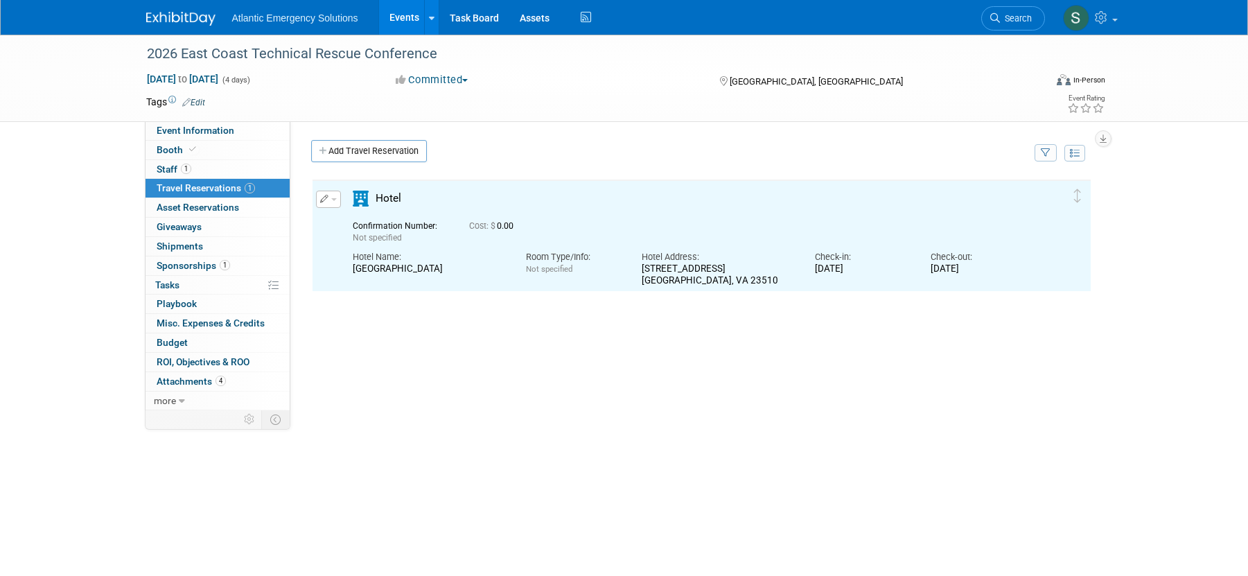
scroll to position [0, 0]
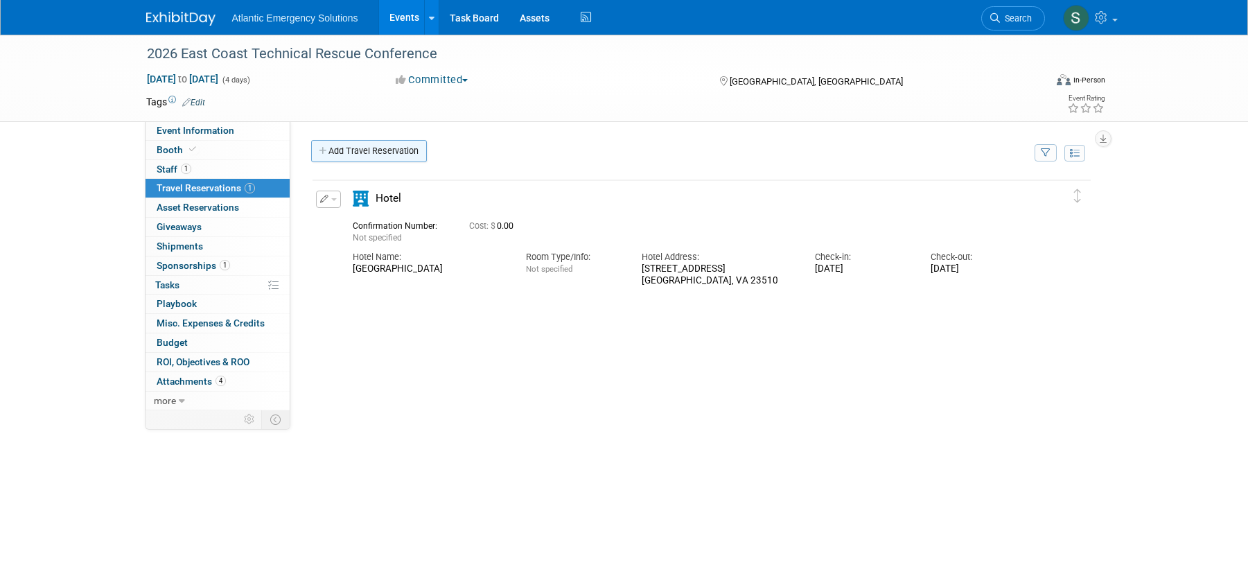
click at [372, 154] on link "Add Travel Reservation" at bounding box center [369, 151] width 116 height 22
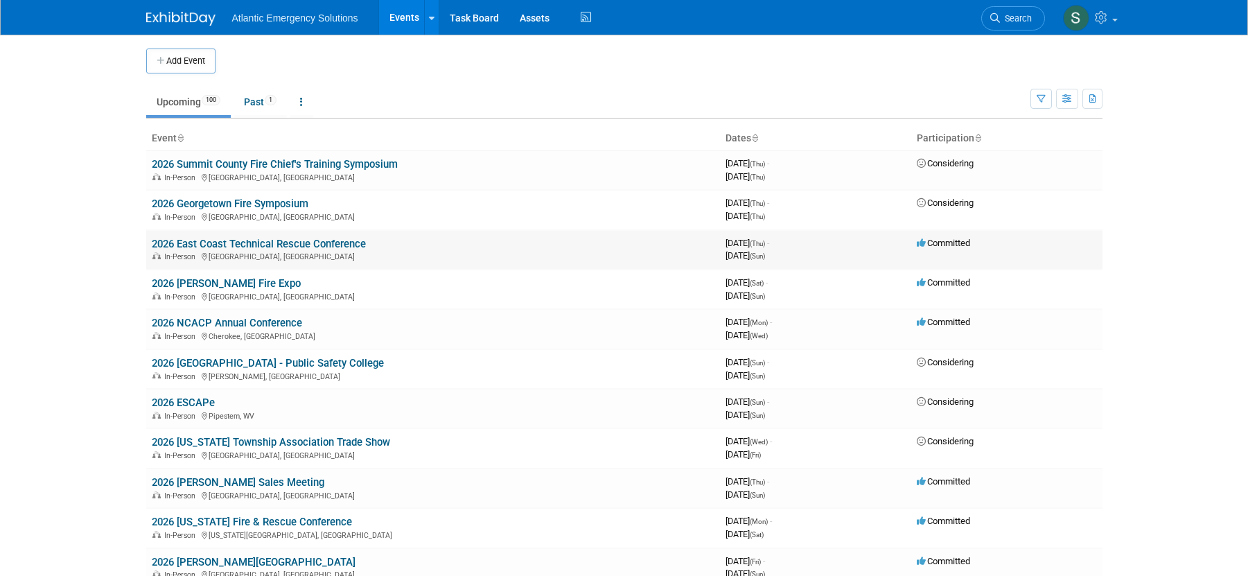
click at [220, 252] on div "In-Person [GEOGRAPHIC_DATA], [GEOGRAPHIC_DATA]" at bounding box center [433, 255] width 563 height 11
click at [247, 245] on link "2026 East Coast Technical Rescue Conference" at bounding box center [259, 244] width 214 height 12
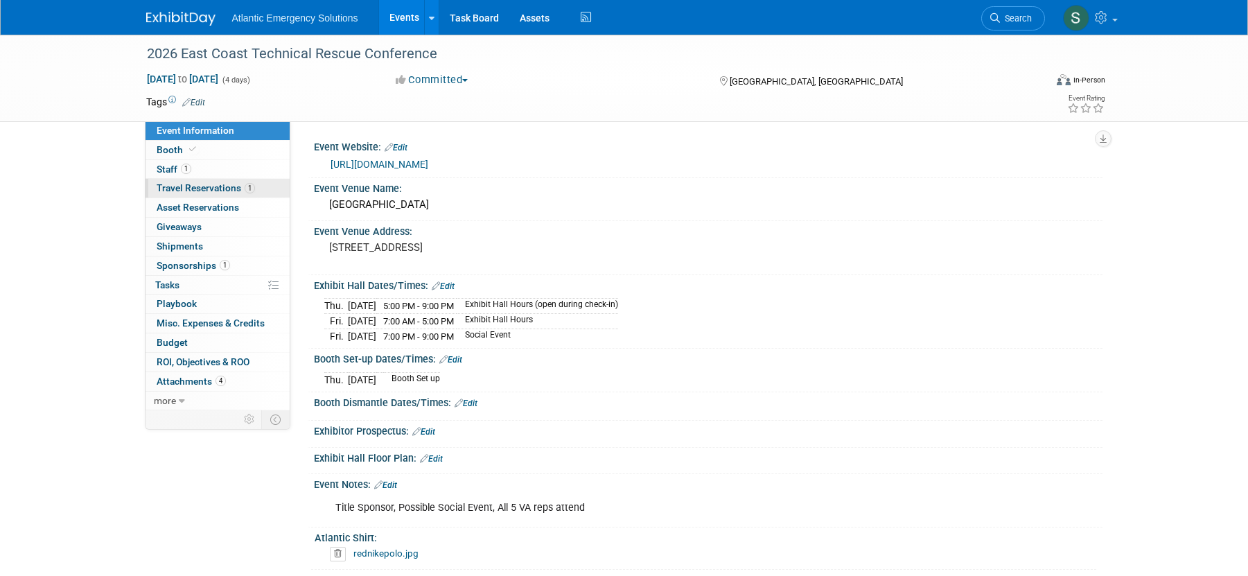
click at [204, 185] on span "Travel Reservations 1" at bounding box center [206, 187] width 98 height 11
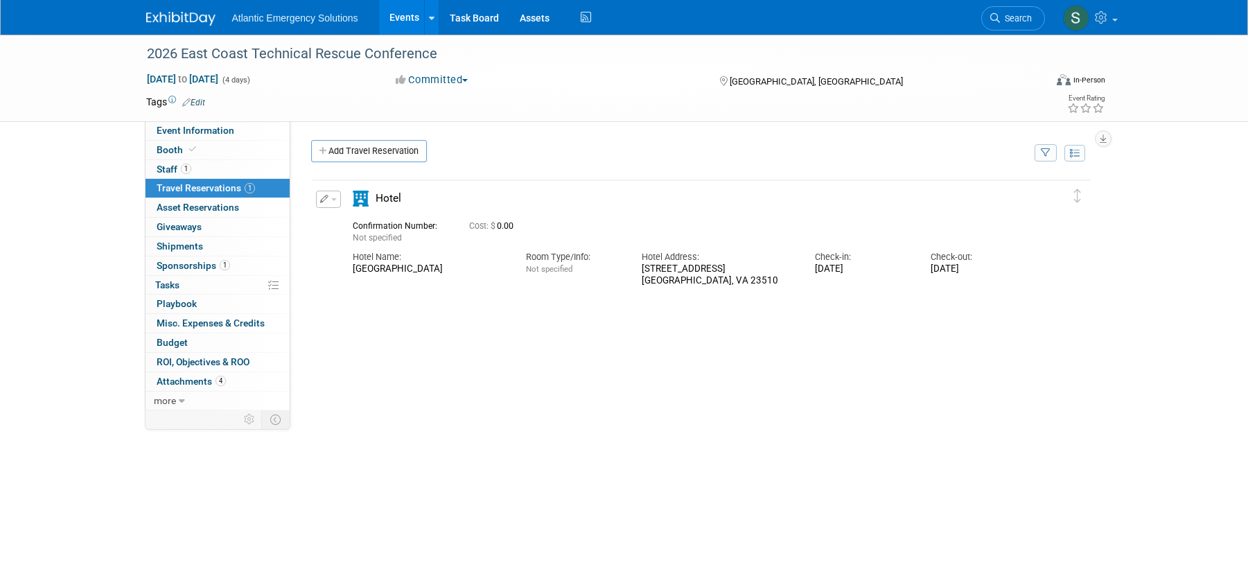
click at [335, 202] on button "button" at bounding box center [328, 199] width 25 height 17
click at [353, 273] on button "Duplicate" at bounding box center [375, 269] width 117 height 20
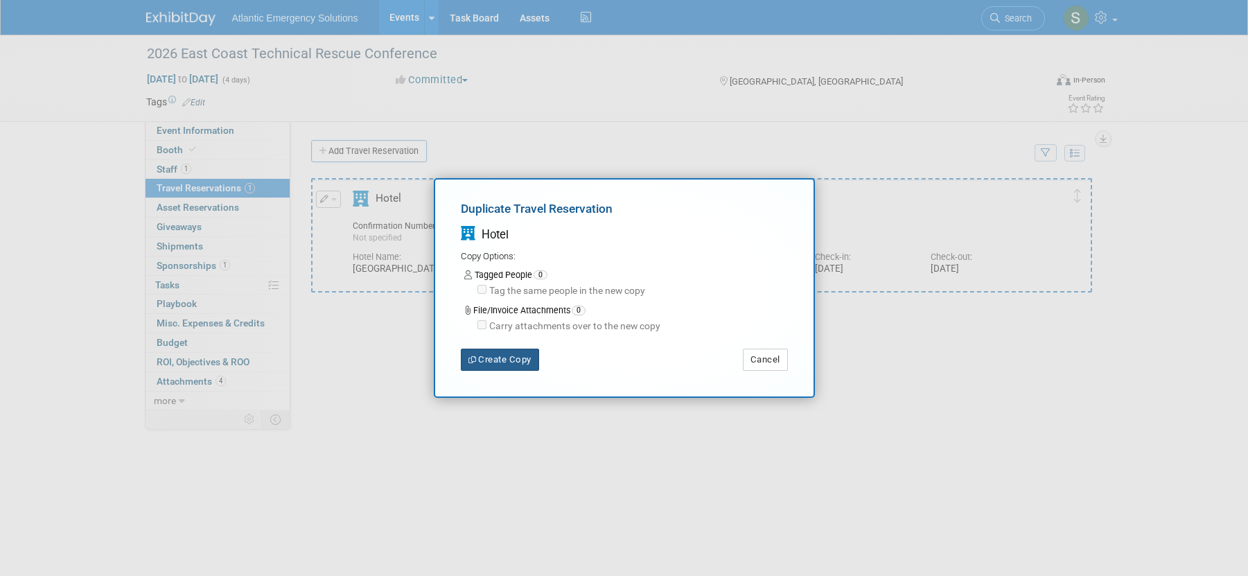
click at [496, 359] on button "Create Copy" at bounding box center [500, 360] width 78 height 22
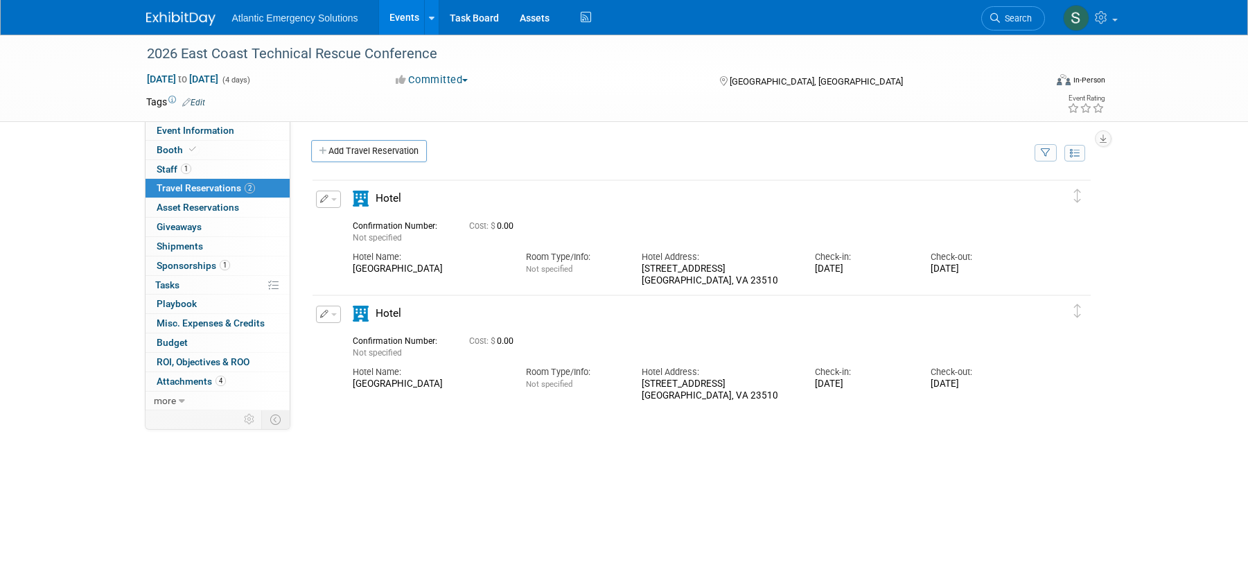
click at [331, 202] on button "button" at bounding box center [328, 199] width 25 height 17
click at [372, 222] on button "Edit Reservation" at bounding box center [375, 223] width 117 height 20
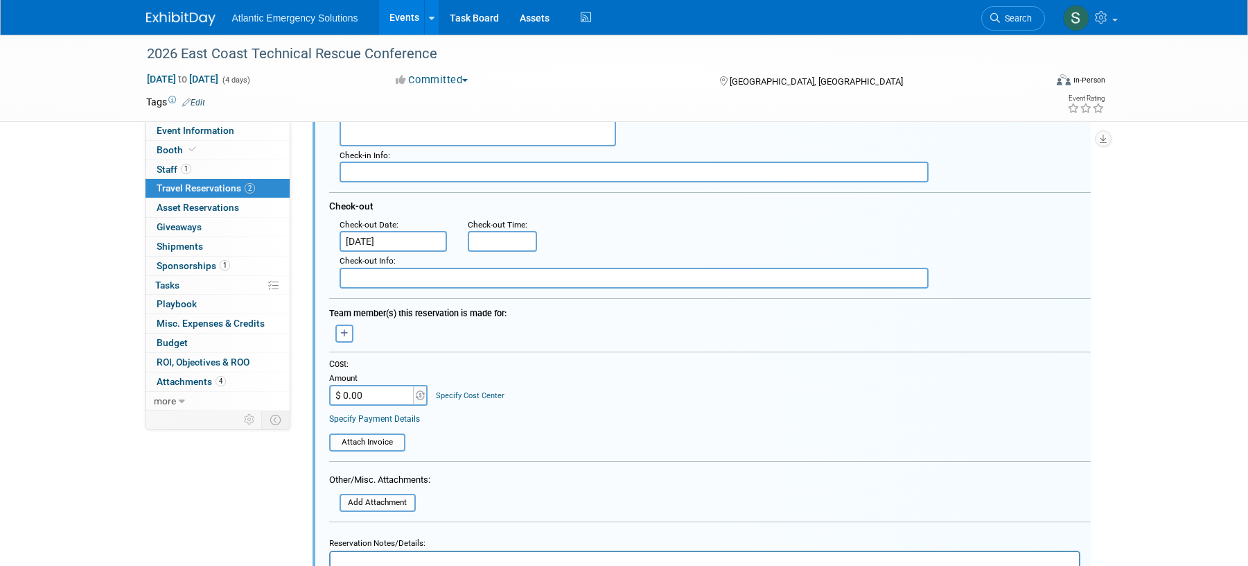
scroll to position [297, 0]
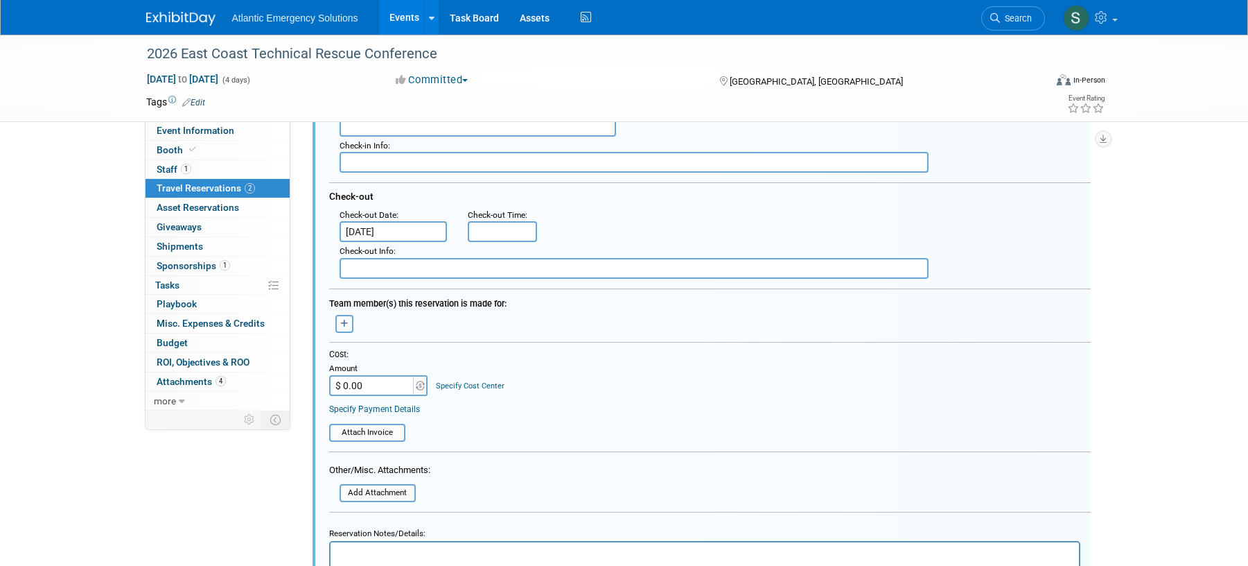
click at [337, 319] on button "button" at bounding box center [344, 324] width 18 height 18
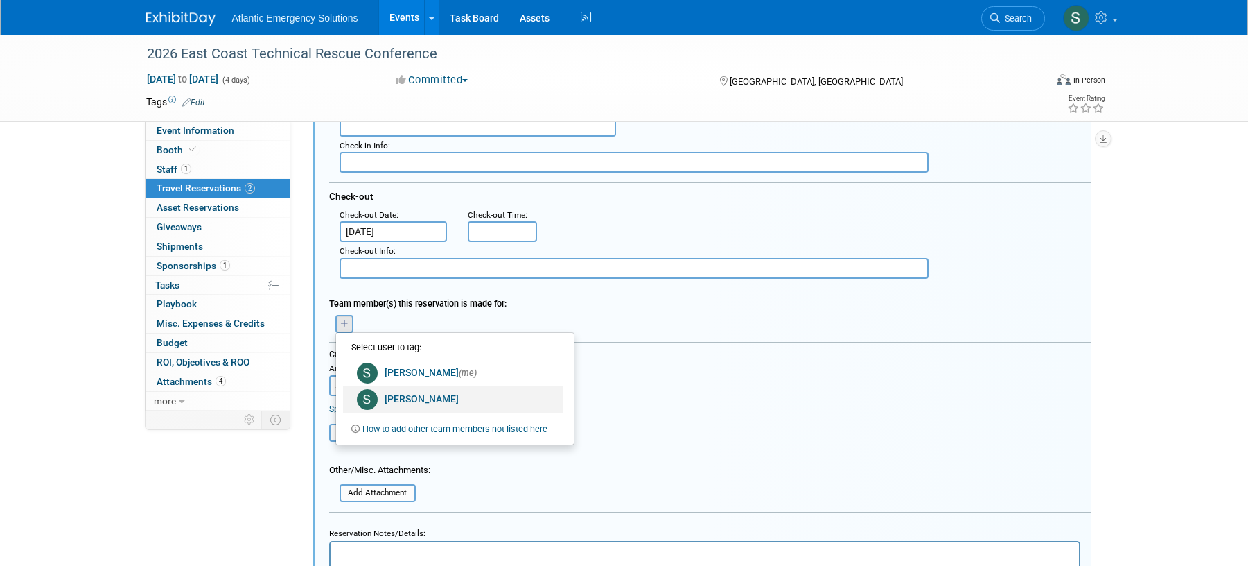
click at [430, 399] on link "Stephanie Hood" at bounding box center [453, 399] width 220 height 26
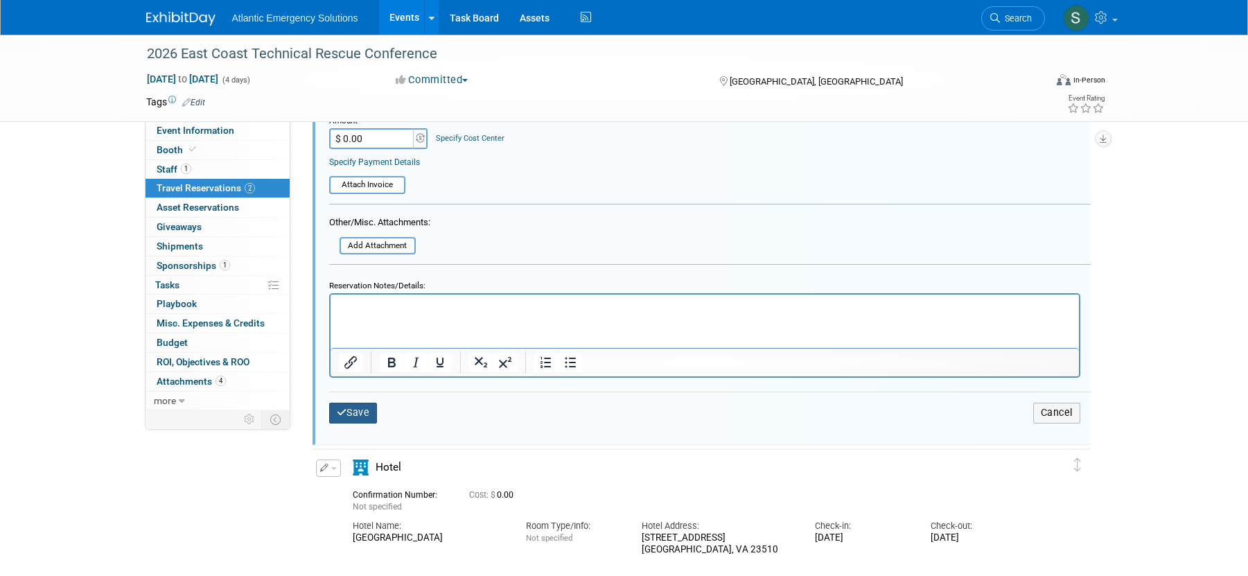
click at [360, 414] on button "Save" at bounding box center [353, 413] width 49 height 20
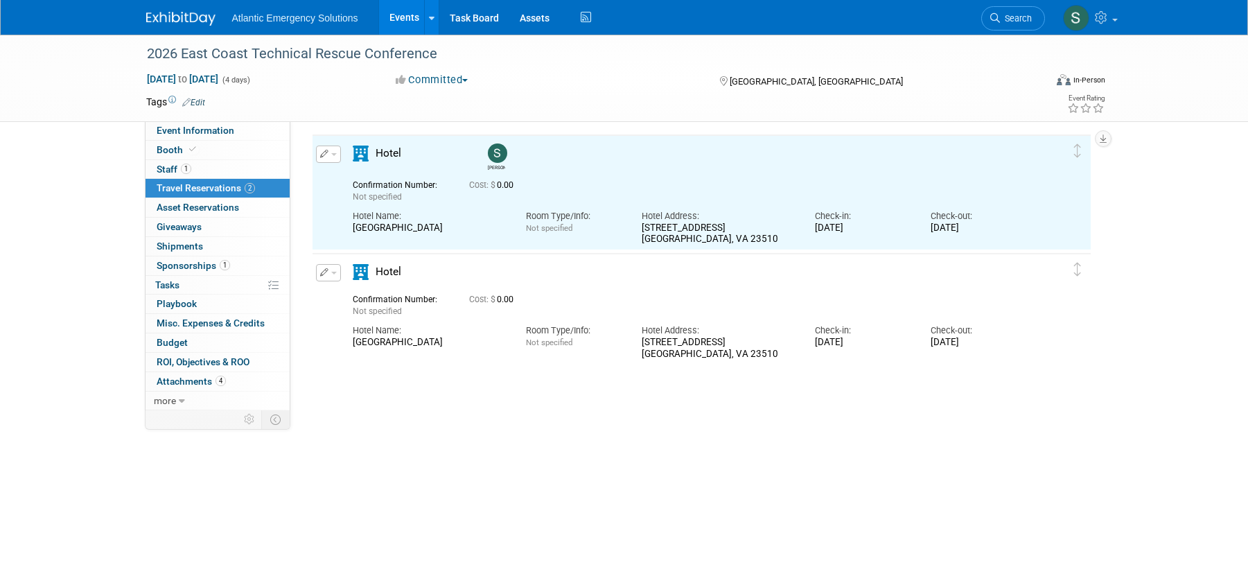
scroll to position [23, 0]
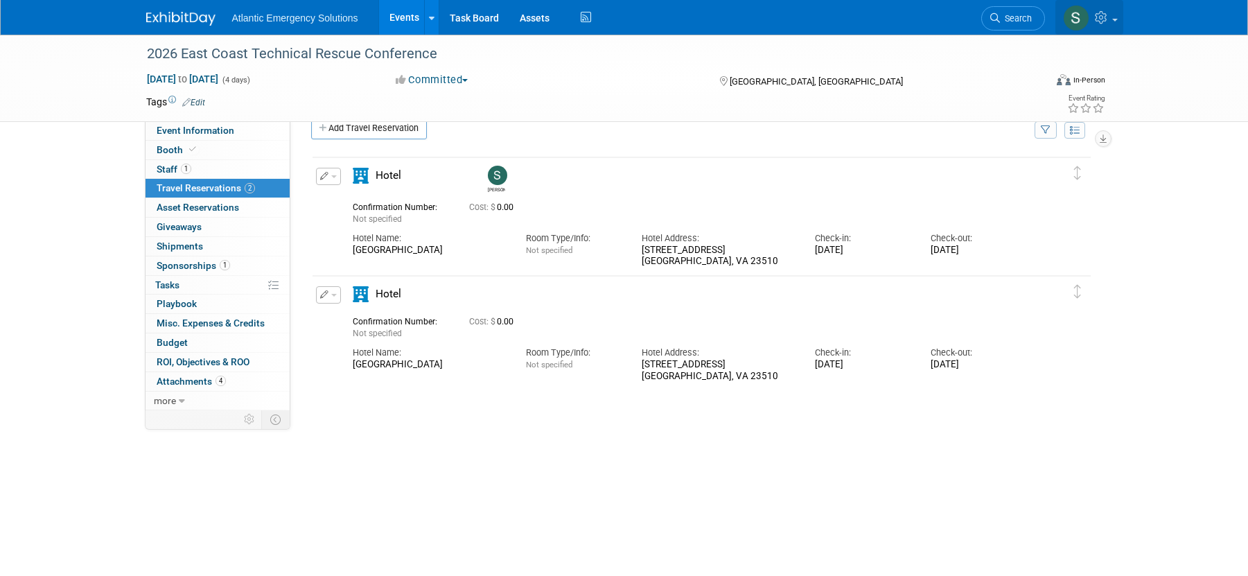
click at [1115, 15] on link at bounding box center [1090, 17] width 68 height 35
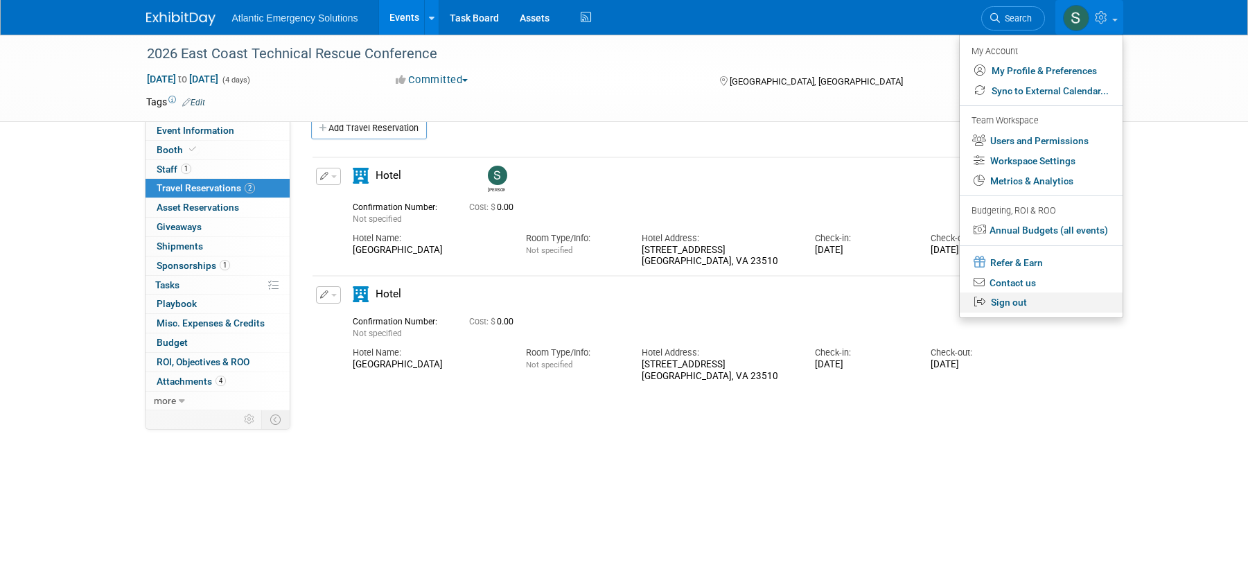
click at [1021, 305] on link "Sign out" at bounding box center [1041, 302] width 163 height 20
